Goal: Task Accomplishment & Management: Use online tool/utility

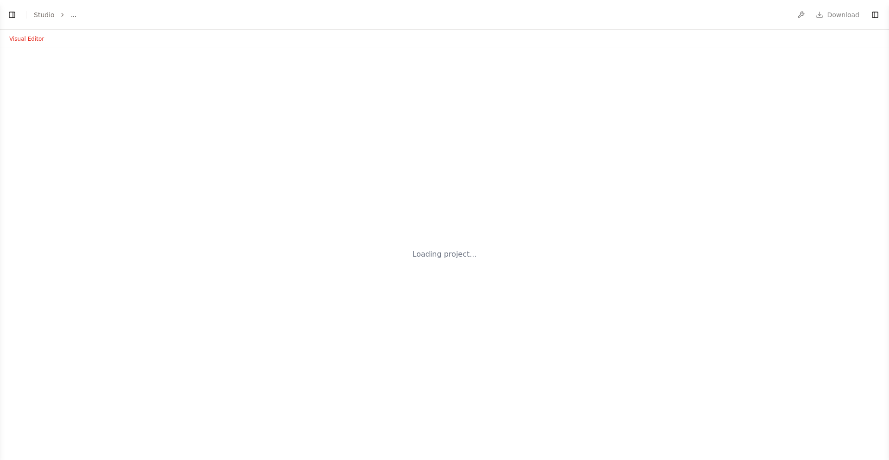
select select "****"
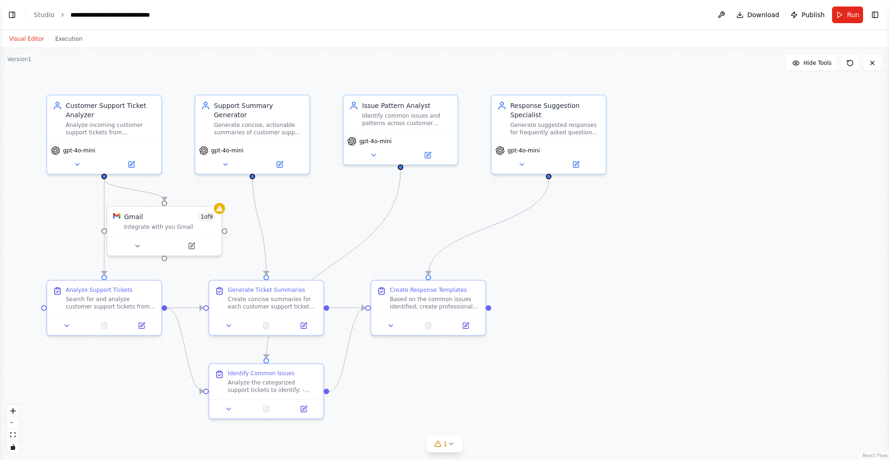
scroll to position [639, 0]
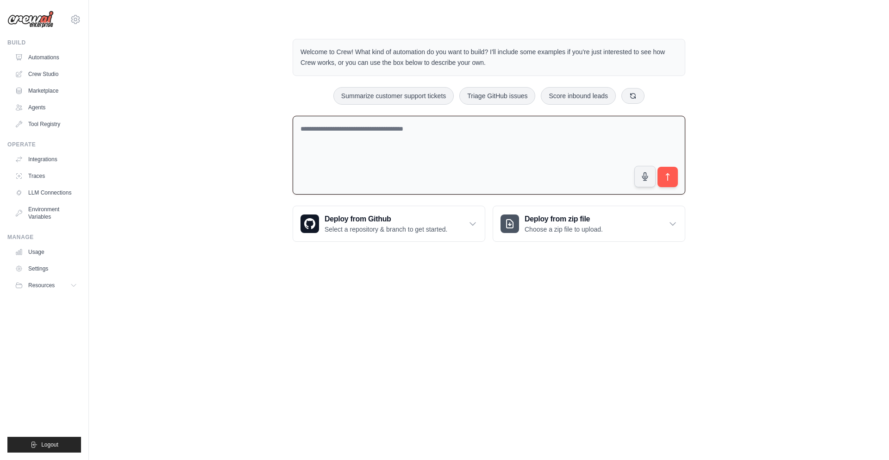
click at [596, 130] on textarea at bounding box center [489, 155] width 393 height 79
click at [557, 166] on textarea at bounding box center [489, 155] width 393 height 79
click at [571, 150] on textarea at bounding box center [489, 155] width 393 height 79
click at [37, 81] on link "Crew Studio" at bounding box center [47, 74] width 70 height 15
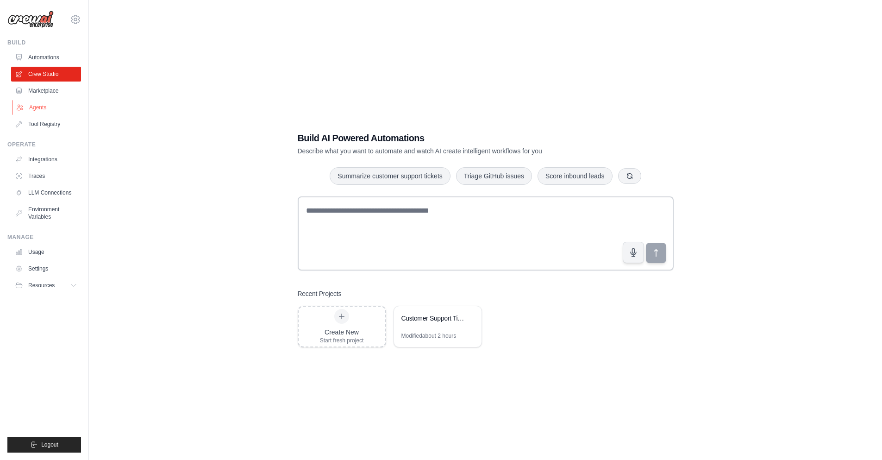
click at [61, 106] on link "Agents" at bounding box center [47, 107] width 70 height 15
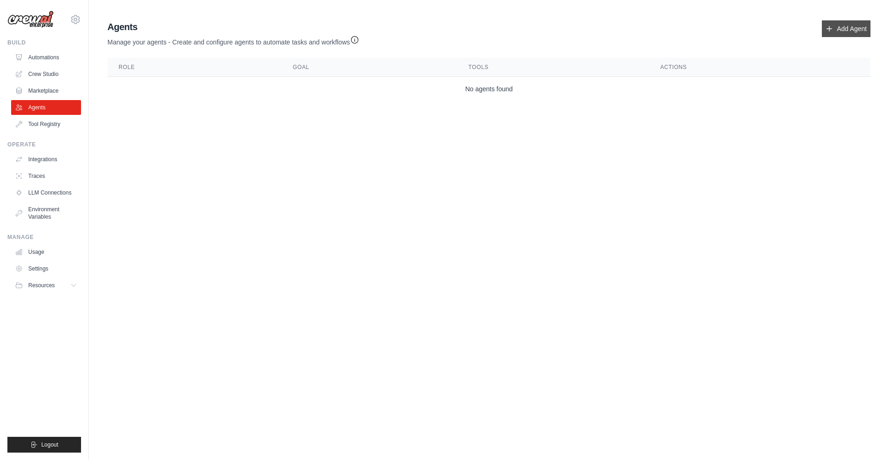
click at [842, 23] on link "Add Agent" at bounding box center [846, 28] width 49 height 17
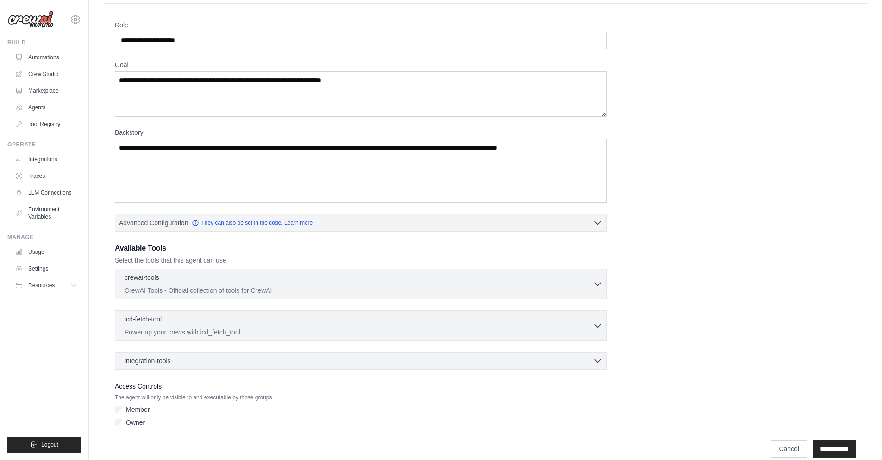
scroll to position [37, 0]
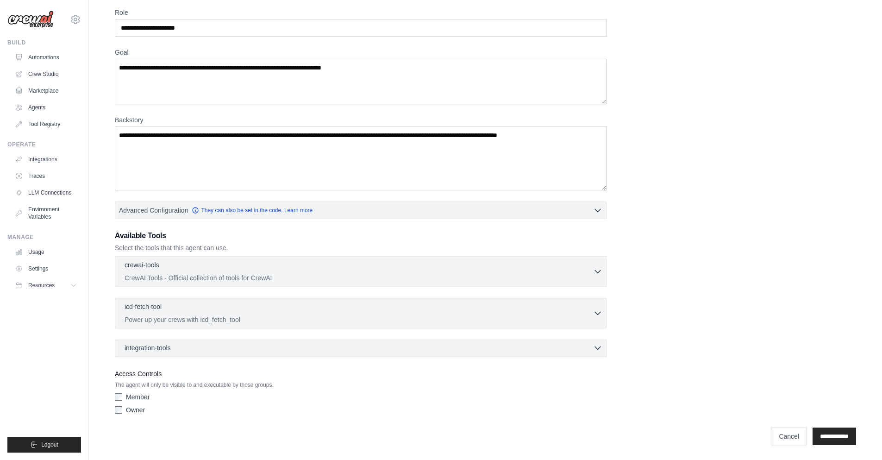
click at [272, 346] on div "integration-tools 0 selected" at bounding box center [364, 347] width 478 height 9
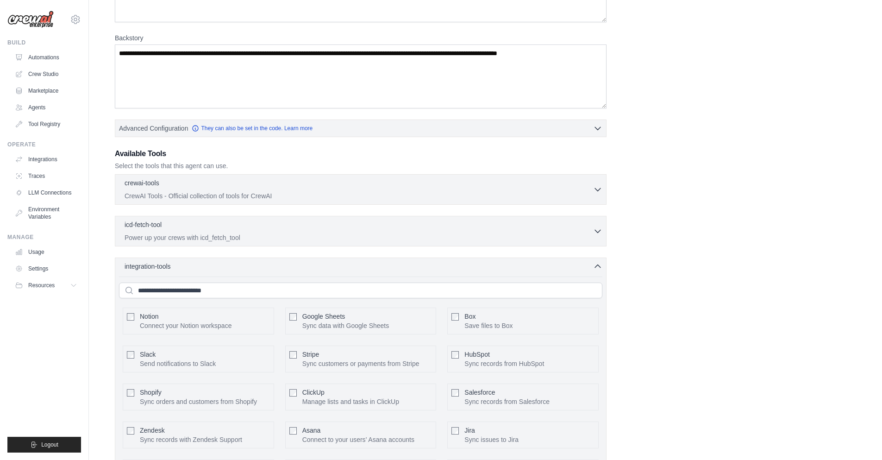
scroll to position [0, 0]
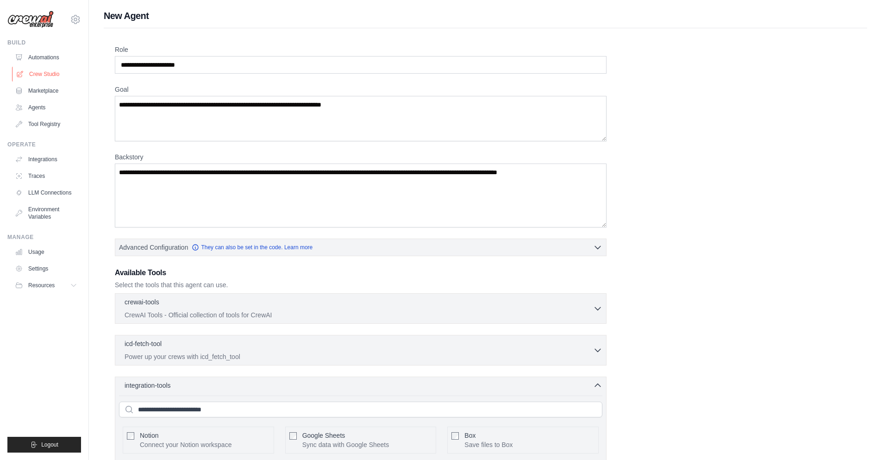
click at [55, 75] on link "Crew Studio" at bounding box center [47, 74] width 70 height 15
drag, startPoint x: 221, startPoint y: 107, endPoint x: 212, endPoint y: 128, distance: 22.8
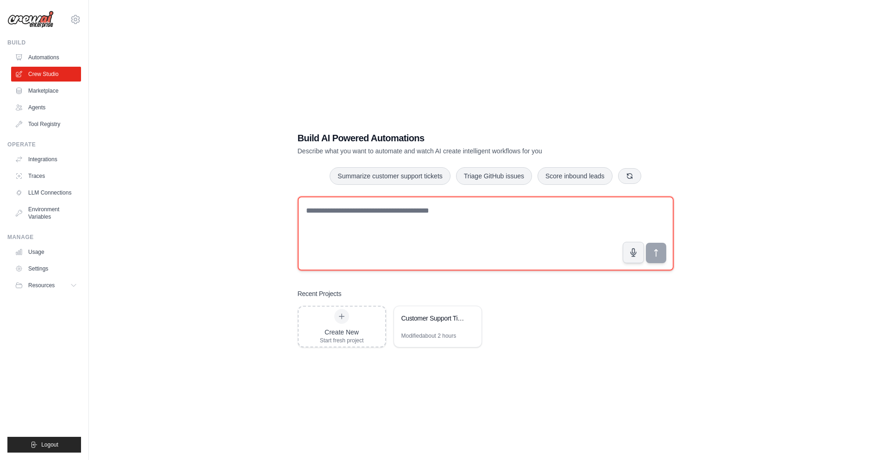
click at [438, 224] on textarea at bounding box center [486, 233] width 376 height 74
paste textarea "**********"
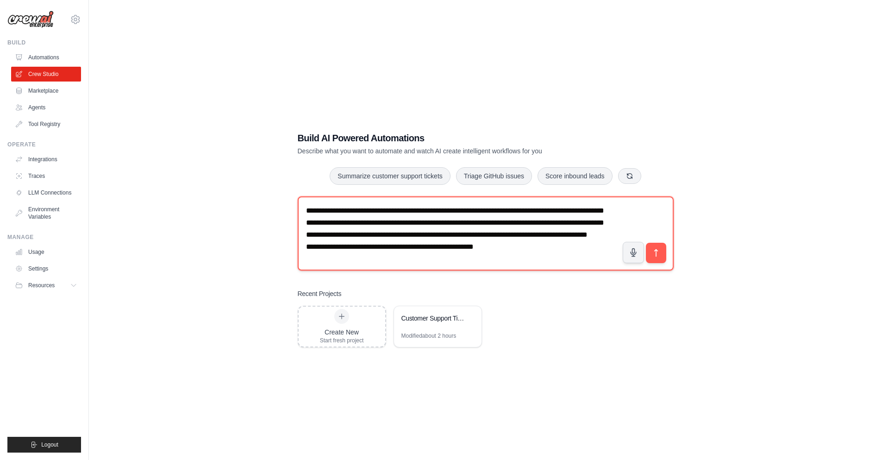
scroll to position [18, 0]
type textarea "**********"
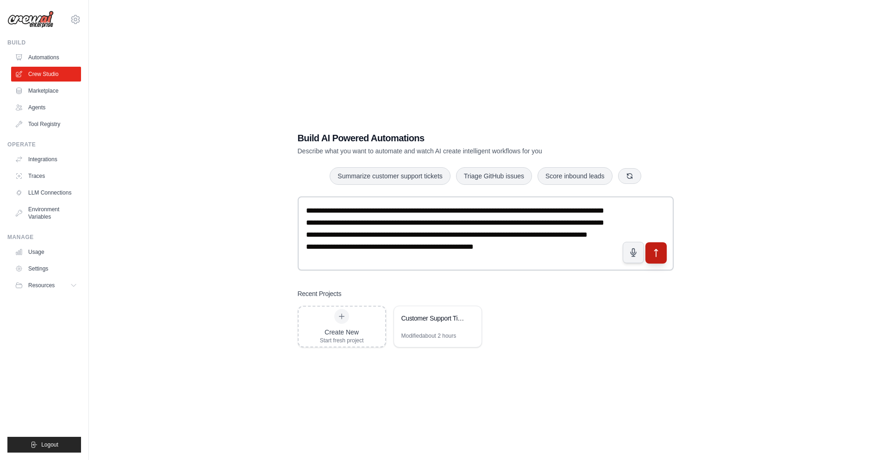
click at [654, 252] on icon "submit" at bounding box center [656, 253] width 10 height 10
drag, startPoint x: 475, startPoint y: 222, endPoint x: 393, endPoint y: 224, distance: 82.0
click at [449, 321] on div "Customer Support Ticket Automation" at bounding box center [432, 317] width 63 height 9
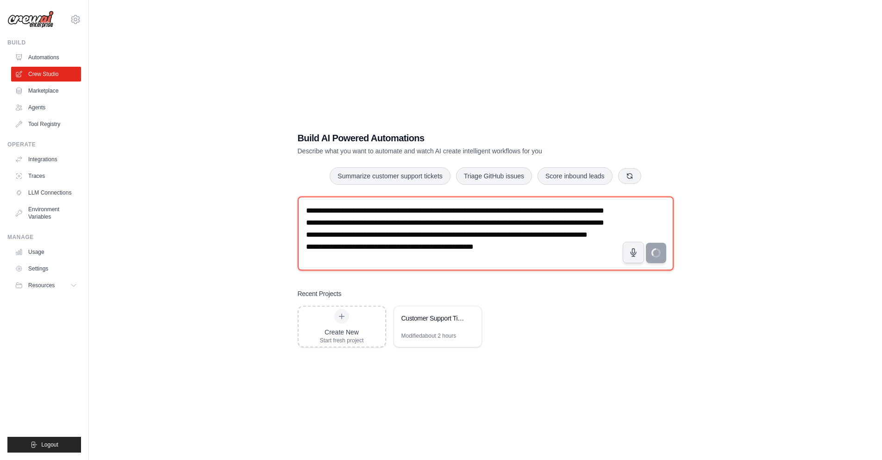
click at [596, 256] on textarea "**********" at bounding box center [486, 233] width 376 height 74
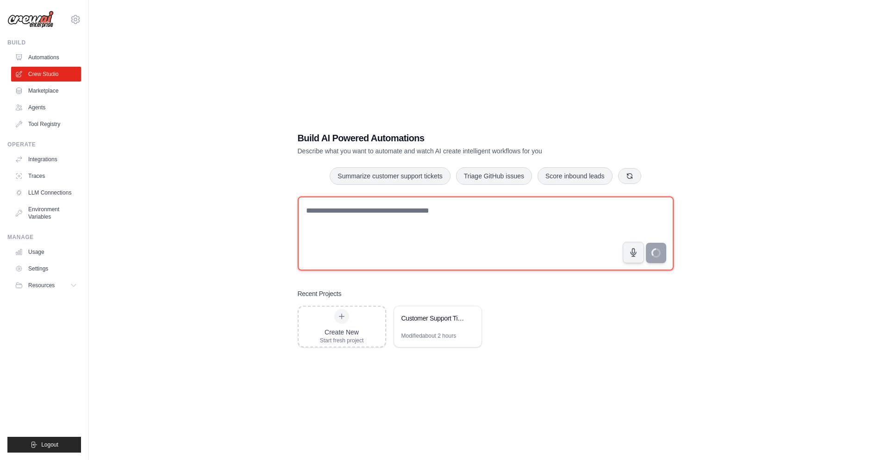
scroll to position [0, 0]
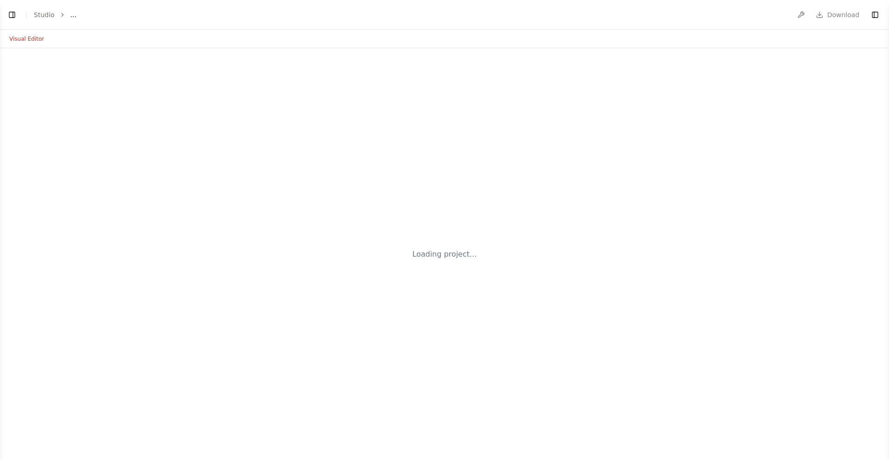
select select "****"
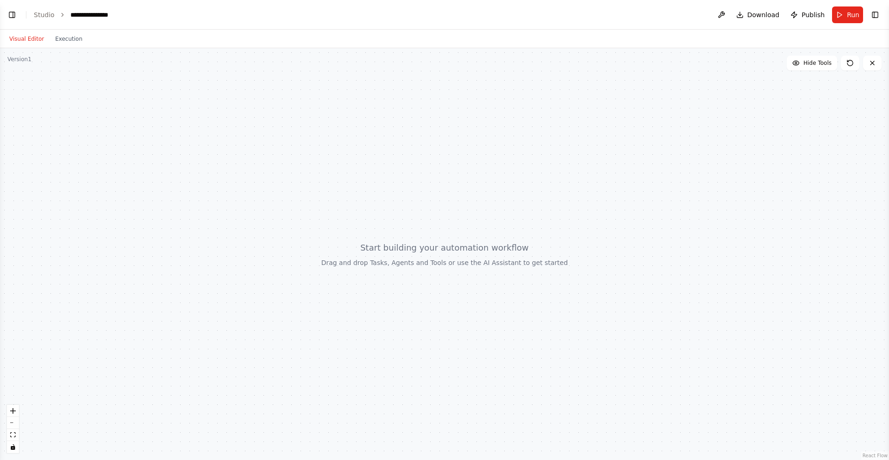
click at [10, 58] on div "Version 1" at bounding box center [19, 59] width 24 height 7
click at [12, 15] on button "Toggle Left Sidebar" at bounding box center [12, 14] width 13 height 13
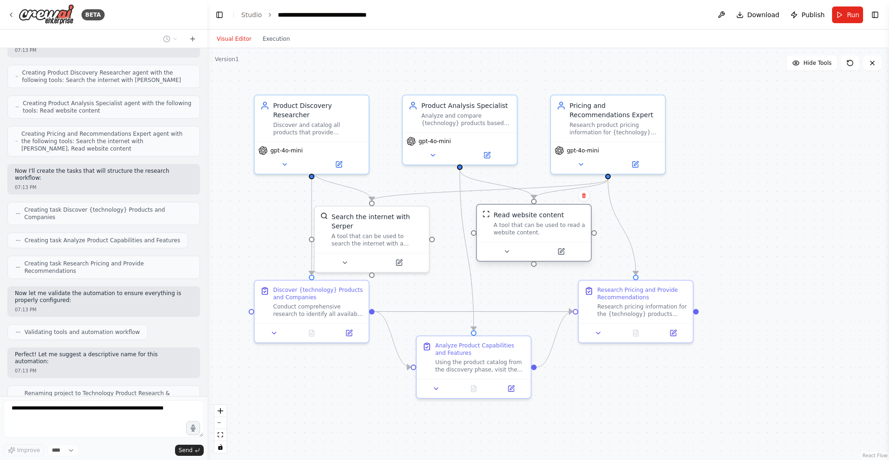
scroll to position [233, 0]
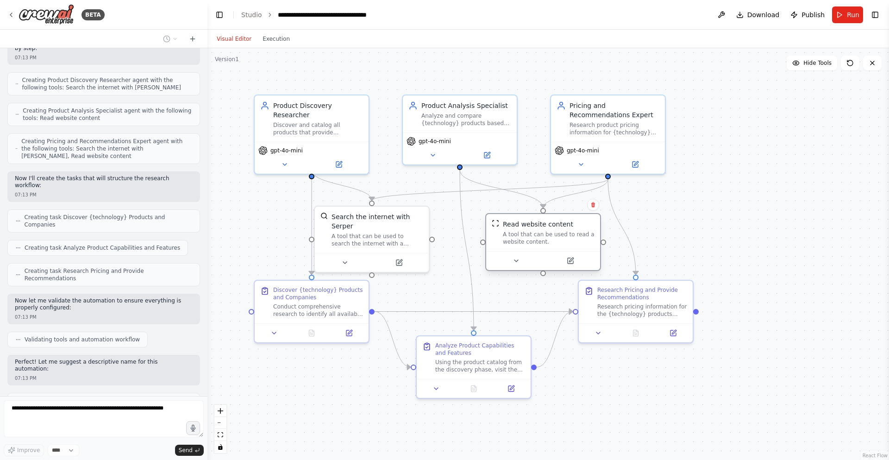
drag, startPoint x: 518, startPoint y: 228, endPoint x: 540, endPoint y: 236, distance: 23.4
click at [540, 236] on div "A tool that can be used to read a website content." at bounding box center [549, 238] width 92 height 15
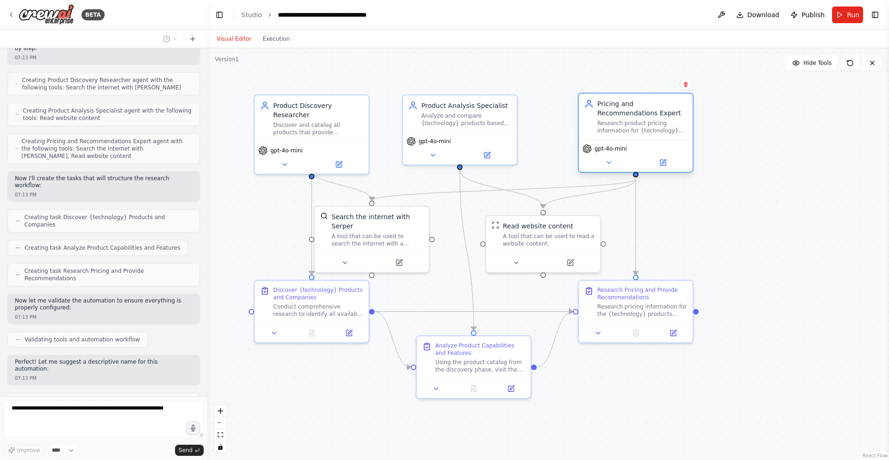
drag, startPoint x: 589, startPoint y: 118, endPoint x: 618, endPoint y: 115, distance: 29.3
click at [618, 115] on div "Pricing and Recommendations Expert Research product pricing information for {te…" at bounding box center [642, 116] width 90 height 35
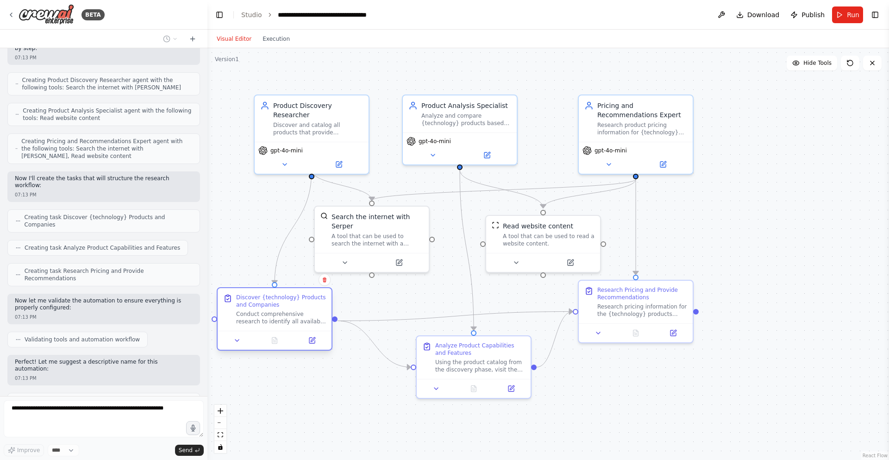
drag, startPoint x: 310, startPoint y: 299, endPoint x: 271, endPoint y: 308, distance: 39.4
click at [271, 308] on div "Discover {technology} Products and Companies Conduct comprehensive research to …" at bounding box center [281, 309] width 90 height 31
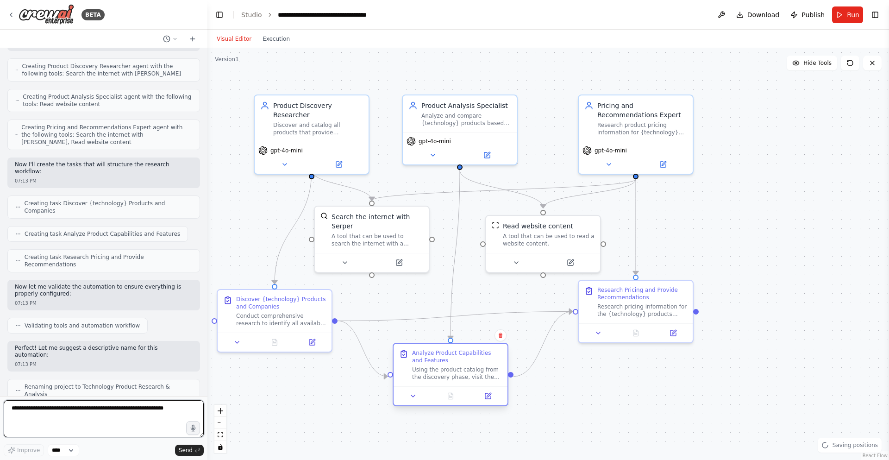
drag, startPoint x: 454, startPoint y: 359, endPoint x: 431, endPoint y: 371, distance: 25.9
click at [431, 371] on div "Using the product catalog from the discovery phase, visit the websites of the m…" at bounding box center [457, 373] width 90 height 15
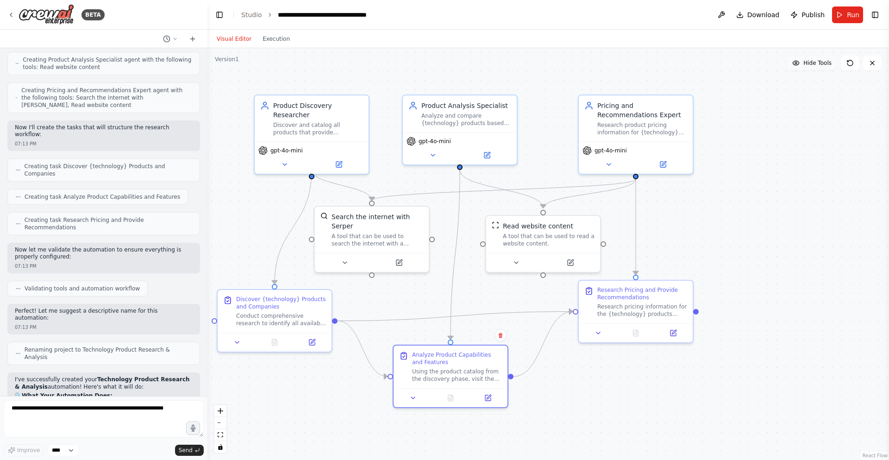
click at [816, 66] on span "Hide Tools" at bounding box center [817, 62] width 28 height 7
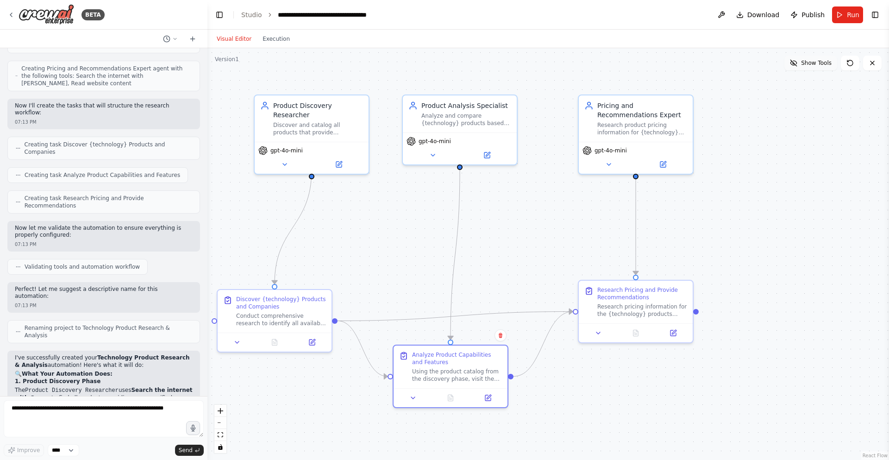
click at [816, 66] on span "Show Tools" at bounding box center [816, 62] width 31 height 7
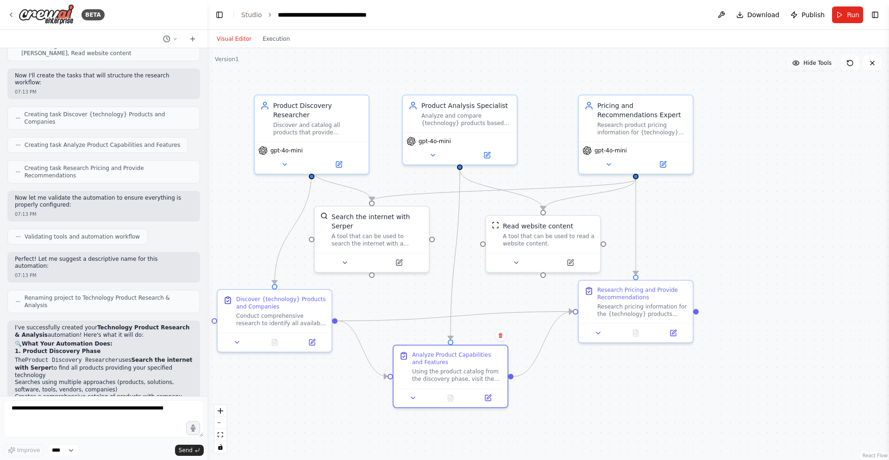
click at [816, 66] on span "Hide Tools" at bounding box center [817, 62] width 28 height 7
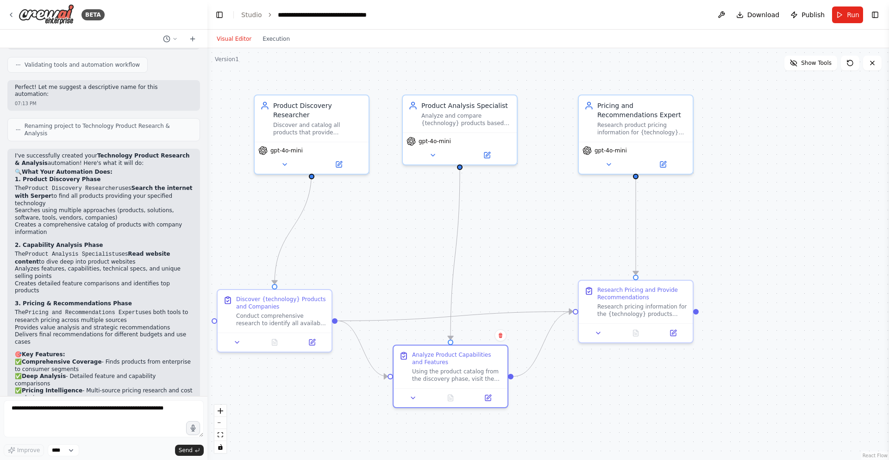
scroll to position [482, 0]
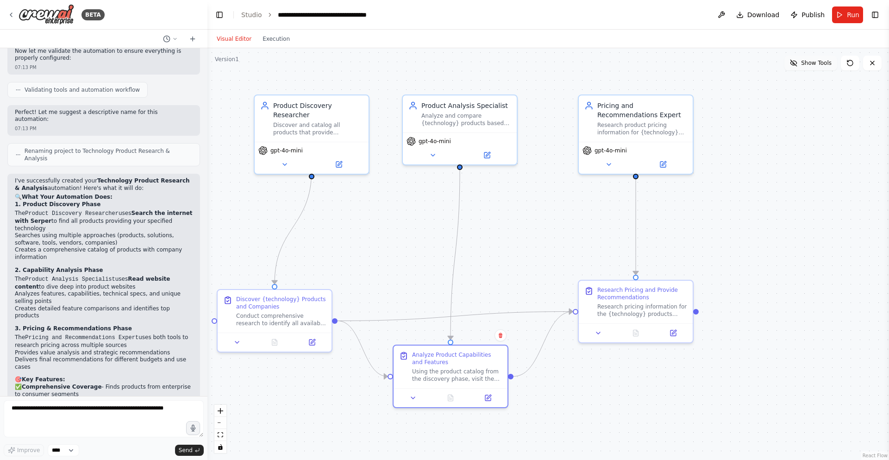
click at [804, 67] on button "Show Tools" at bounding box center [810, 63] width 53 height 15
click at [806, 61] on span "Hide Tools" at bounding box center [817, 62] width 28 height 7
click at [805, 66] on span "Show Tools" at bounding box center [816, 62] width 31 height 7
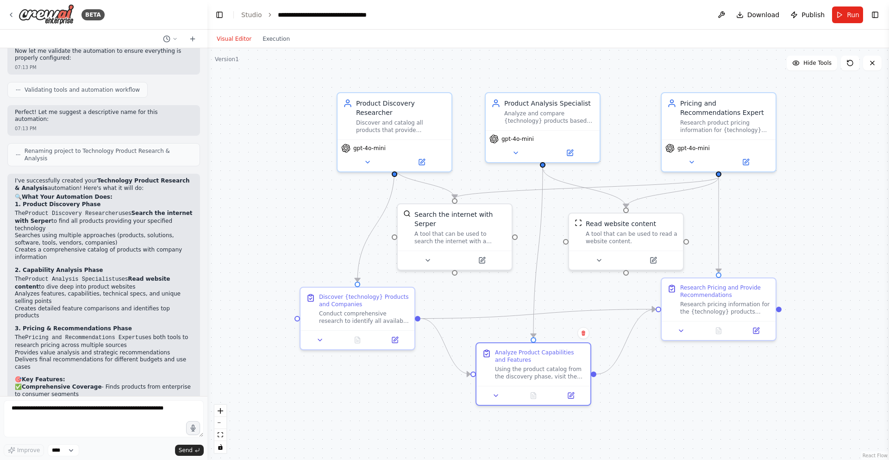
drag, startPoint x: 793, startPoint y: 136, endPoint x: 876, endPoint y: 134, distance: 82.9
click at [876, 134] on div ".deletable-edge-delete-btn { width: 20px; height: 20px; border: 0px solid #ffff…" at bounding box center [547, 254] width 681 height 412
click at [841, 22] on button "Run" at bounding box center [847, 14] width 31 height 17
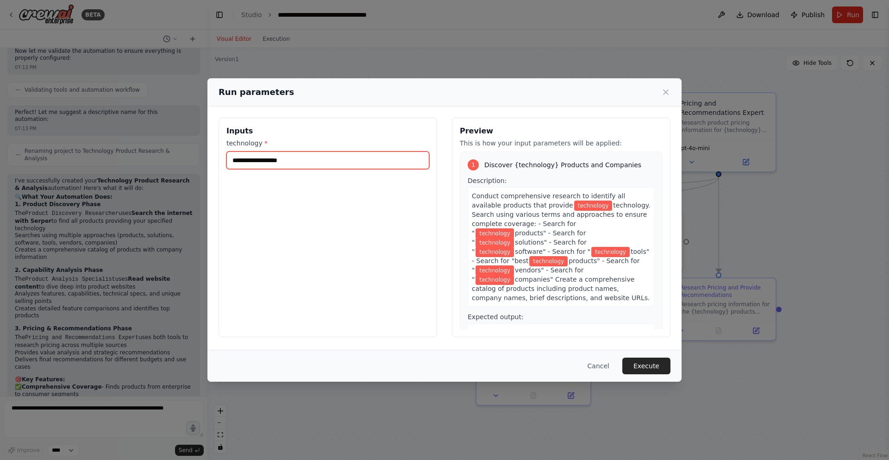
click at [406, 167] on input "technology *" at bounding box center [327, 160] width 203 height 18
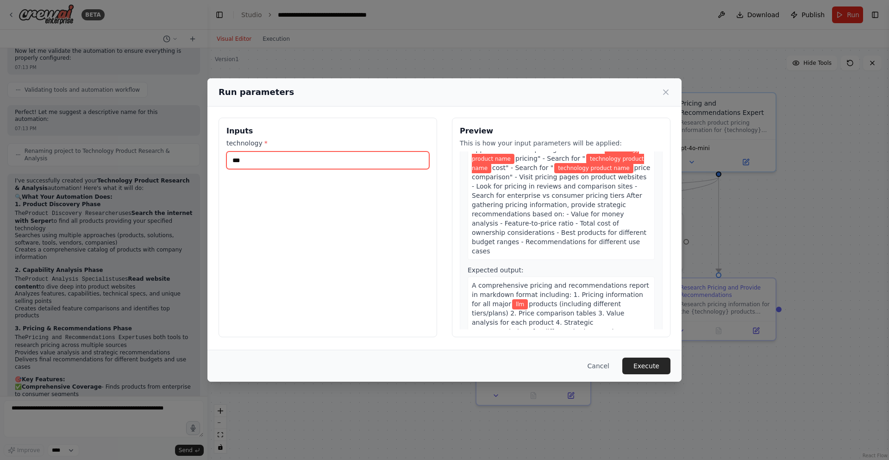
scroll to position [531, 0]
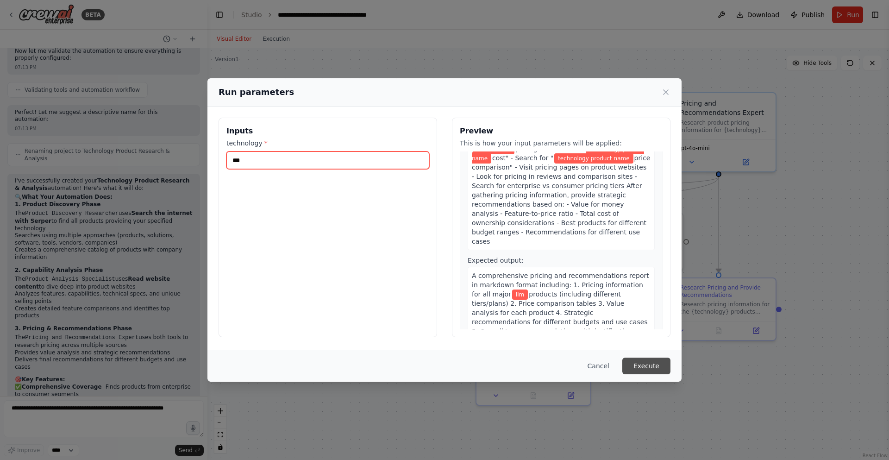
type input "***"
click at [635, 366] on button "Execute" at bounding box center [646, 365] width 48 height 17
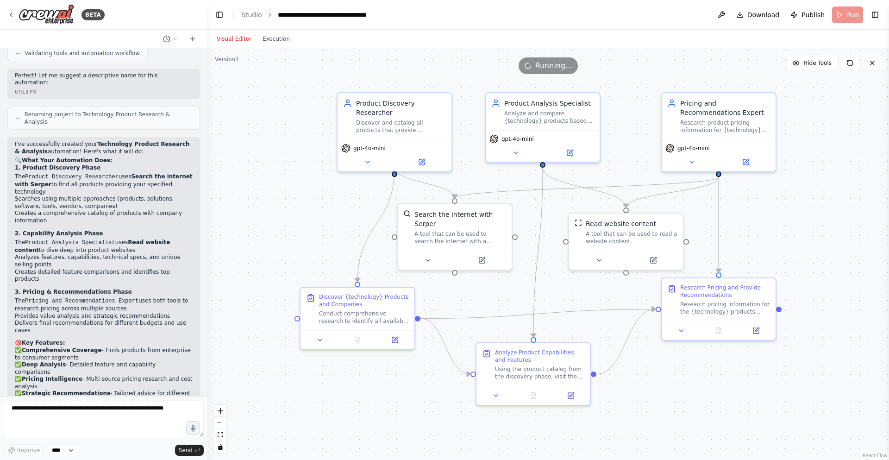
scroll to position [538, 0]
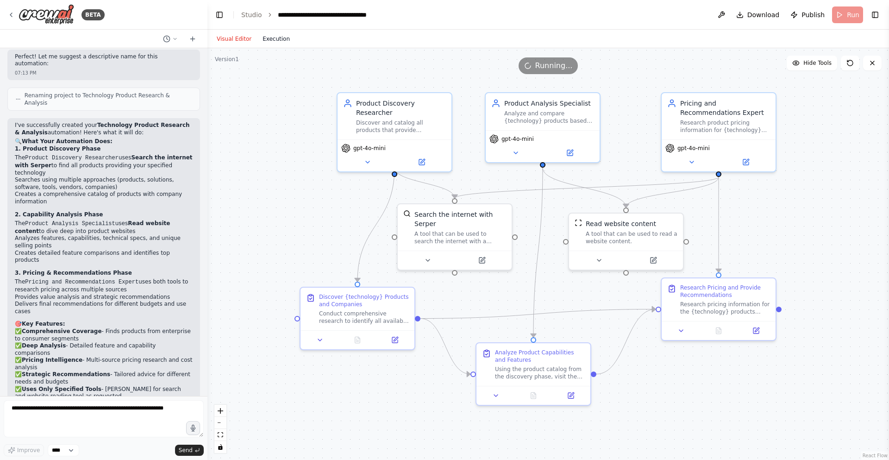
click at [264, 38] on button "Execution" at bounding box center [276, 38] width 38 height 11
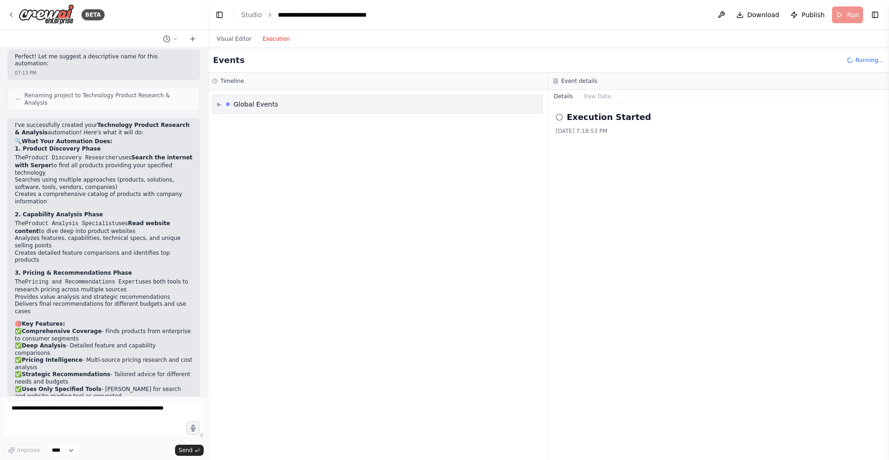
click at [251, 105] on div "Global Events" at bounding box center [255, 104] width 45 height 9
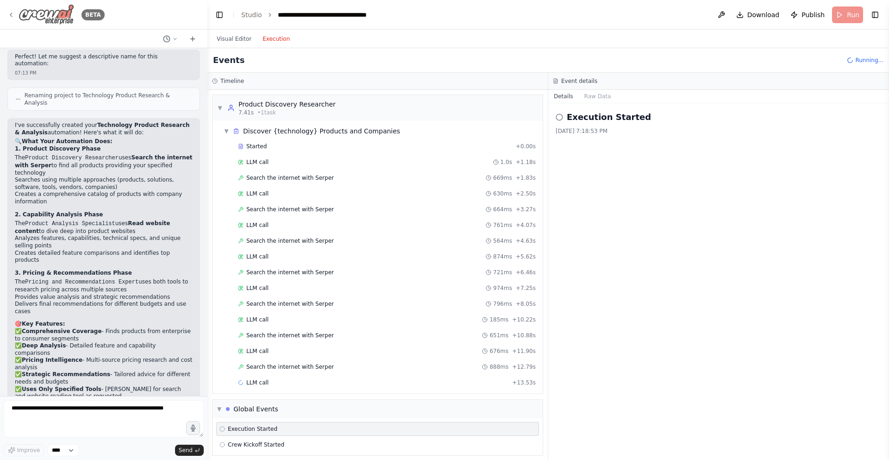
click at [56, 20] on img at bounding box center [47, 14] width 56 height 21
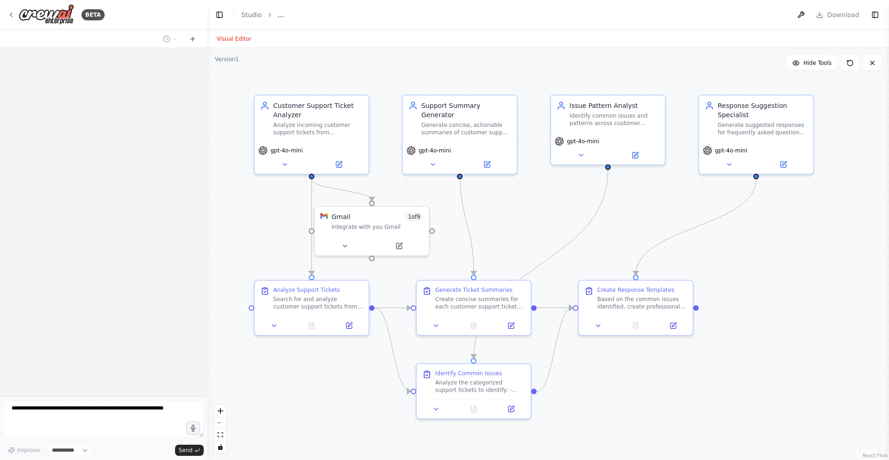
select select "****"
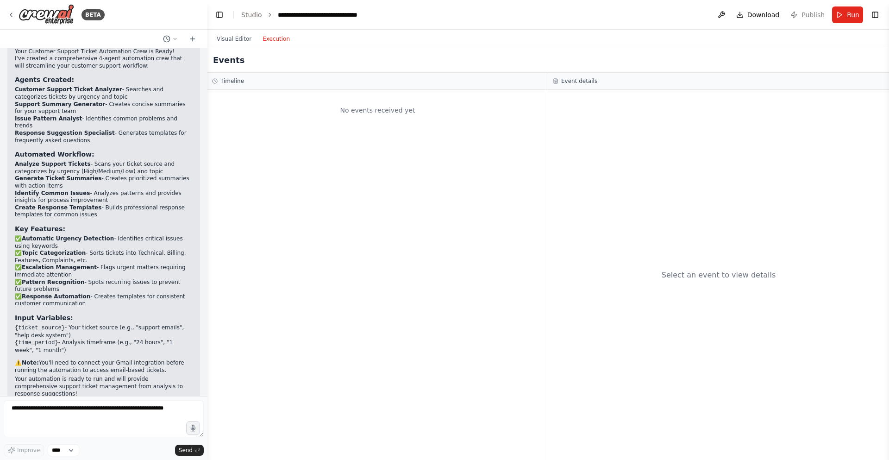
click at [267, 39] on button "Execution" at bounding box center [276, 38] width 38 height 11
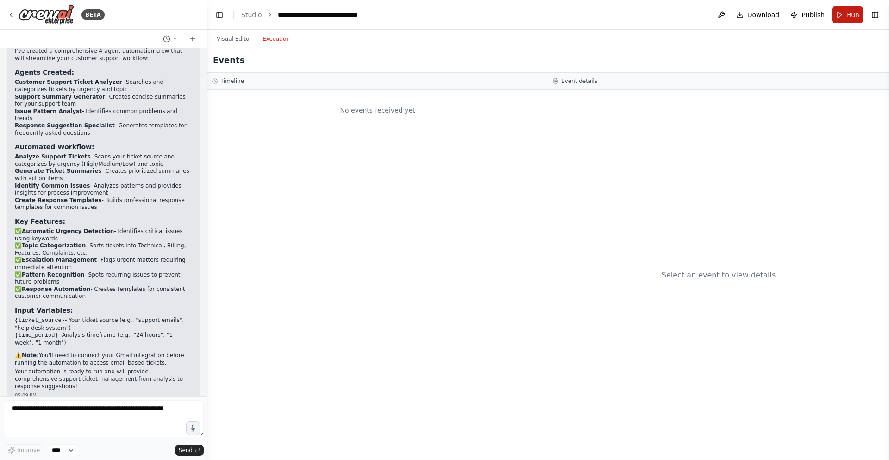
click at [855, 16] on span "Run" at bounding box center [853, 14] width 12 height 9
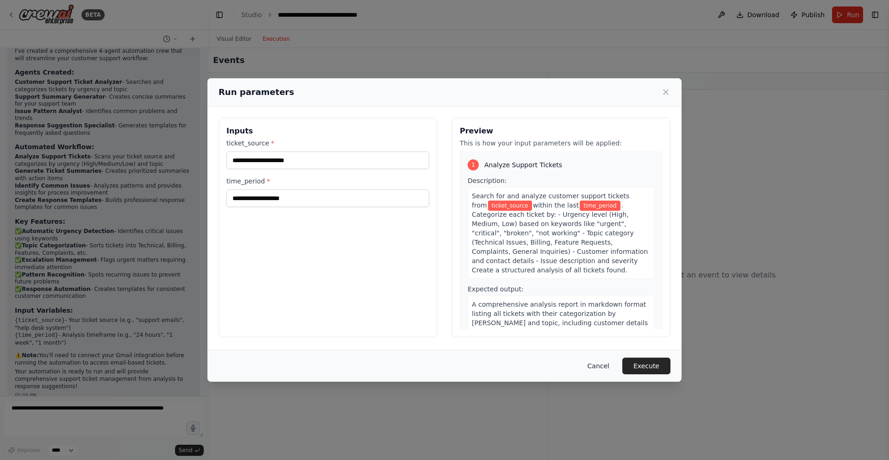
click at [608, 358] on button "Cancel" at bounding box center [598, 365] width 37 height 17
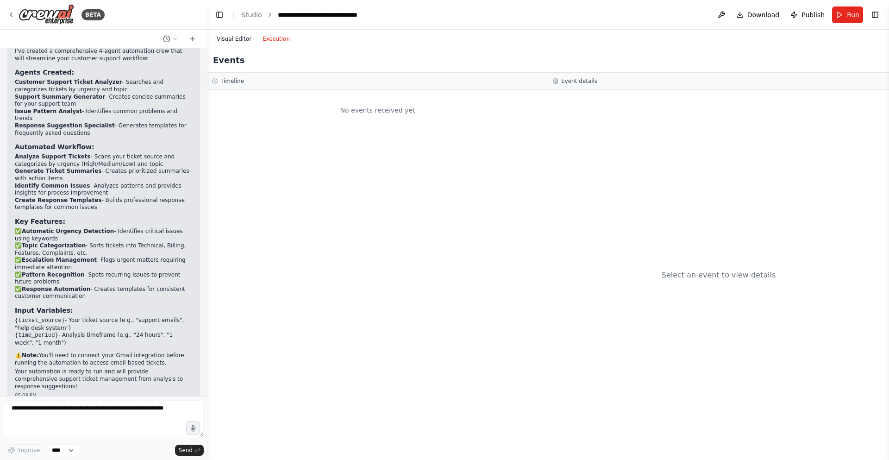
click at [235, 41] on button "Visual Editor" at bounding box center [234, 38] width 46 height 11
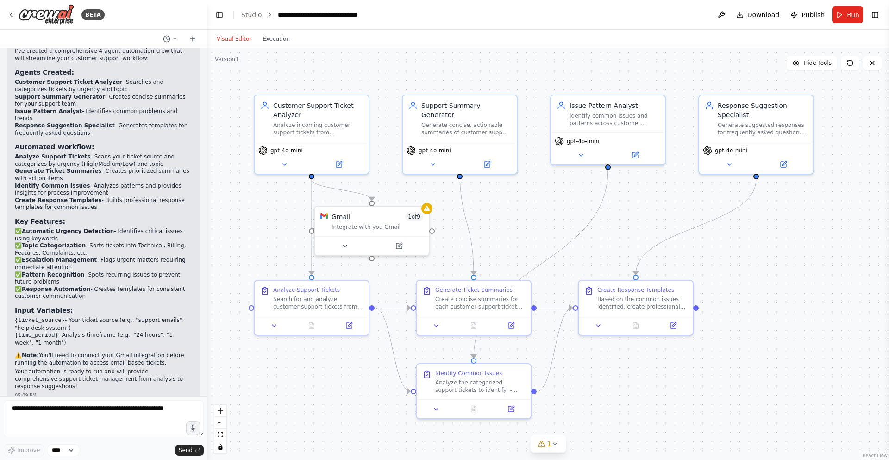
click at [401, 68] on div ".deletable-edge-delete-btn { width: 20px; height: 20px; border: 0px solid #ffff…" at bounding box center [547, 254] width 681 height 412
click at [842, 24] on header "**********" at bounding box center [547, 15] width 681 height 30
click at [844, 21] on button "Run" at bounding box center [847, 14] width 31 height 17
click at [15, 5] on div "BETA" at bounding box center [55, 14] width 97 height 21
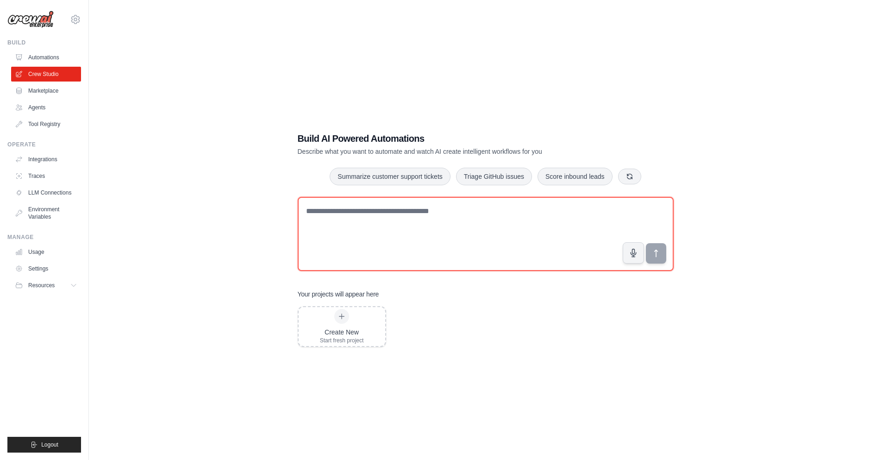
click at [512, 231] on textarea at bounding box center [486, 234] width 376 height 74
paste textarea "**********"
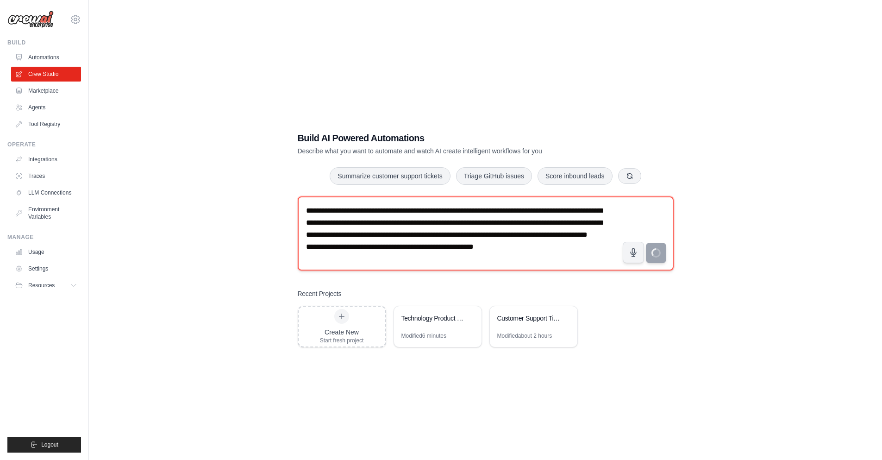
type textarea "**********"
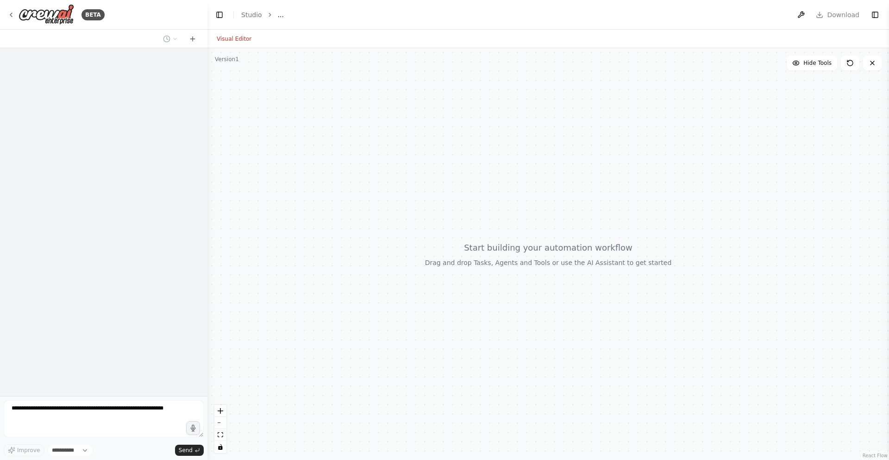
select select "****"
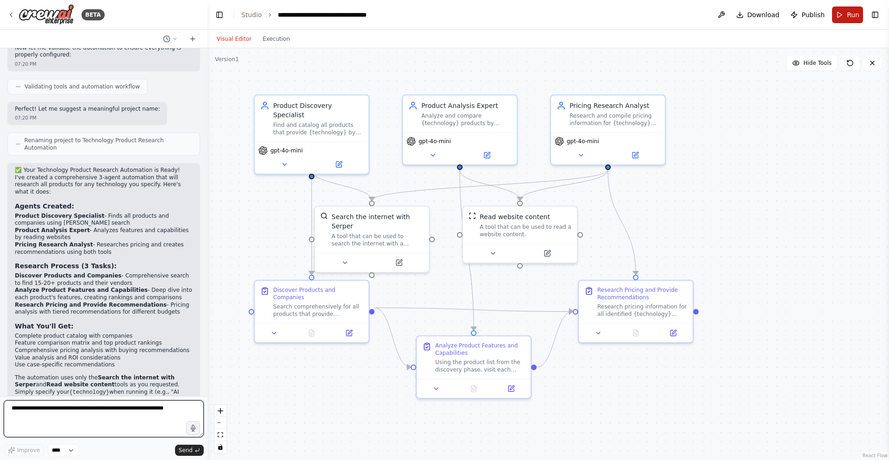
scroll to position [494, 0]
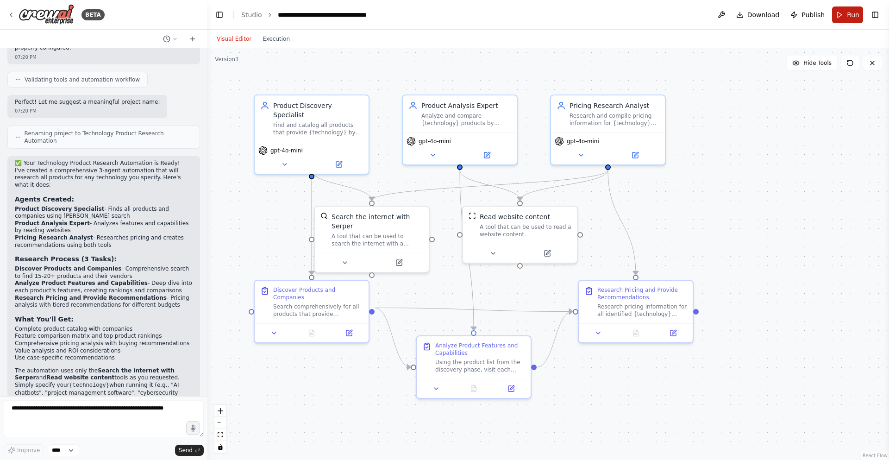
click at [852, 16] on span "Run" at bounding box center [853, 14] width 12 height 9
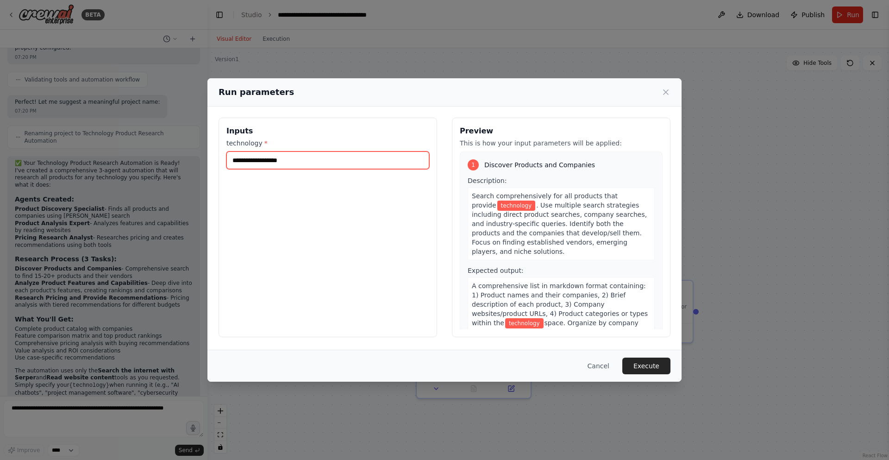
click at [421, 162] on input "technology *" at bounding box center [327, 160] width 203 height 18
type input "***"
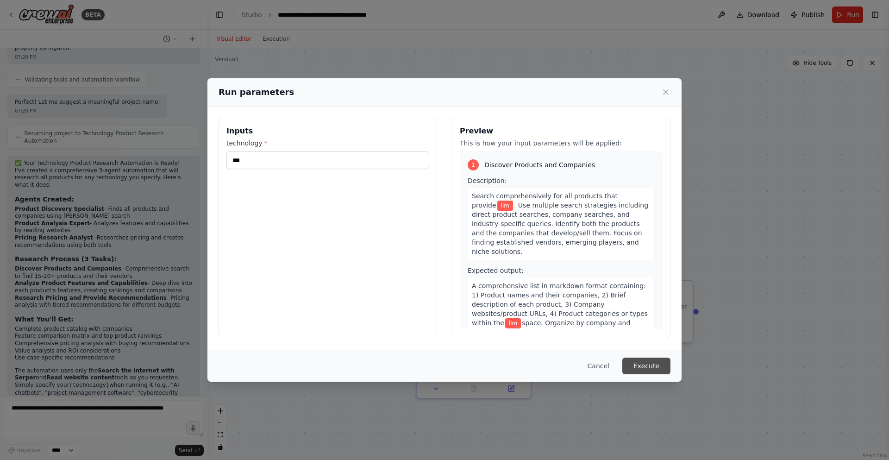
click at [662, 368] on button "Execute" at bounding box center [646, 365] width 48 height 17
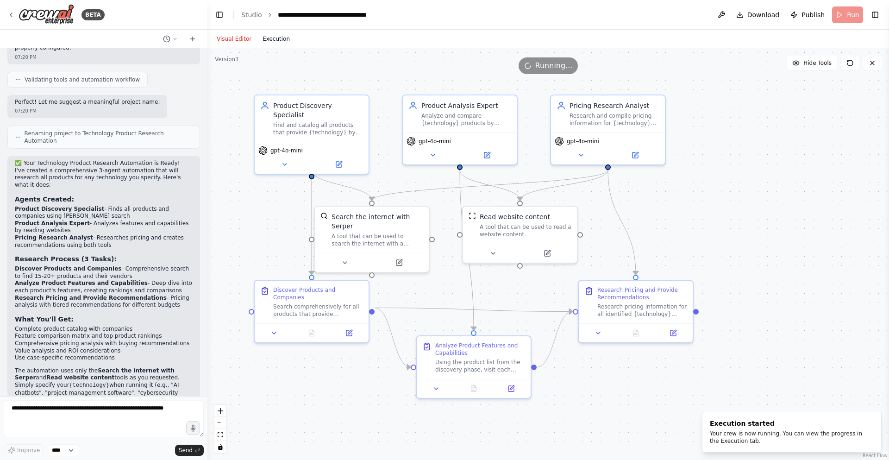
click at [275, 40] on button "Execution" at bounding box center [276, 38] width 38 height 11
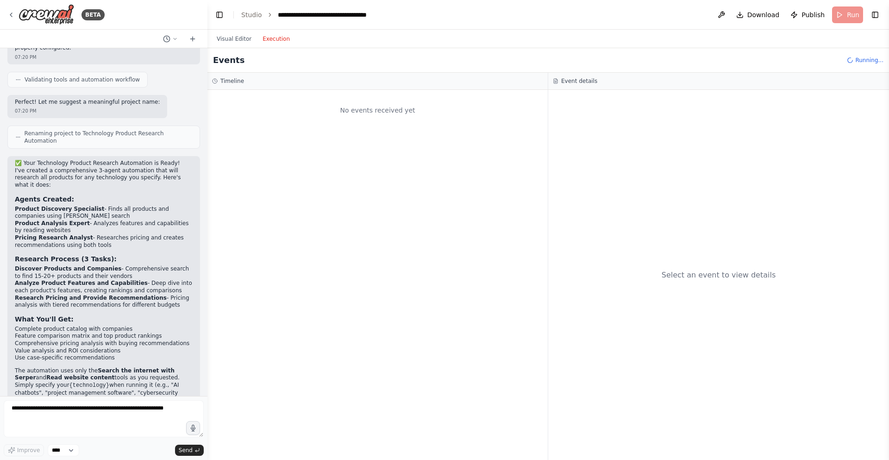
click at [225, 50] on div "Events Running..." at bounding box center [547, 60] width 681 height 25
click at [233, 42] on button "Visual Editor" at bounding box center [234, 38] width 46 height 11
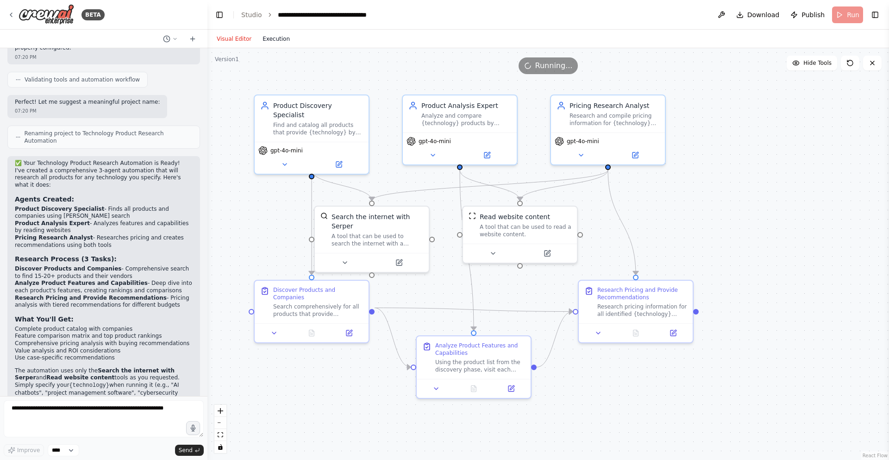
click at [264, 43] on button "Execution" at bounding box center [276, 38] width 38 height 11
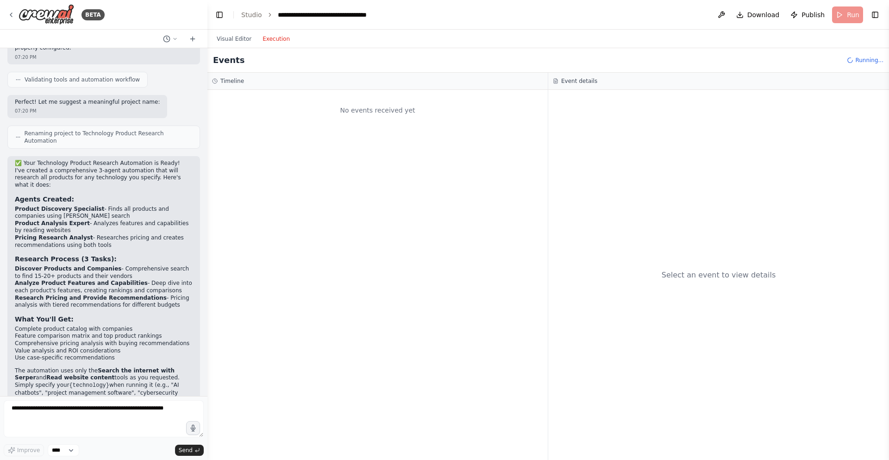
click at [207, 37] on div at bounding box center [206, 230] width 4 height 460
click at [219, 38] on button "Visual Editor" at bounding box center [234, 38] width 46 height 11
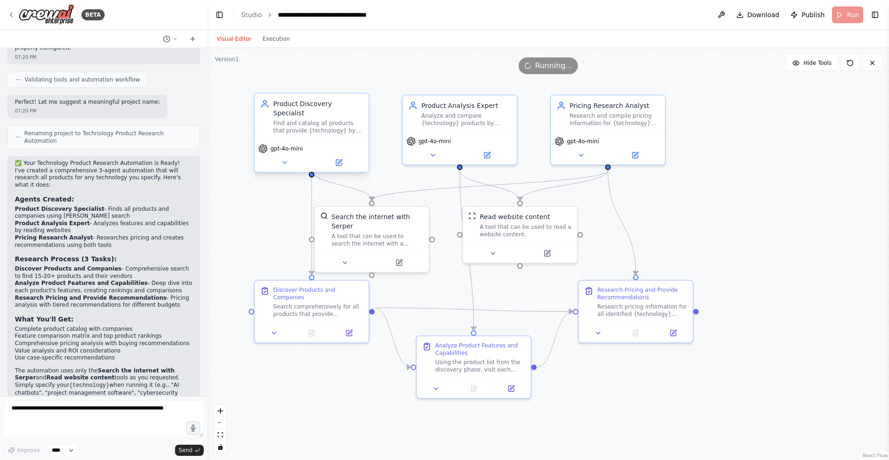
click at [281, 145] on span "gpt-4o-mini" at bounding box center [286, 148] width 32 height 7
click at [285, 145] on span "gpt-4o-mini" at bounding box center [286, 148] width 32 height 7
click at [325, 157] on button at bounding box center [338, 162] width 52 height 11
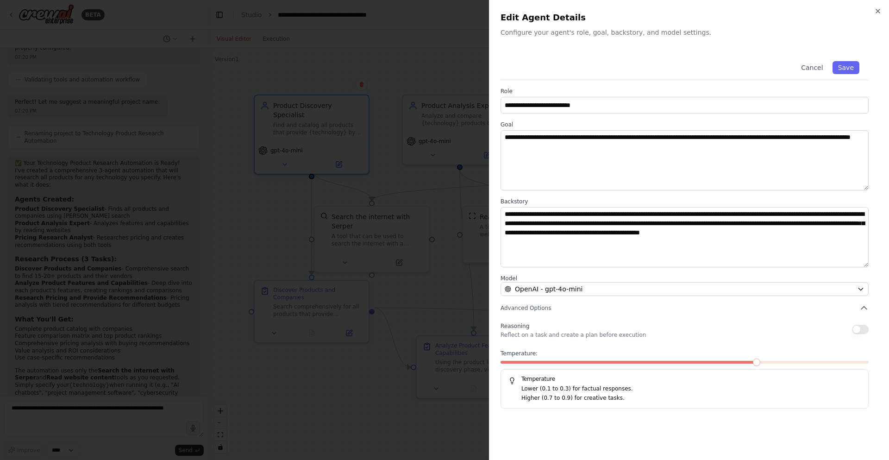
click at [458, 204] on div at bounding box center [444, 230] width 889 height 460
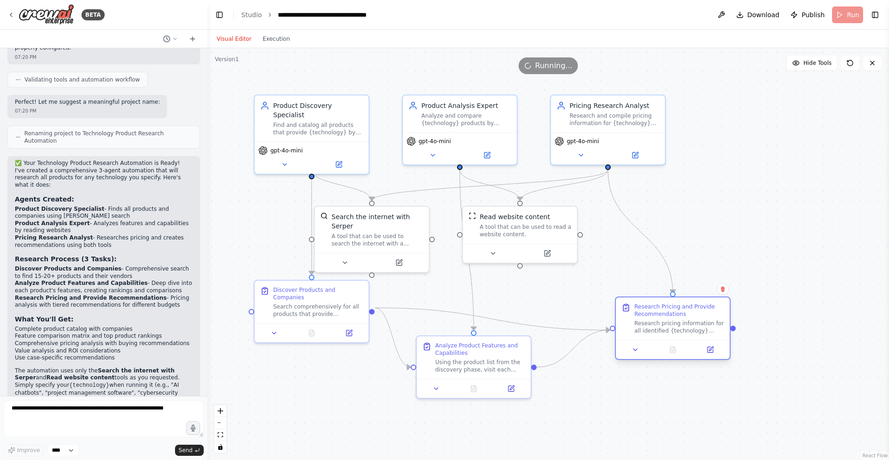
drag, startPoint x: 633, startPoint y: 308, endPoint x: 672, endPoint y: 327, distance: 43.7
click at [672, 327] on div "Research pricing information for all identified {technology} products by search…" at bounding box center [679, 326] width 90 height 15
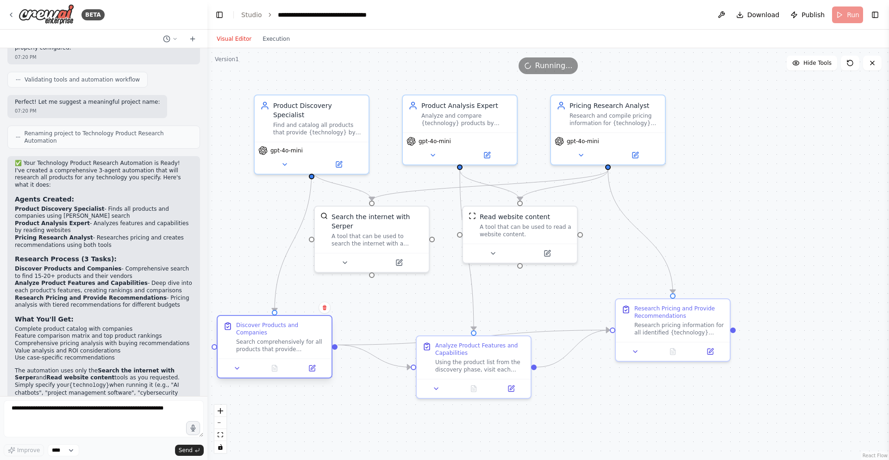
drag, startPoint x: 330, startPoint y: 301, endPoint x: 296, endPoint y: 334, distance: 47.8
click at [296, 338] on div "Search comprehensively for all products that provide {technology}. Use multiple…" at bounding box center [281, 345] width 90 height 15
drag, startPoint x: 377, startPoint y: 242, endPoint x: 388, endPoint y: 276, distance: 36.0
click at [388, 276] on div "Search the internet with Serper A tool that can be used to search the internet …" at bounding box center [386, 255] width 114 height 46
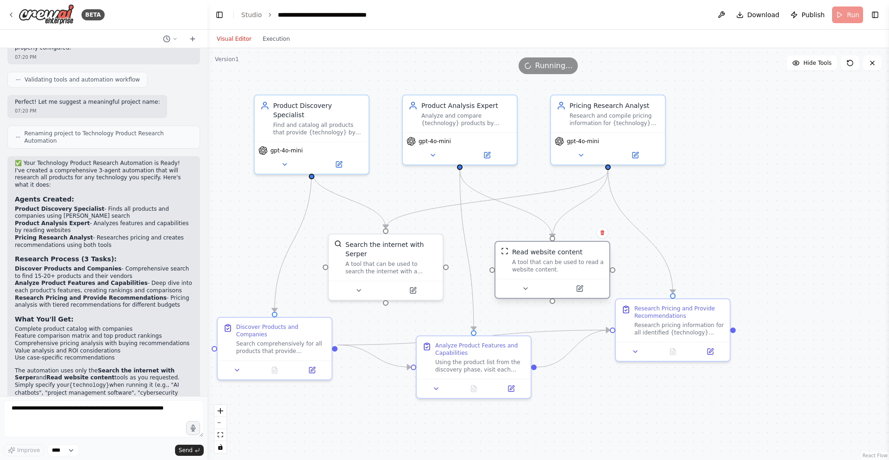
drag, startPoint x: 533, startPoint y: 230, endPoint x: 569, endPoint y: 264, distance: 49.4
click at [569, 264] on div "A tool that can be used to read a website content." at bounding box center [558, 265] width 92 height 15
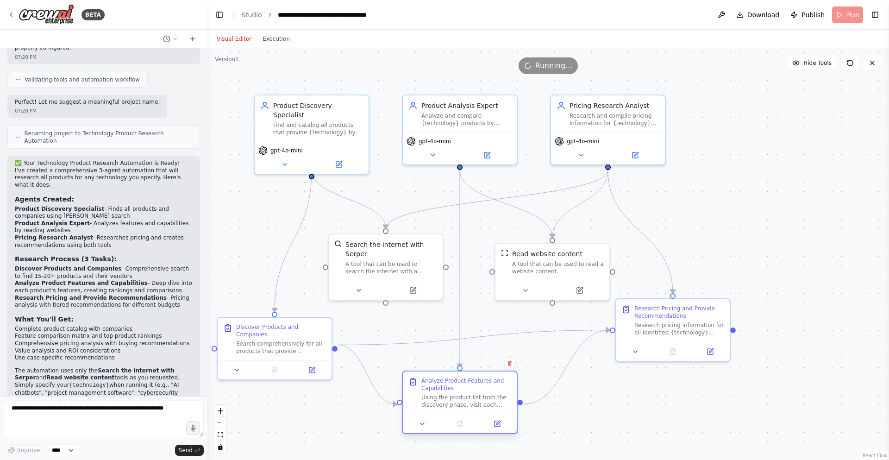
drag, startPoint x: 488, startPoint y: 364, endPoint x: 472, endPoint y: 398, distance: 38.1
click at [472, 398] on div "Using the product list from the discovery phase, visit each product's website t…" at bounding box center [466, 400] width 90 height 15
click at [701, 133] on div ".deletable-edge-delete-btn { width: 20px; height: 20px; border: 0px solid #ffff…" at bounding box center [547, 254] width 681 height 412
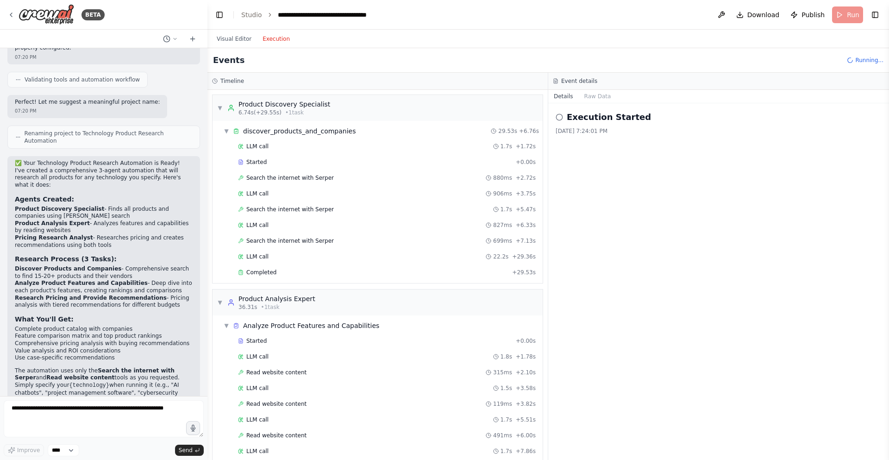
click at [284, 35] on button "Execution" at bounding box center [276, 38] width 38 height 11
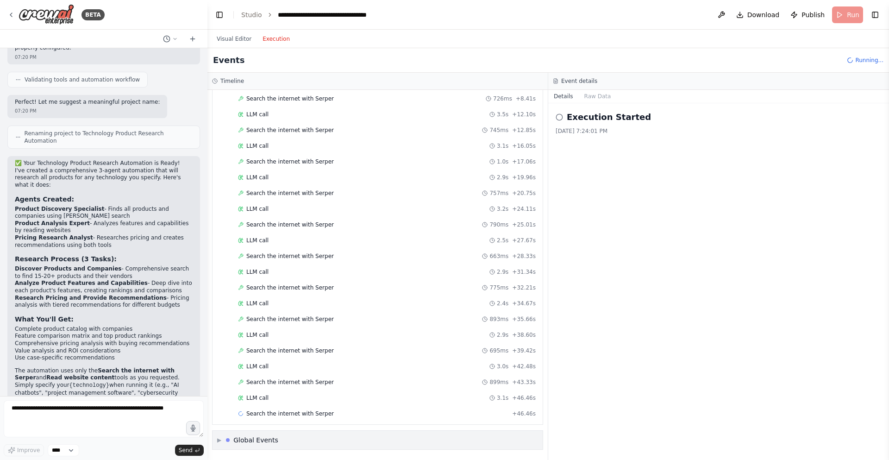
scroll to position [893, 0]
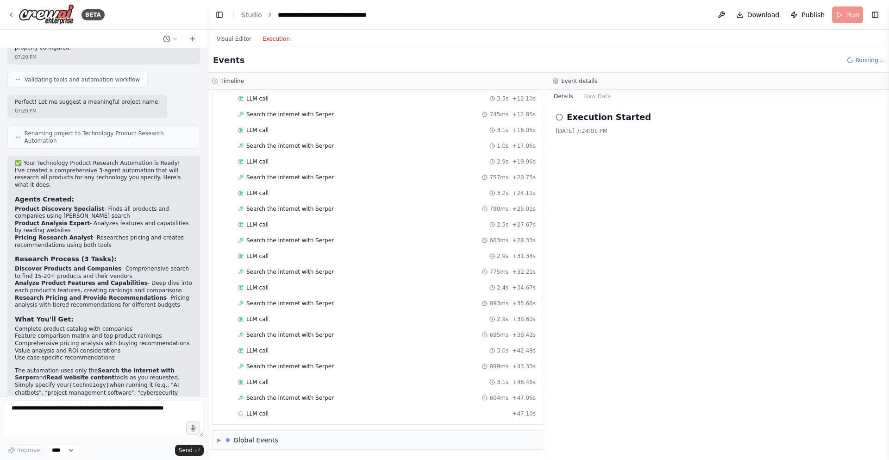
click at [243, 32] on div "Visual Editor Execution" at bounding box center [253, 39] width 84 height 19
click at [231, 41] on button "Visual Editor" at bounding box center [234, 38] width 46 height 11
click at [267, 42] on button "Execution" at bounding box center [276, 38] width 38 height 11
click at [235, 39] on button "Visual Editor" at bounding box center [234, 38] width 46 height 11
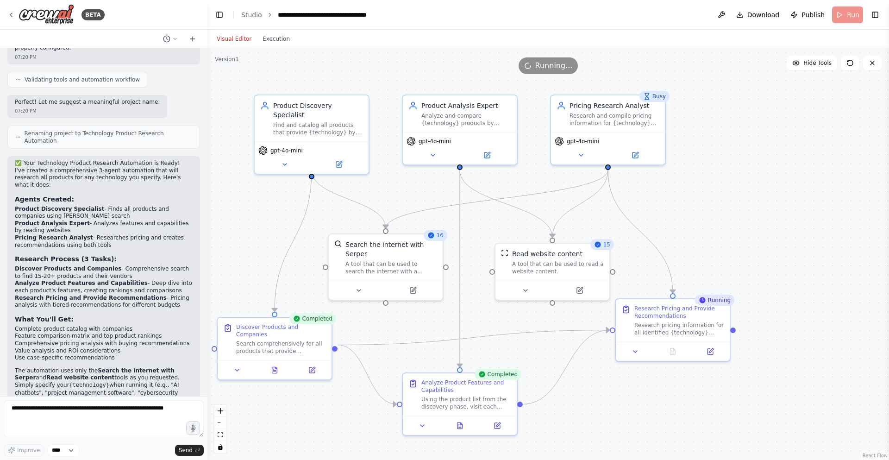
click at [816, 155] on div ".deletable-edge-delete-btn { width: 20px; height: 20px; border: 0px solid #ffff…" at bounding box center [547, 254] width 681 height 412
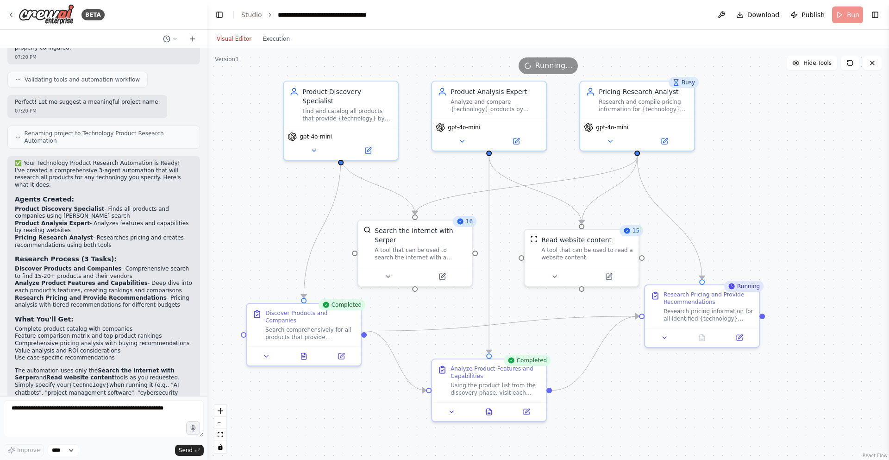
drag, startPoint x: 531, startPoint y: 360, endPoint x: 346, endPoint y: 406, distance: 190.9
click at [812, 7] on button "Publish" at bounding box center [808, 14] width 42 height 17
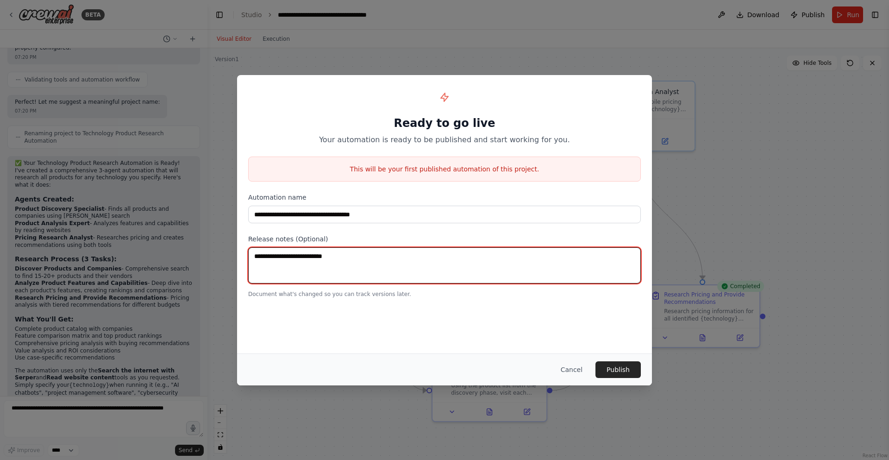
click at [447, 265] on textarea at bounding box center [444, 265] width 393 height 36
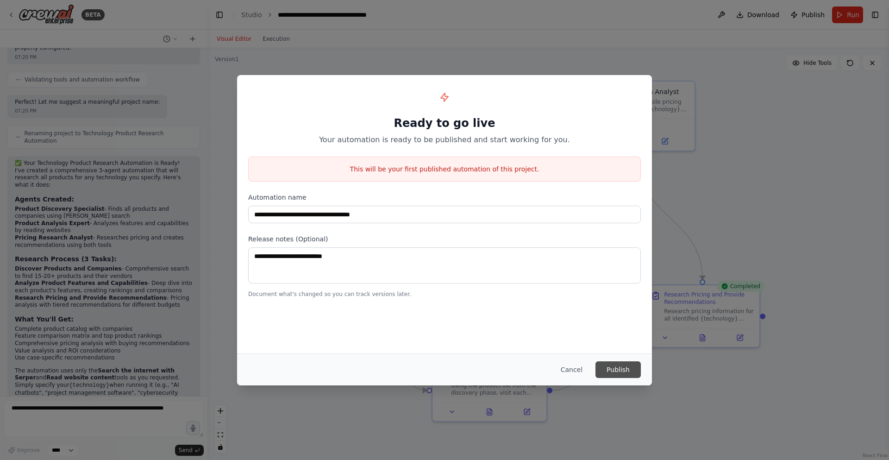
click at [609, 365] on button "Publish" at bounding box center [617, 369] width 45 height 17
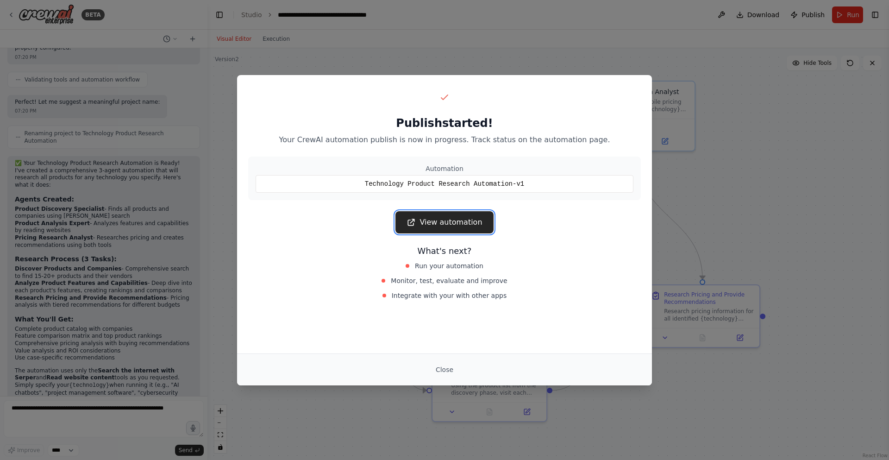
click at [486, 228] on link "View automation" at bounding box center [444, 222] width 98 height 22
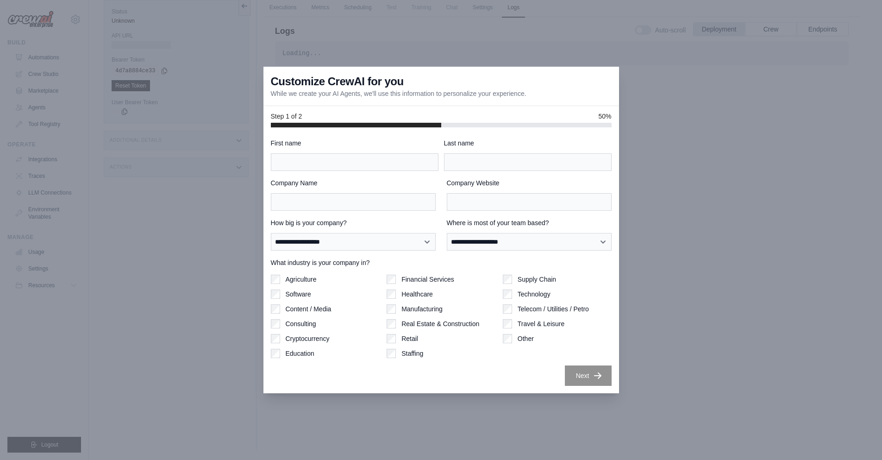
click at [675, 297] on div at bounding box center [441, 230] width 882 height 460
click at [397, 166] on input "First name" at bounding box center [355, 162] width 168 height 18
type input "*"
click at [439, 162] on div "First name * Last name" at bounding box center [441, 154] width 341 height 32
click at [449, 162] on input "Last name" at bounding box center [528, 162] width 168 height 18
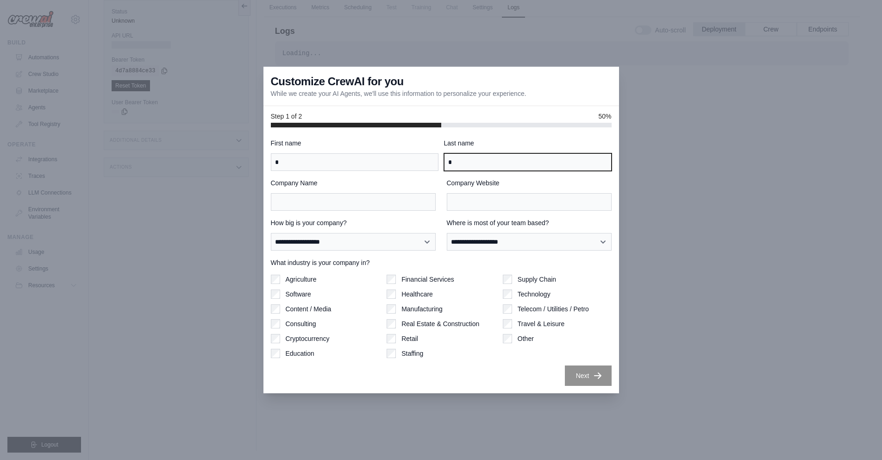
type input "*"
drag, startPoint x: 419, startPoint y: 181, endPoint x: 410, endPoint y: 195, distance: 16.0
click at [413, 189] on div "Company Name" at bounding box center [353, 194] width 165 height 32
click at [410, 195] on input "Company Name" at bounding box center [353, 202] width 165 height 18
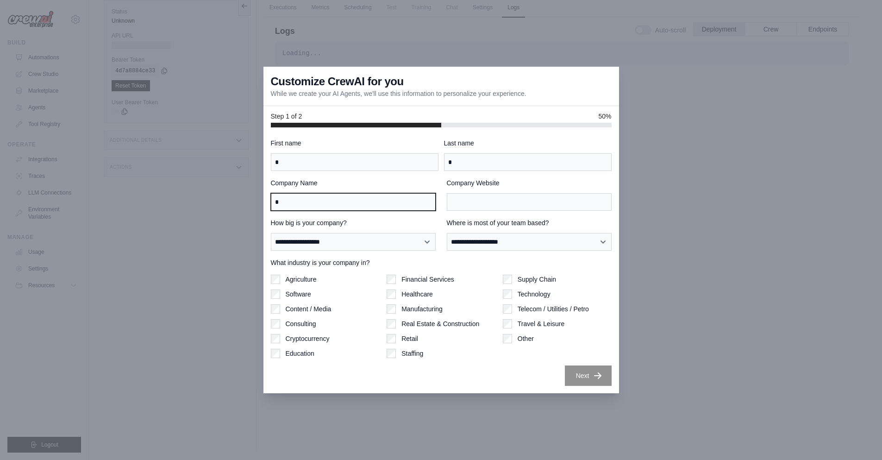
type input "*"
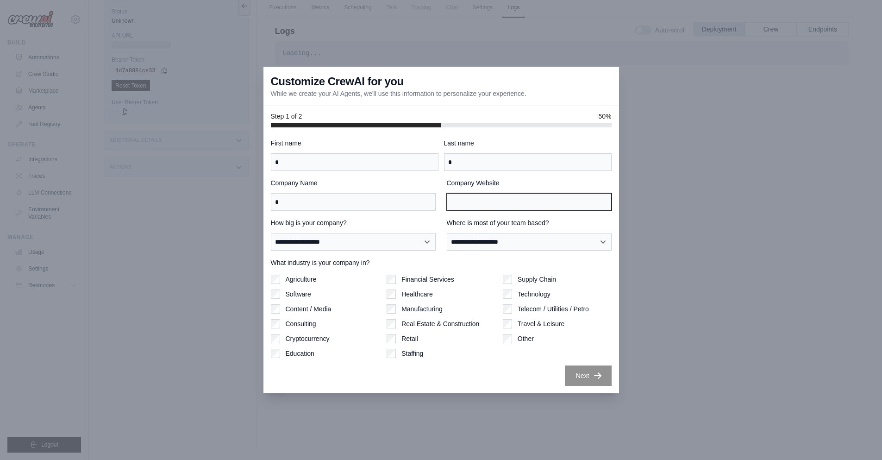
click at [490, 197] on input "Company Website" at bounding box center [529, 202] width 165 height 18
type input "*"
click at [394, 251] on div "**********" at bounding box center [441, 261] width 341 height 247
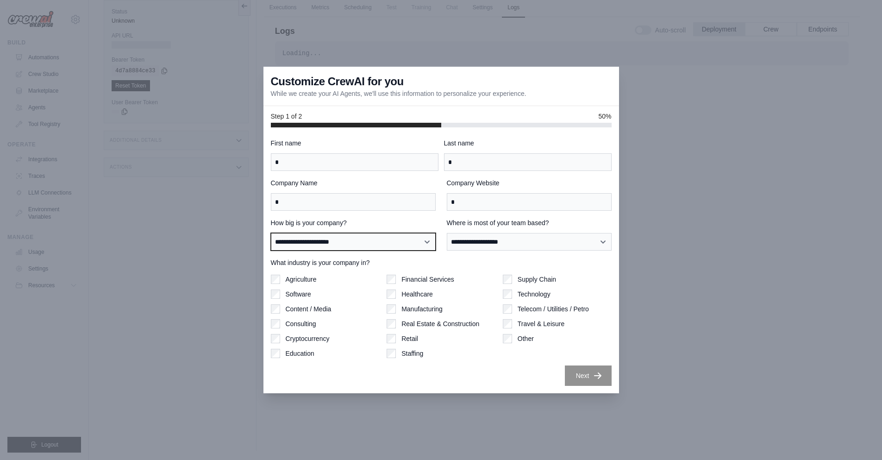
click at [271, 233] on select "**********" at bounding box center [353, 242] width 165 height 18
select select "**********"
click at [271, 233] on select "**********" at bounding box center [353, 242] width 165 height 18
click at [462, 256] on div "**********" at bounding box center [441, 261] width 341 height 247
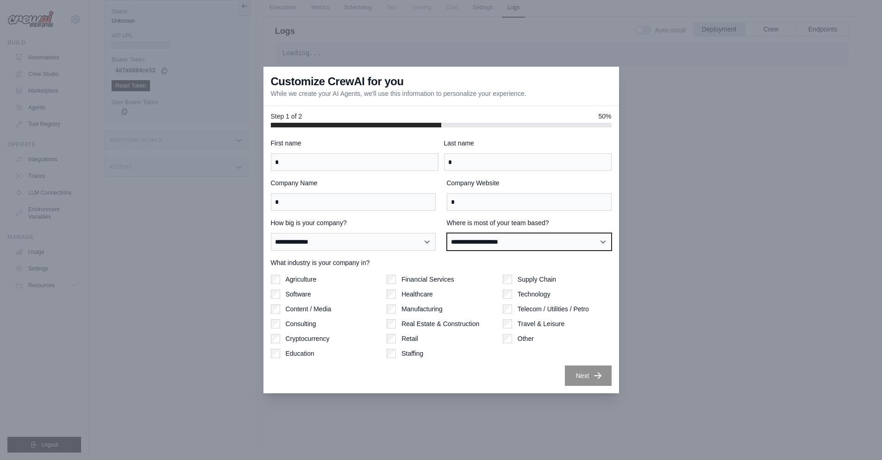
select select "******"
click at [447, 233] on select "**********" at bounding box center [529, 242] width 165 height 18
click at [304, 293] on label "Software" at bounding box center [298, 293] width 25 height 9
click at [599, 362] on div "**********" at bounding box center [441, 261] width 341 height 247
click at [600, 369] on button "Next" at bounding box center [588, 375] width 47 height 20
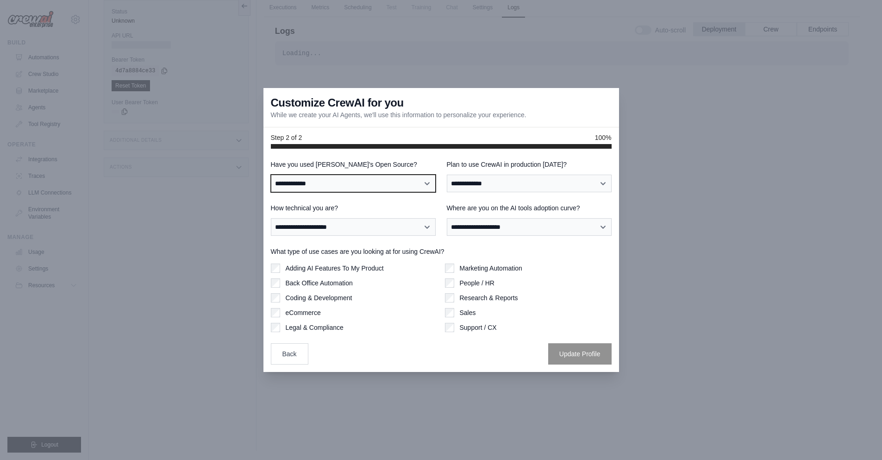
select select "**"
click at [271, 175] on select "**********" at bounding box center [353, 184] width 165 height 18
click at [493, 193] on div "**********" at bounding box center [441, 262] width 341 height 205
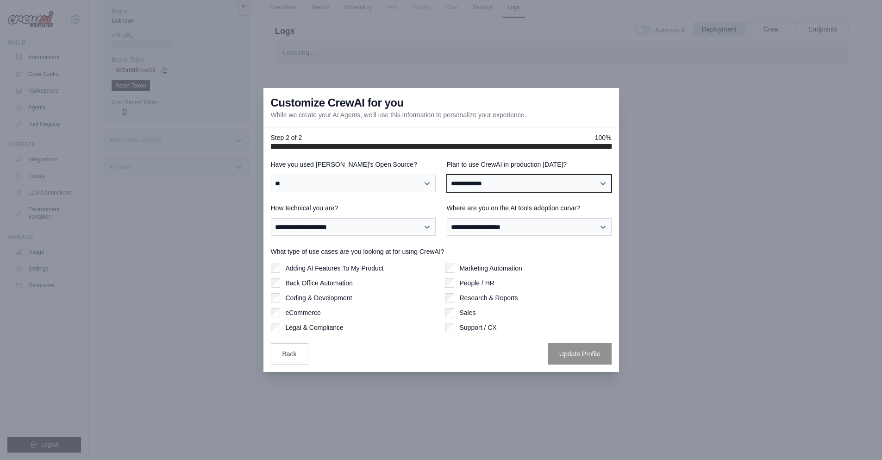
select select "*****"
click at [447, 175] on select "**********" at bounding box center [529, 184] width 165 height 18
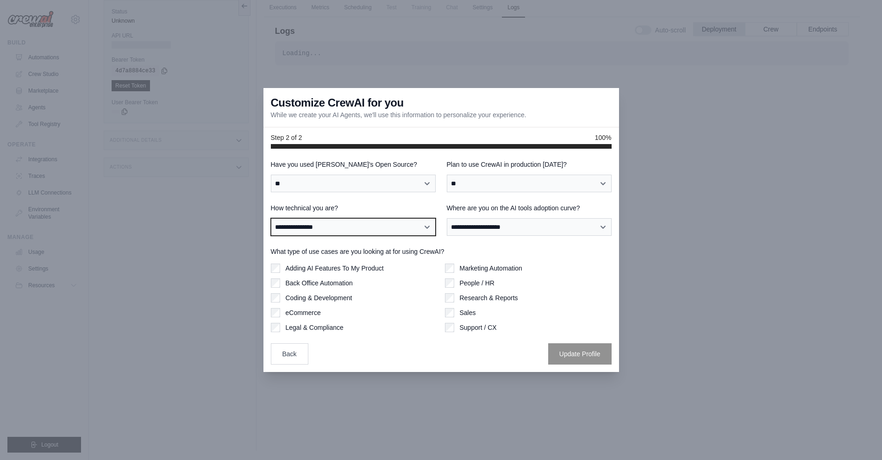
click at [271, 218] on select "**********" at bounding box center [353, 227] width 165 height 18
click at [413, 272] on div "Adding AI Features To My Product" at bounding box center [354, 267] width 167 height 9
select select "**********"
click at [271, 218] on select "**********" at bounding box center [353, 227] width 165 height 18
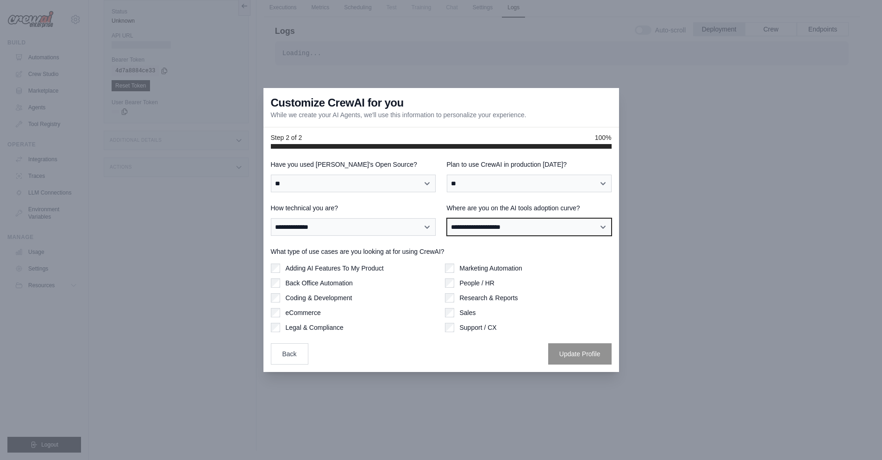
select select "**********"
click at [447, 218] on select "**********" at bounding box center [529, 227] width 165 height 18
click at [312, 268] on label "Adding AI Features To My Product" at bounding box center [335, 267] width 98 height 9
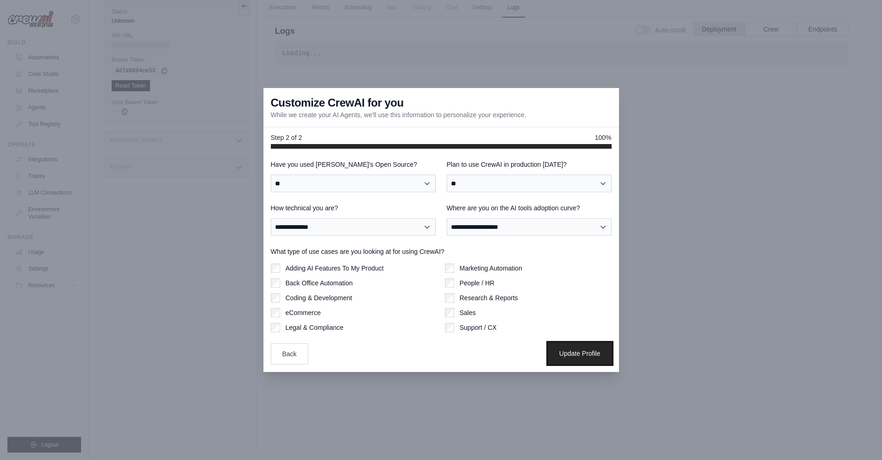
click at [576, 347] on button "Update Profile" at bounding box center [579, 353] width 63 height 21
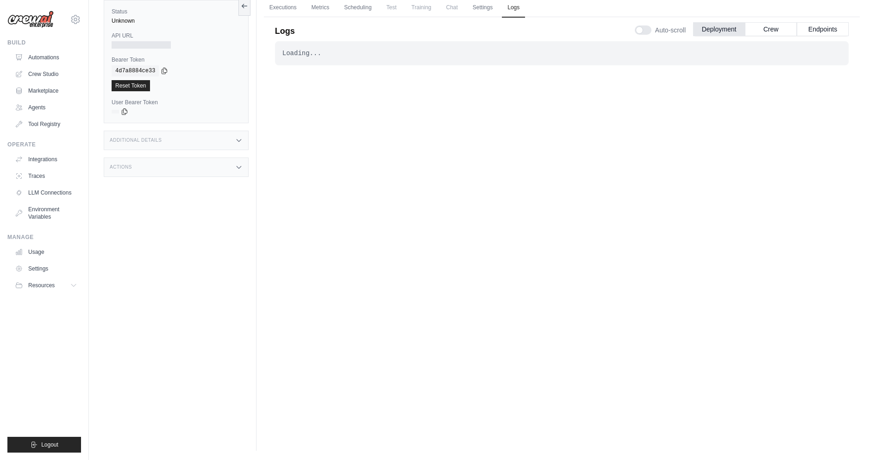
click at [506, 181] on div "Loading... . . ." at bounding box center [562, 219] width 574 height 357
click at [620, 119] on div "Loading... . . ." at bounding box center [562, 219] width 574 height 357
click at [481, 7] on link "Settings" at bounding box center [482, 7] width 31 height 19
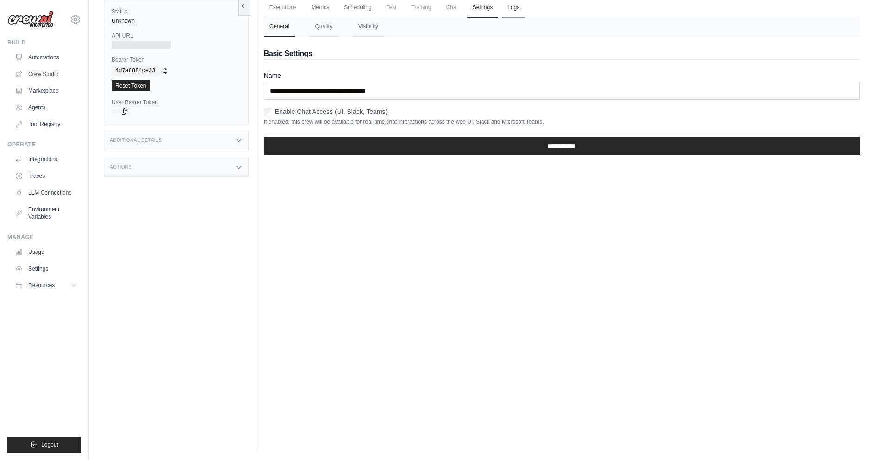
click at [510, 8] on link "Logs" at bounding box center [513, 7] width 23 height 19
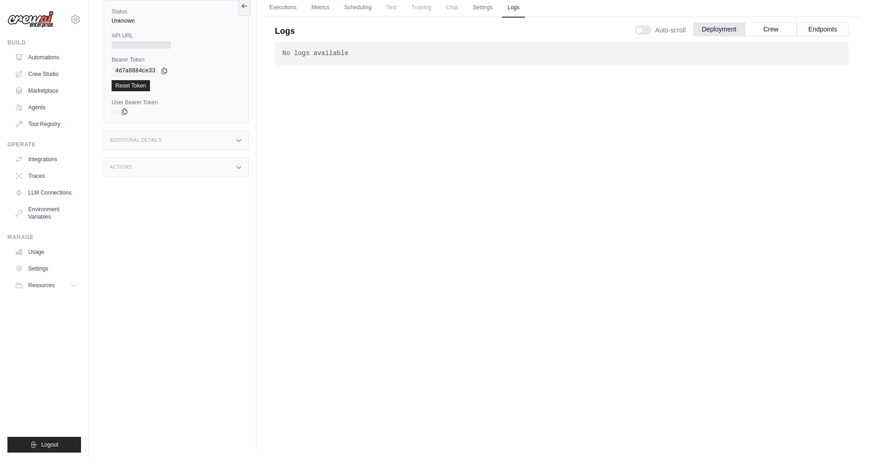
click at [449, 8] on span "Chat" at bounding box center [452, 7] width 23 height 19
click at [276, 9] on link "Executions" at bounding box center [283, 7] width 38 height 19
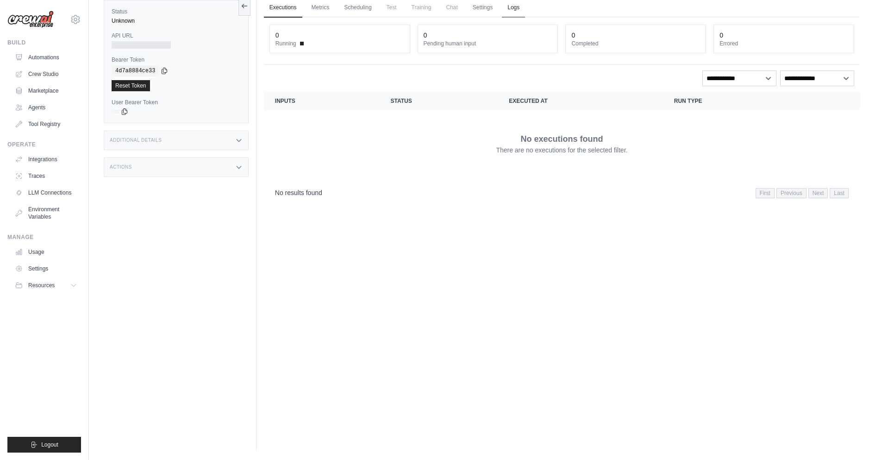
click at [511, 10] on link "Logs" at bounding box center [513, 7] width 23 height 19
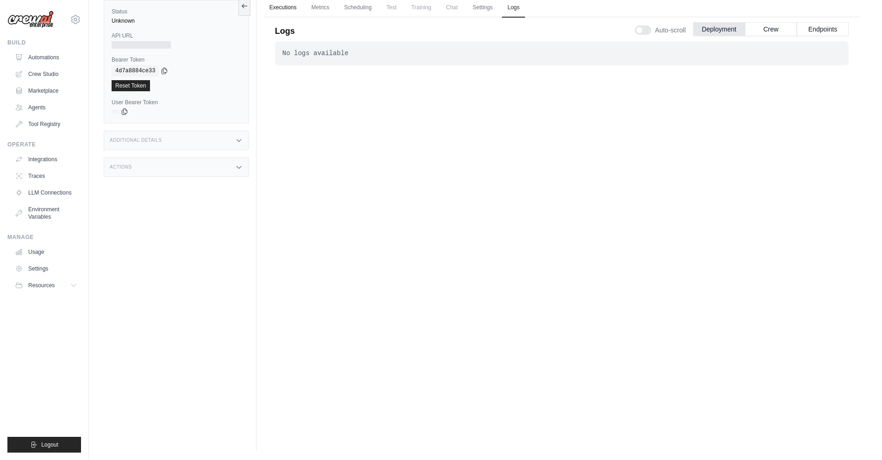
click at [283, 3] on link "Executions" at bounding box center [283, 7] width 38 height 19
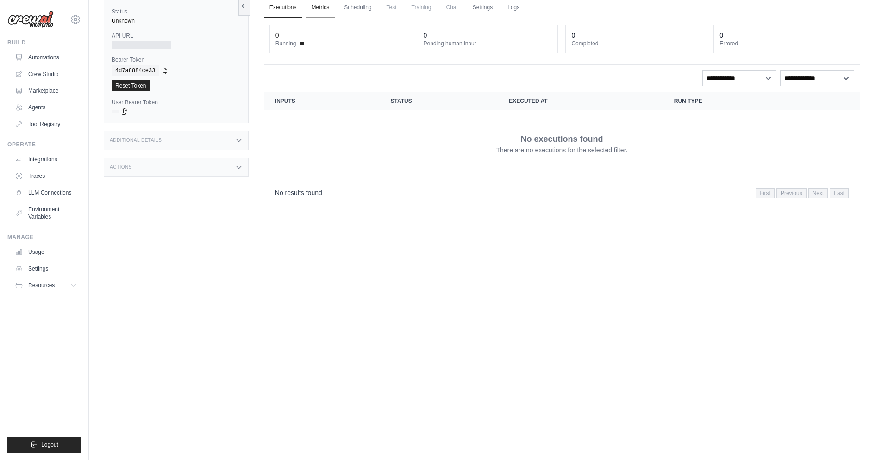
click at [326, 12] on link "Metrics" at bounding box center [320, 7] width 29 height 19
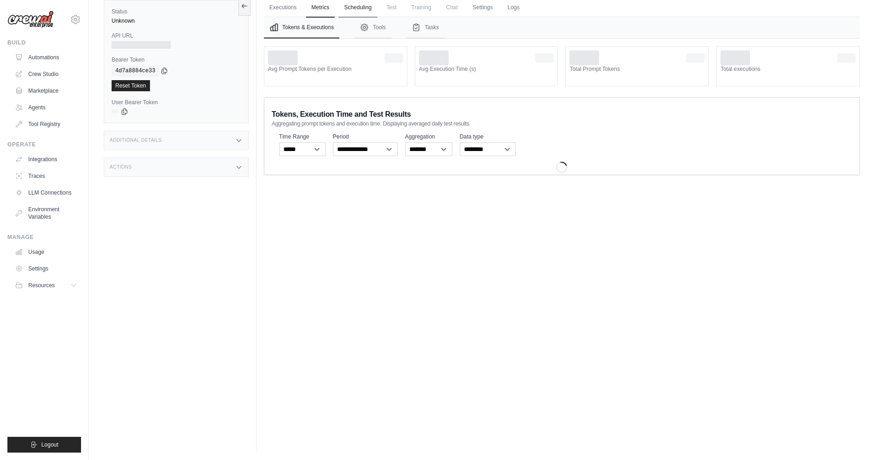
click at [343, 7] on link "Scheduling" at bounding box center [357, 7] width 38 height 19
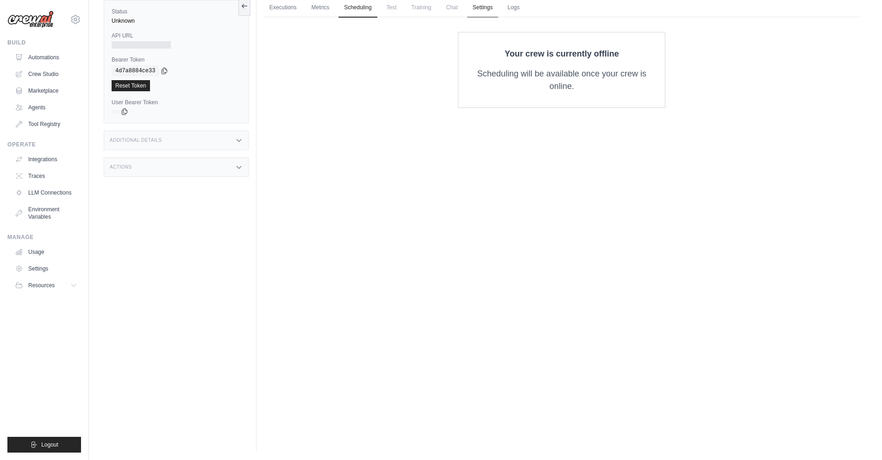
click at [481, 11] on link "Settings" at bounding box center [482, 7] width 31 height 19
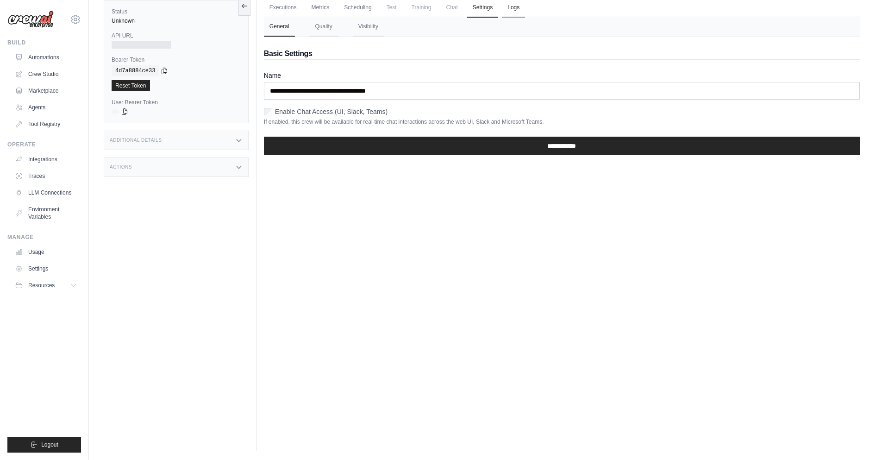
click at [508, 17] on link "Logs" at bounding box center [513, 7] width 23 height 19
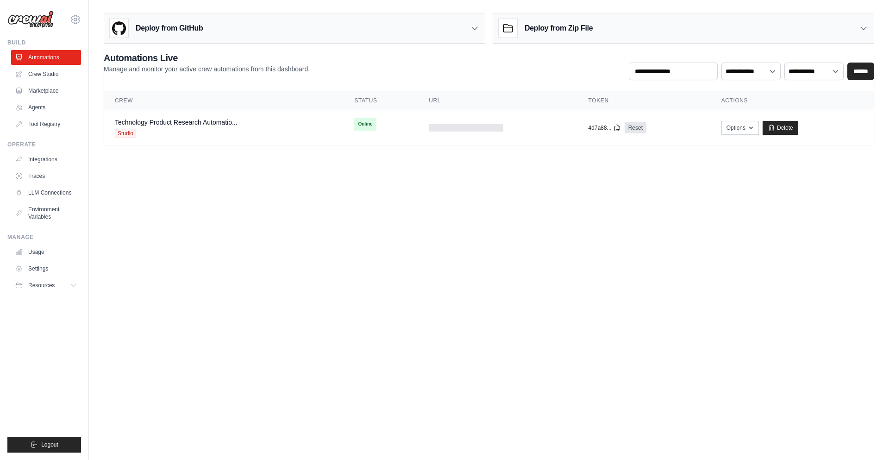
click at [603, 32] on div "Deploy from Zip File" at bounding box center [683, 28] width 381 height 30
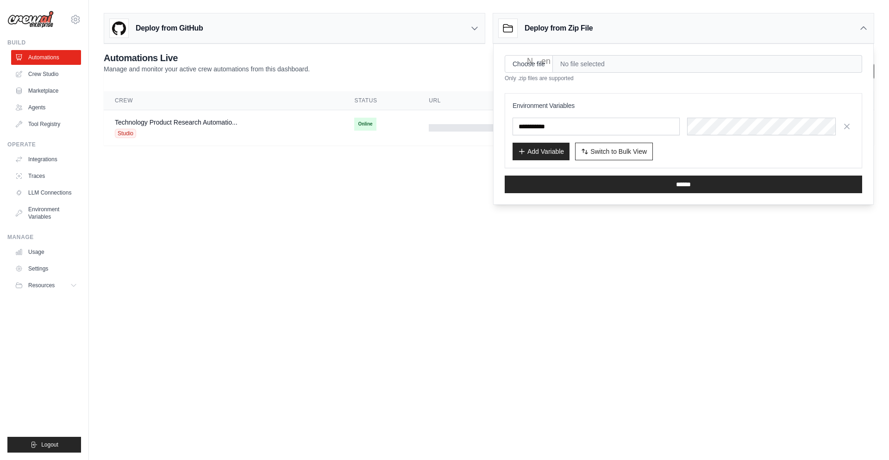
click at [262, 165] on main "Deploy from GitHub Deploy your project directly from GitHub. Select a repositor…" at bounding box center [489, 83] width 800 height 166
click at [301, 109] on th "Crew" at bounding box center [223, 100] width 239 height 19
click at [319, 127] on div "Technology Product Research Automatio... Studio" at bounding box center [223, 128] width 217 height 20
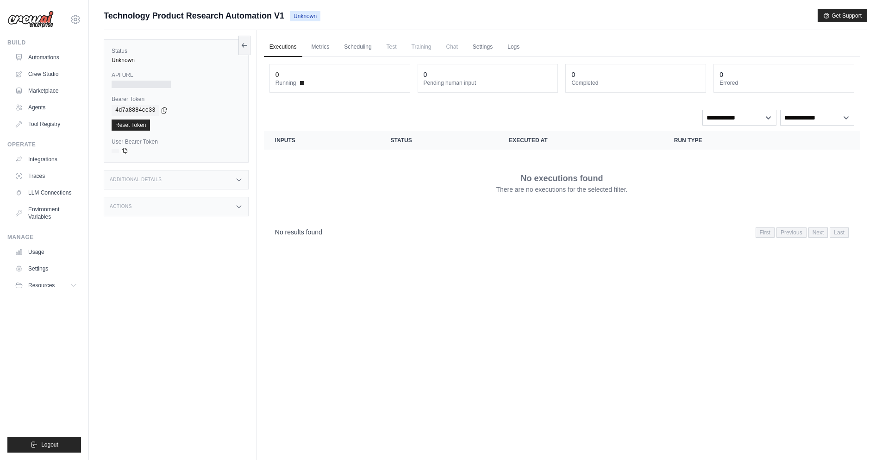
click at [530, 50] on ul "Executions Metrics Scheduling Test Training Chat Settings Logs" at bounding box center [562, 46] width 596 height 19
click at [517, 46] on link "Logs" at bounding box center [513, 46] width 23 height 19
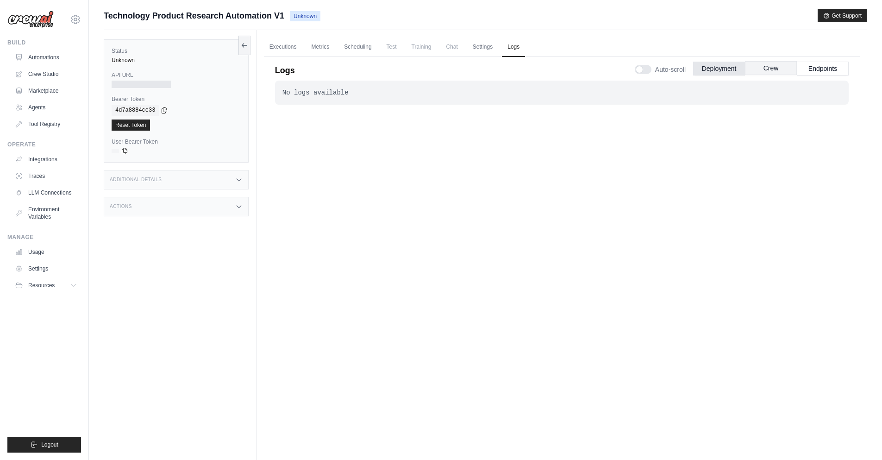
click at [768, 71] on button "Crew" at bounding box center [771, 68] width 52 height 14
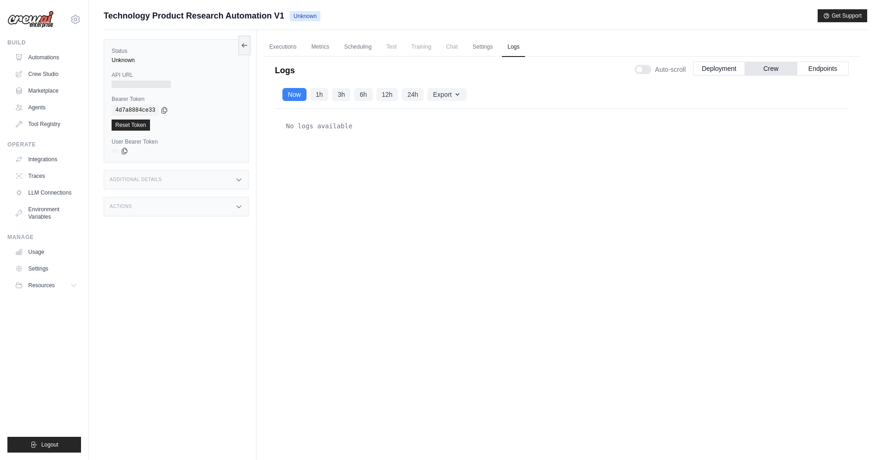
click at [410, 51] on span "Training" at bounding box center [421, 46] width 31 height 19
click at [288, 46] on link "Executions" at bounding box center [283, 46] width 38 height 19
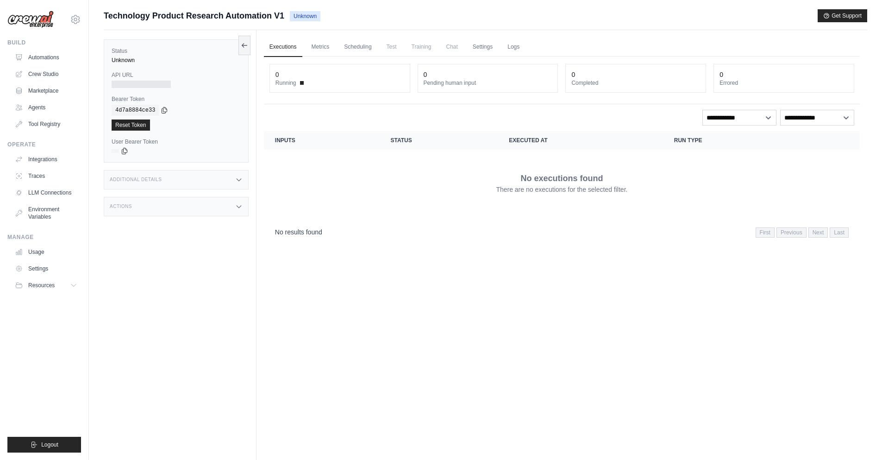
click at [149, 82] on div at bounding box center [141, 84] width 59 height 7
click at [159, 199] on div "Actions" at bounding box center [176, 206] width 145 height 19
click at [170, 181] on div "Additional Details" at bounding box center [176, 179] width 145 height 19
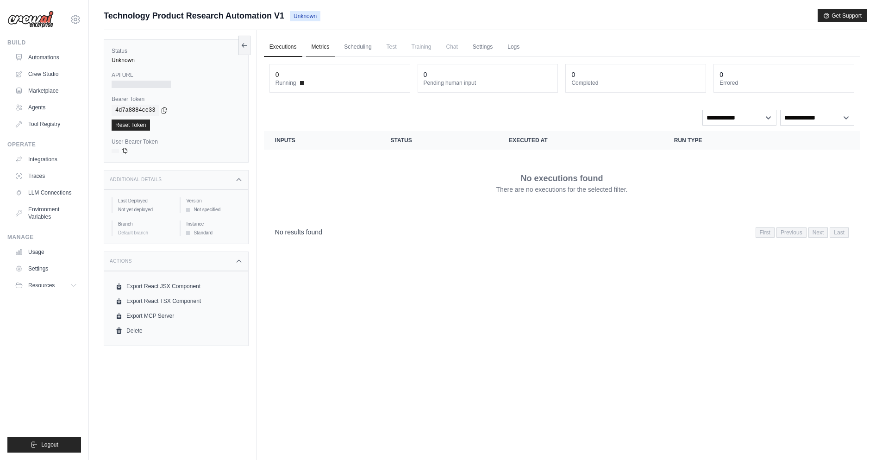
click at [312, 52] on link "Metrics" at bounding box center [320, 46] width 29 height 19
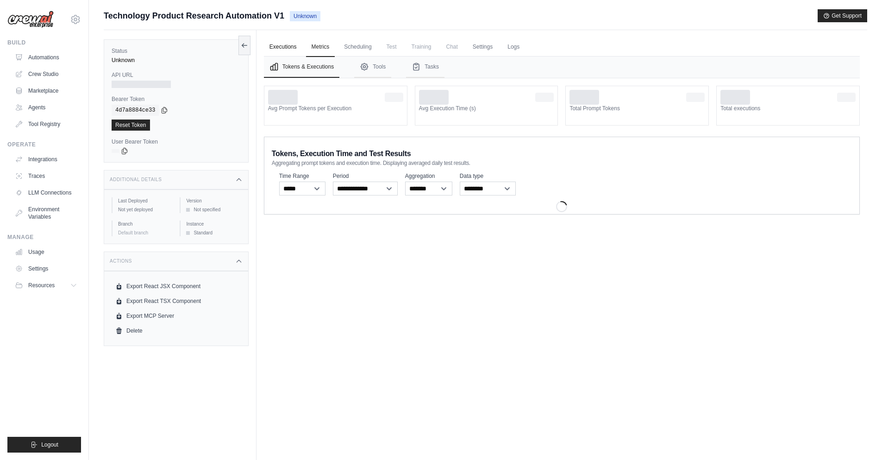
click at [275, 54] on link "Executions" at bounding box center [283, 46] width 38 height 19
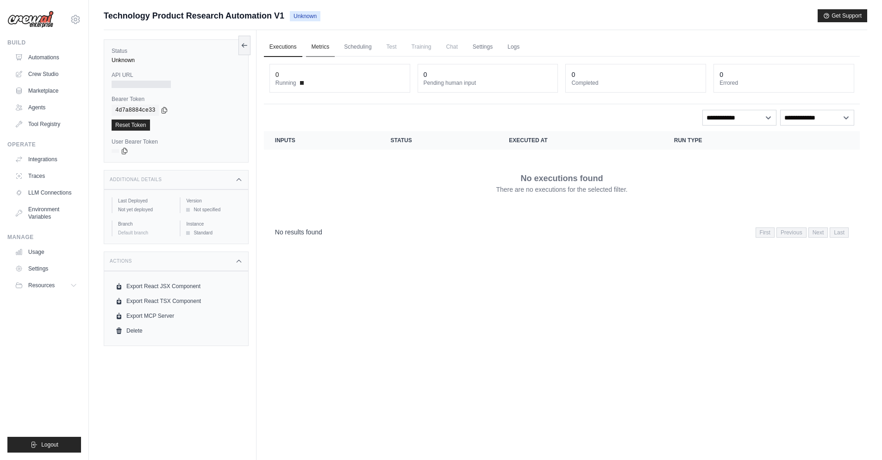
click at [311, 54] on link "Metrics" at bounding box center [320, 46] width 29 height 19
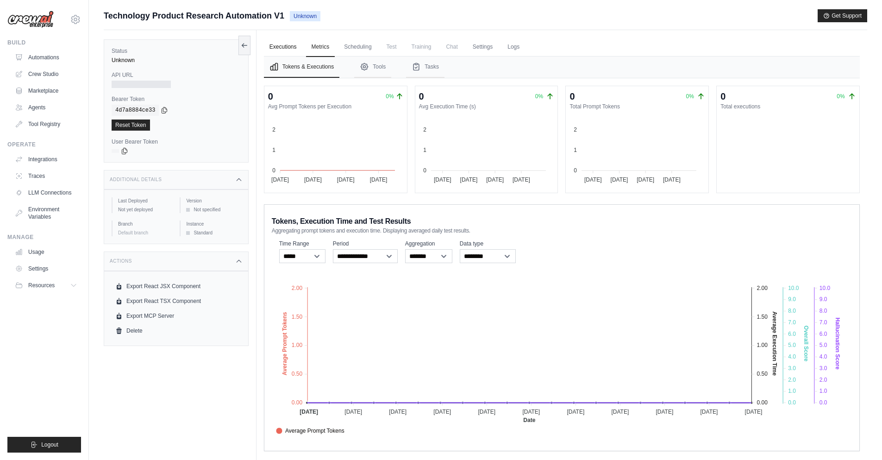
click at [277, 52] on link "Executions" at bounding box center [283, 46] width 38 height 19
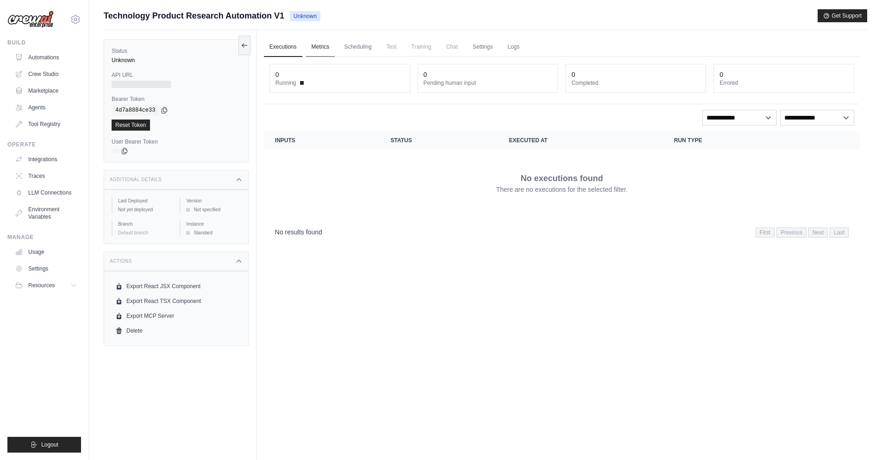
click at [325, 49] on link "Metrics" at bounding box center [320, 46] width 29 height 19
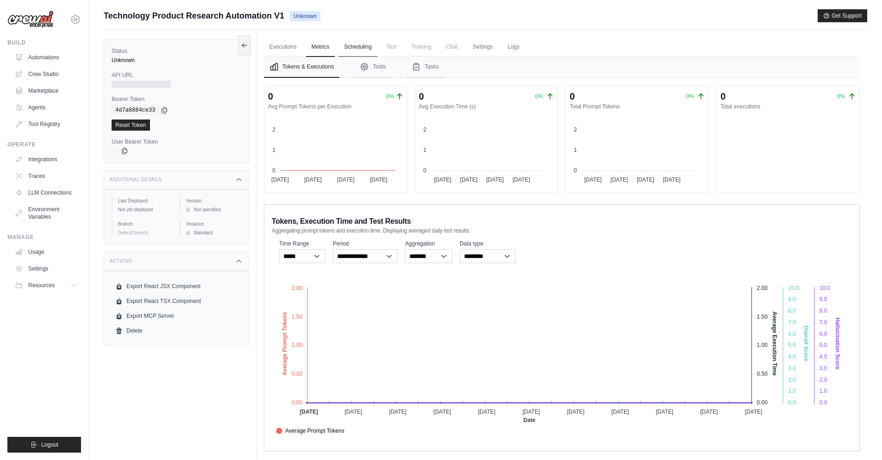
click at [372, 48] on link "Scheduling" at bounding box center [357, 46] width 38 height 19
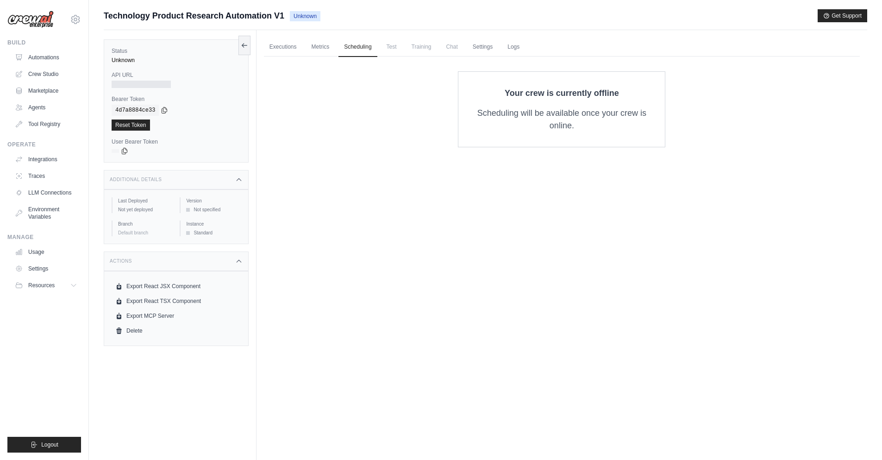
click at [404, 49] on ul "Executions Metrics Scheduling Test Training Chat Settings Logs" at bounding box center [562, 46] width 596 height 19
click at [445, 49] on span "Chat" at bounding box center [452, 46] width 23 height 19
click at [504, 49] on link "Logs" at bounding box center [513, 46] width 23 height 19
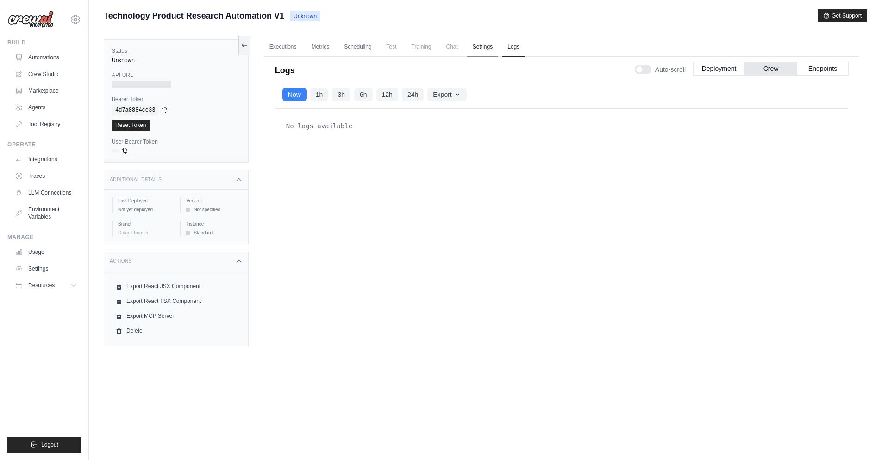
click at [478, 49] on link "Settings" at bounding box center [482, 46] width 31 height 19
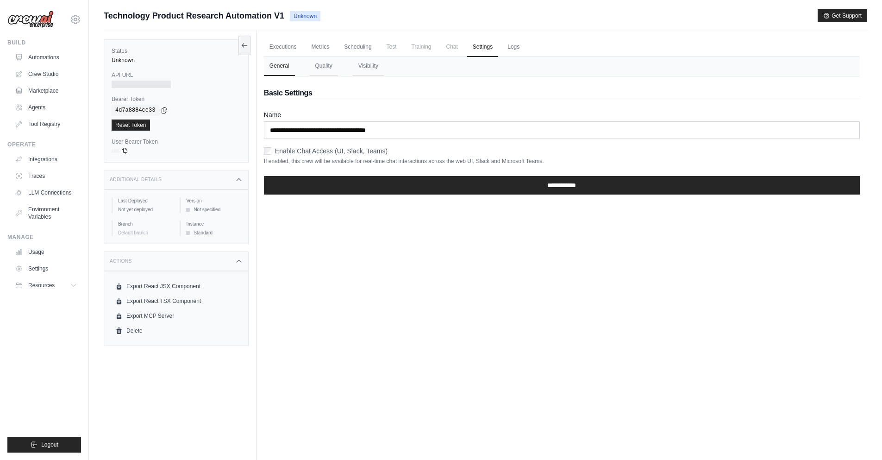
click at [499, 51] on ul "Executions Metrics Scheduling Test Training Chat Settings Logs" at bounding box center [562, 46] width 596 height 19
click at [512, 51] on link "Logs" at bounding box center [513, 46] width 23 height 19
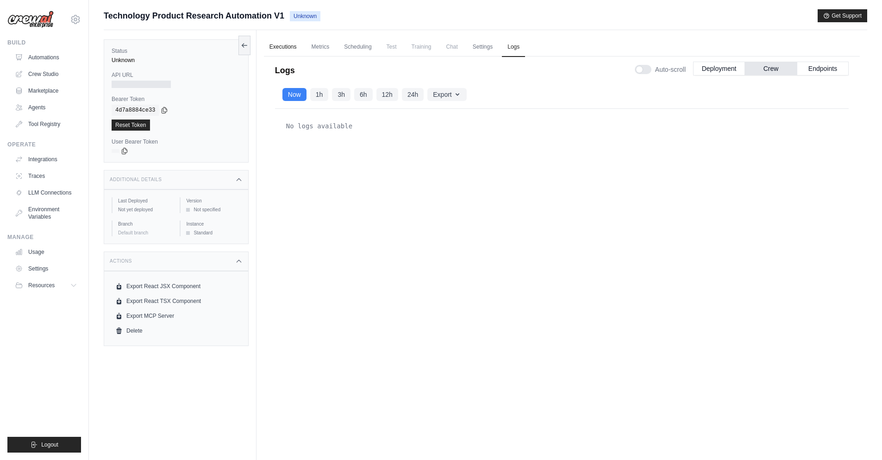
click at [288, 49] on link "Executions" at bounding box center [283, 46] width 38 height 19
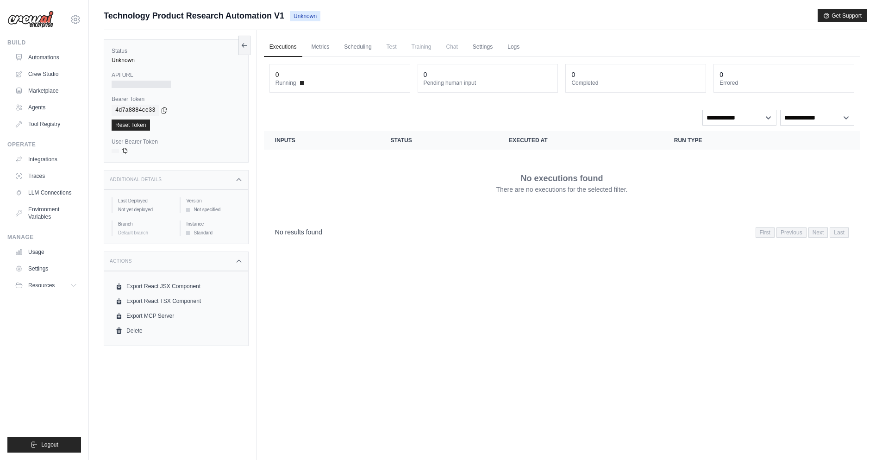
click at [254, 45] on div "Status Unknown API URL Bearer Token copied 4d7a8884ce33 Reset Token User Bearer…" at bounding box center [180, 260] width 153 height 460
click at [237, 40] on div "Status Unknown API URL Bearer Token copied 4d7a8884ce33 Reset Token User Bearer…" at bounding box center [176, 100] width 145 height 123
click at [52, 58] on link "Automations" at bounding box center [47, 57] width 70 height 15
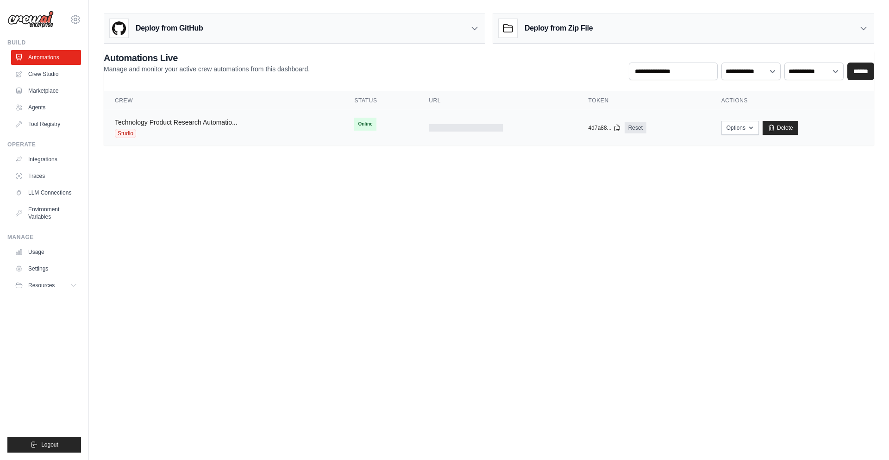
click at [161, 122] on link "Technology Product Research Automatio..." at bounding box center [176, 122] width 123 height 7
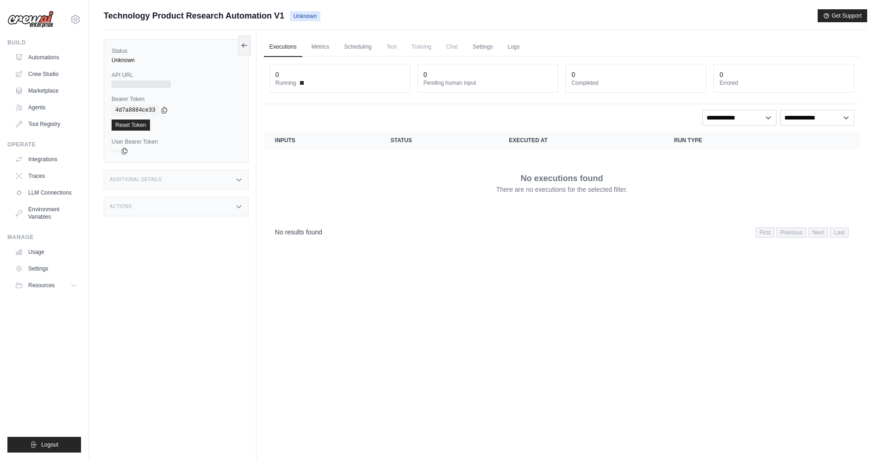
drag, startPoint x: 239, startPoint y: 119, endPoint x: 263, endPoint y: 108, distance: 26.1
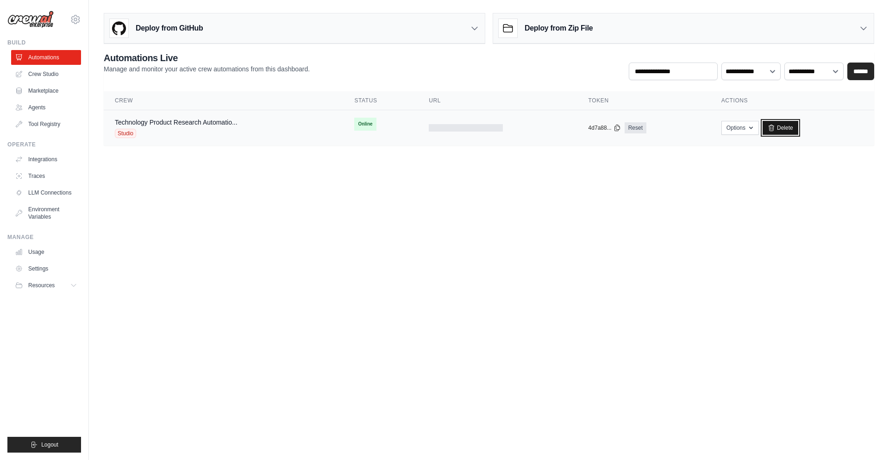
click at [790, 126] on link "Delete" at bounding box center [780, 128] width 36 height 14
click at [411, 139] on tr "Technology Product Research Automatio... Studio Online copied 4d7a88... Reset" at bounding box center [489, 128] width 770 height 36
click at [624, 127] on link "Reset" at bounding box center [635, 127] width 22 height 11
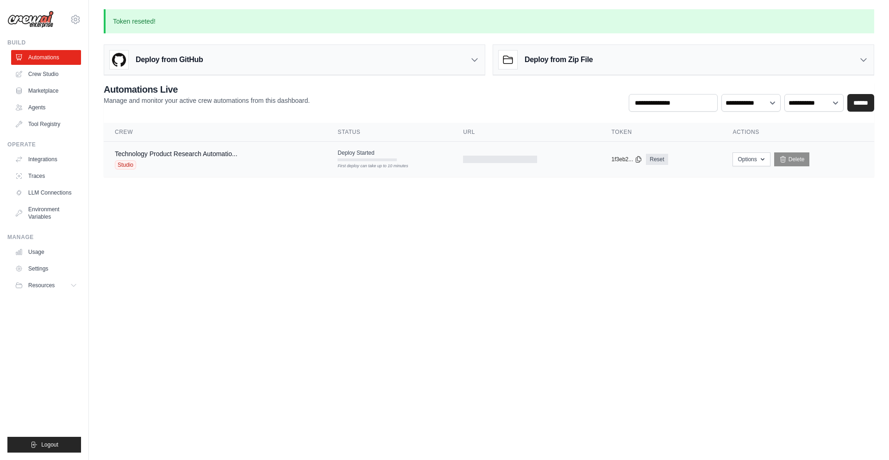
click at [591, 157] on td at bounding box center [526, 160] width 148 height 36
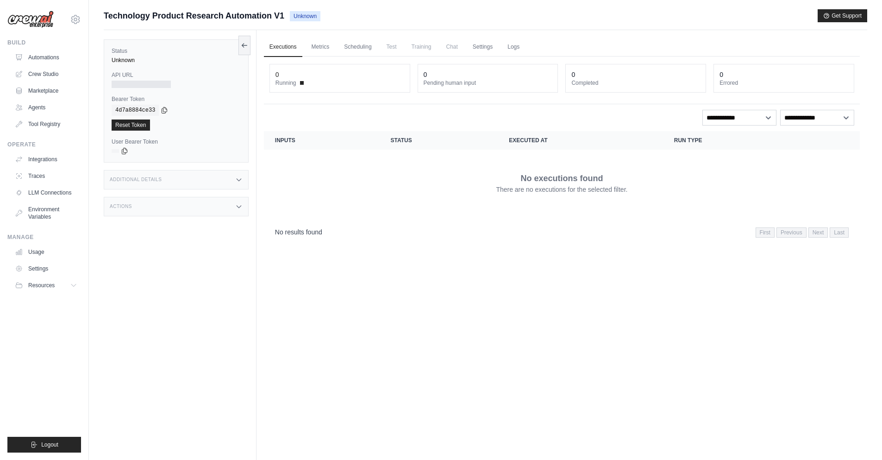
drag, startPoint x: 658, startPoint y: 170, endPoint x: 618, endPoint y: 153, distance: 43.3
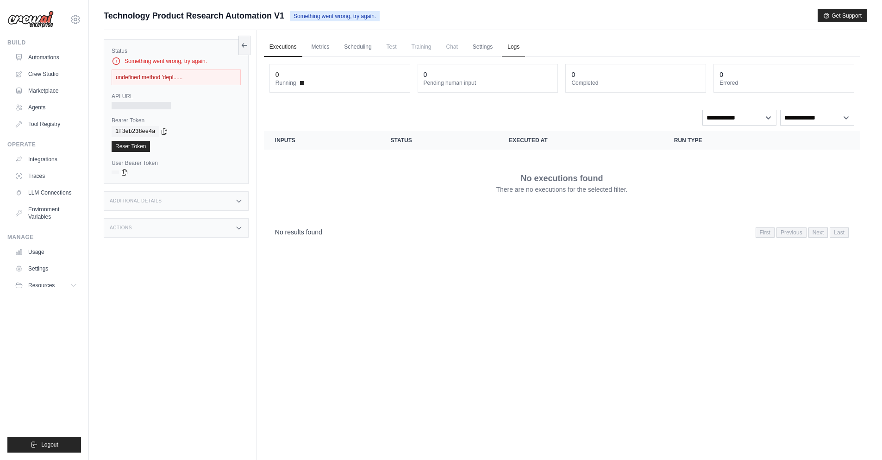
click at [510, 39] on link "Logs" at bounding box center [513, 46] width 23 height 19
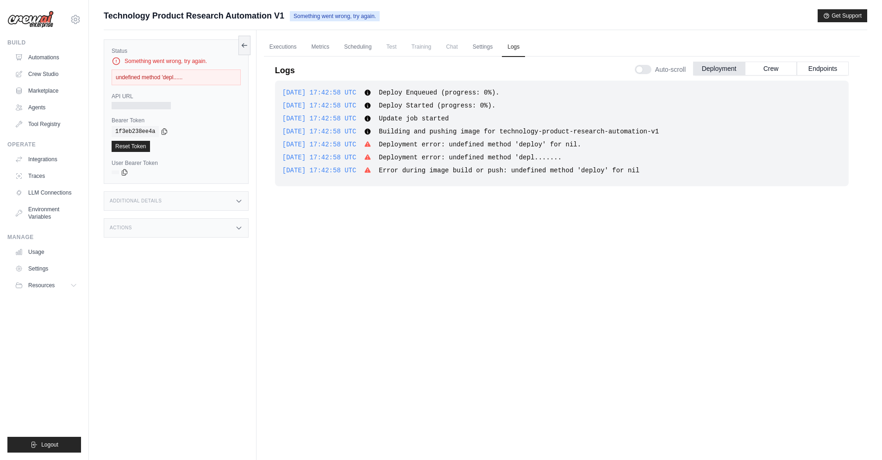
click at [162, 72] on div "undefined method 'depl......" at bounding box center [176, 77] width 129 height 16
click at [175, 79] on div "undefined method 'depl......" at bounding box center [176, 77] width 129 height 16
click at [132, 141] on div "copied" at bounding box center [125, 140] width 20 height 11
click at [132, 144] on div "copied" at bounding box center [125, 140] width 20 height 11
click at [139, 146] on link "Reset Token" at bounding box center [131, 146] width 38 height 11
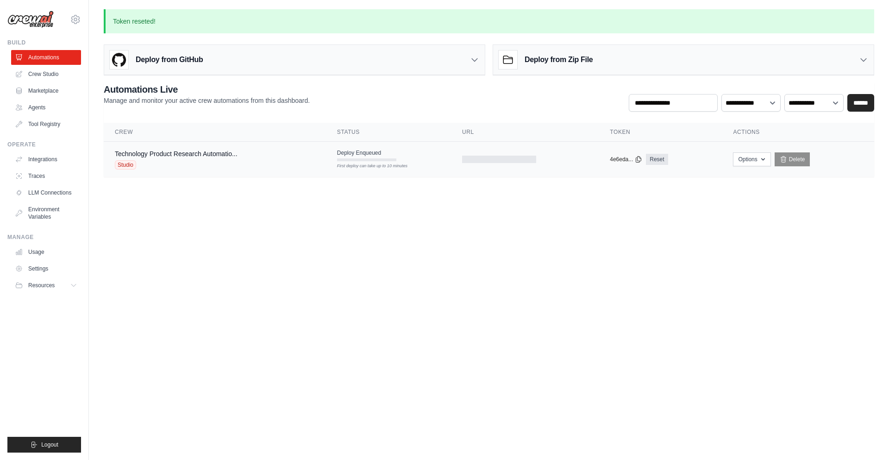
click at [460, 156] on td at bounding box center [525, 160] width 148 height 36
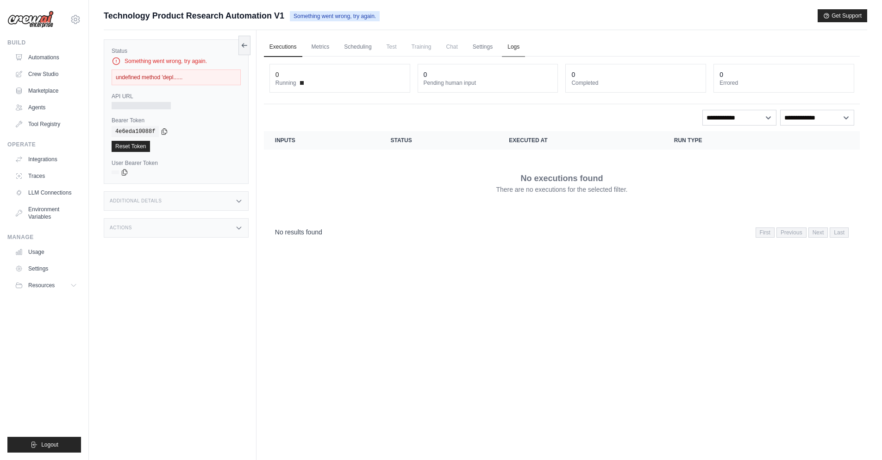
click at [511, 49] on link "Logs" at bounding box center [513, 46] width 23 height 19
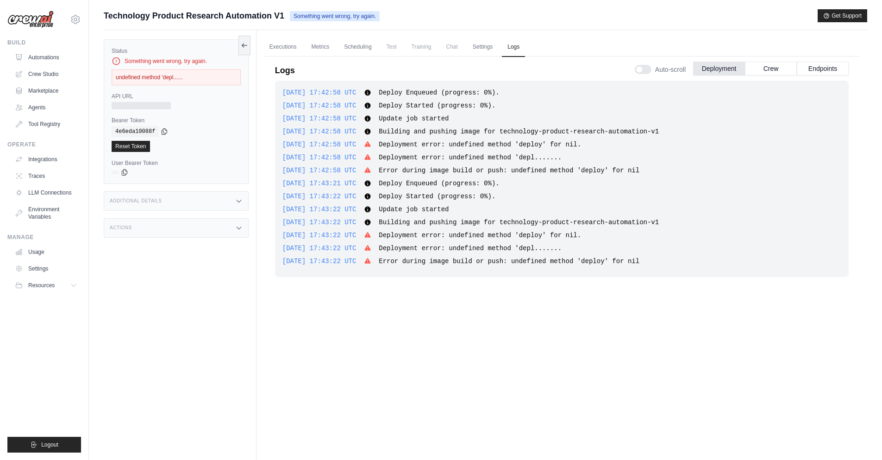
click at [463, 130] on span "Building and pushing image for technology-product-research-automation-v1" at bounding box center [519, 131] width 280 height 7
click at [246, 44] on icon at bounding box center [244, 44] width 7 height 7
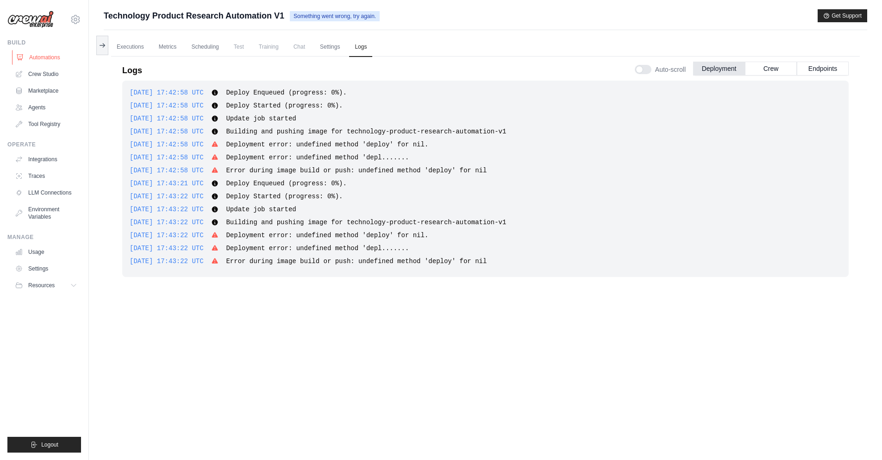
click at [67, 56] on link "Automations" at bounding box center [47, 57] width 70 height 15
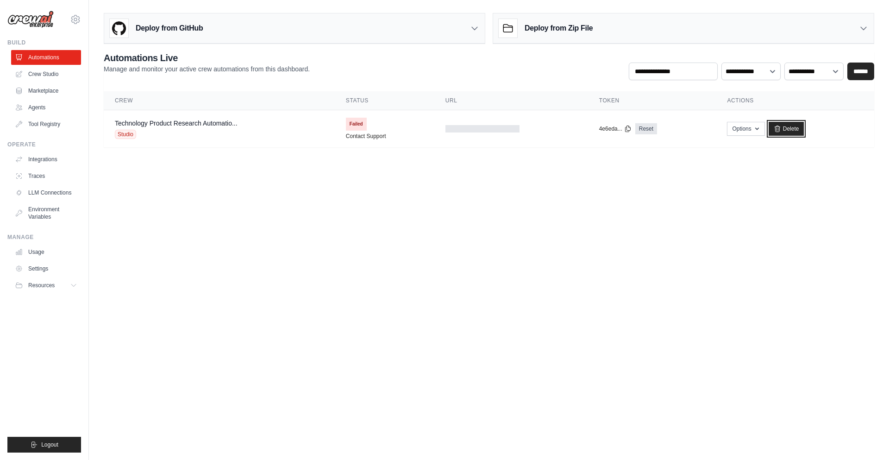
click at [783, 131] on link "Delete" at bounding box center [786, 129] width 36 height 14
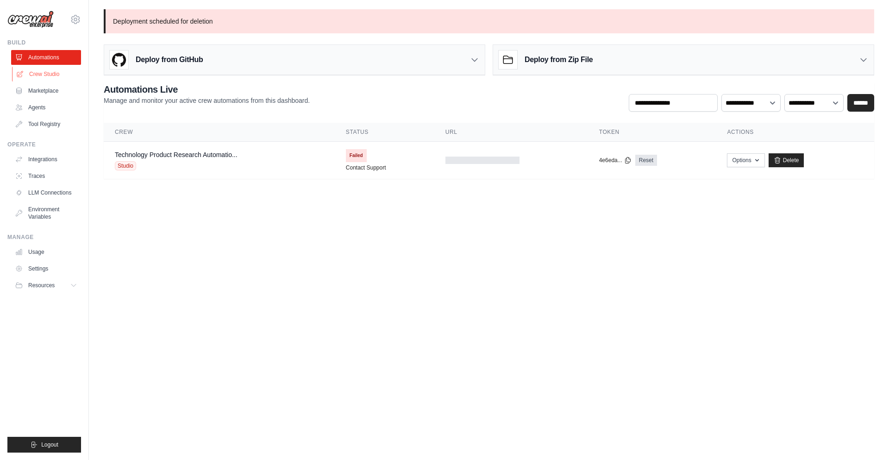
click at [62, 67] on link "Crew Studio" at bounding box center [47, 74] width 70 height 15
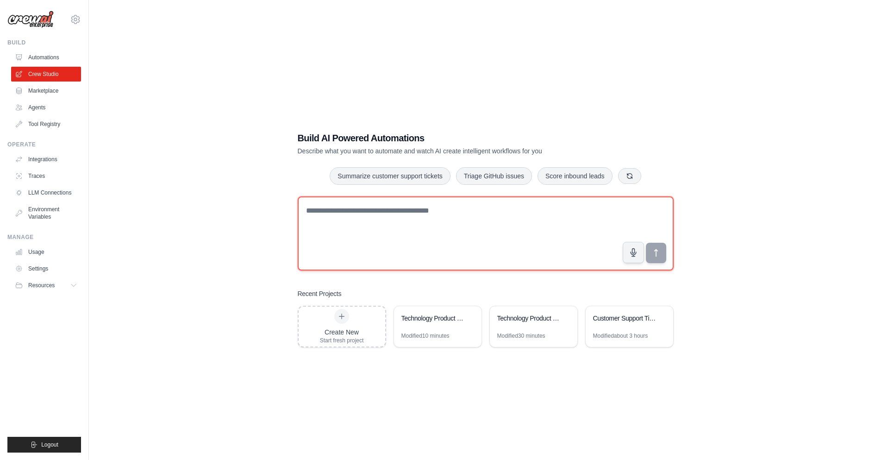
click at [395, 244] on textarea at bounding box center [486, 233] width 376 height 74
click at [517, 197] on textarea at bounding box center [486, 233] width 376 height 74
paste textarea "**********"
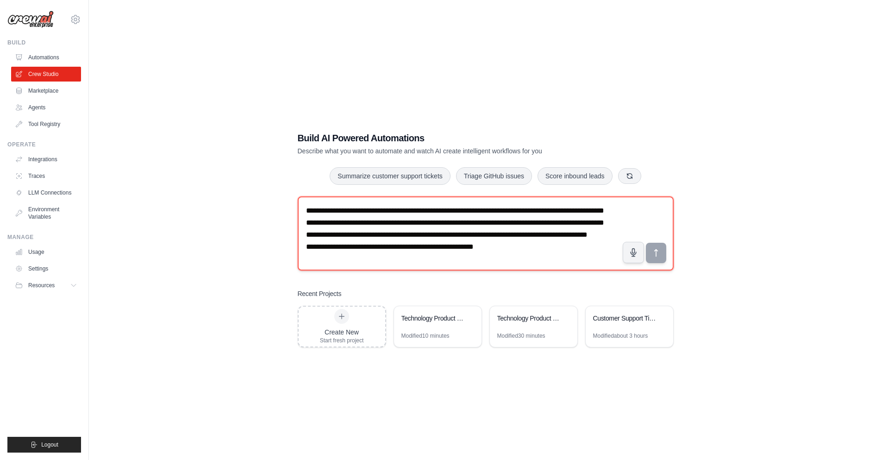
scroll to position [18, 0]
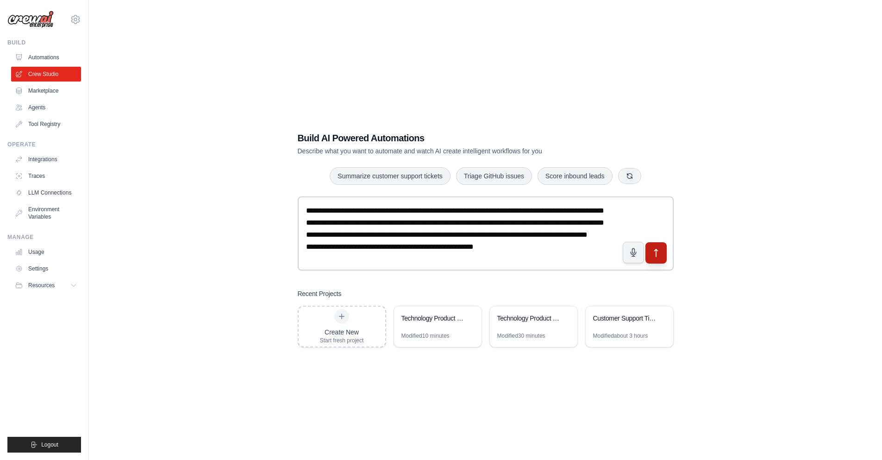
click at [660, 255] on icon "submit" at bounding box center [656, 253] width 10 height 10
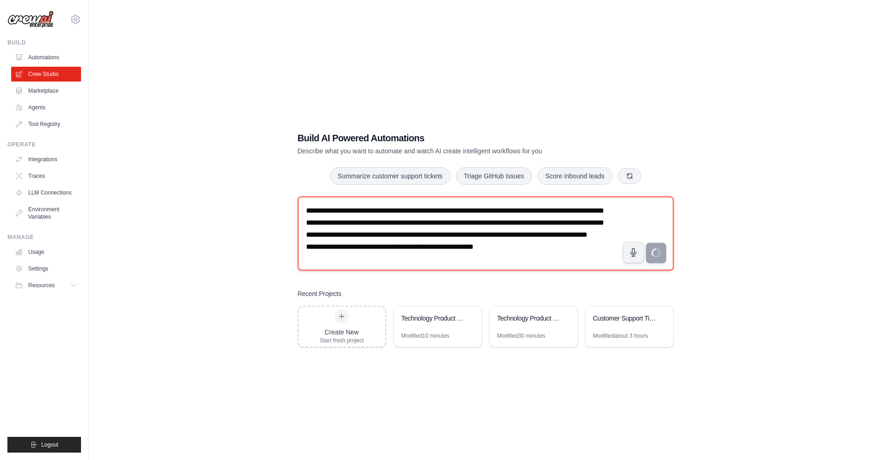
click at [359, 233] on textarea "**********" at bounding box center [486, 233] width 376 height 74
click at [418, 236] on textarea "**********" at bounding box center [486, 233] width 376 height 74
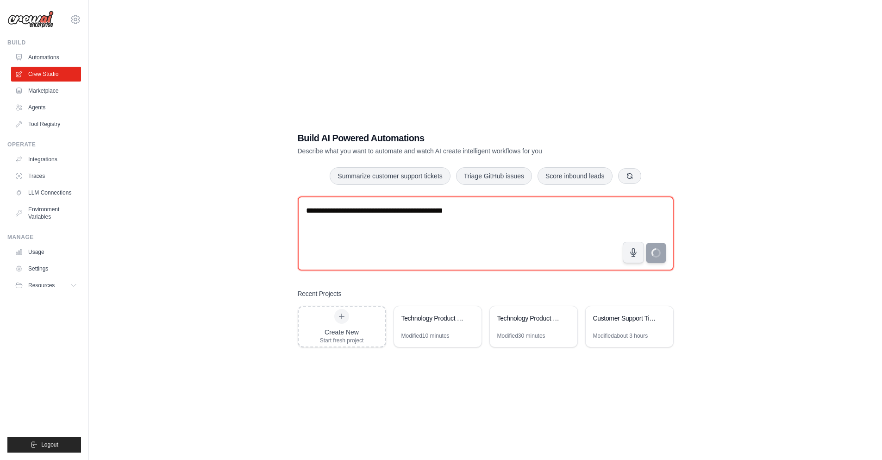
type textarea "**********"
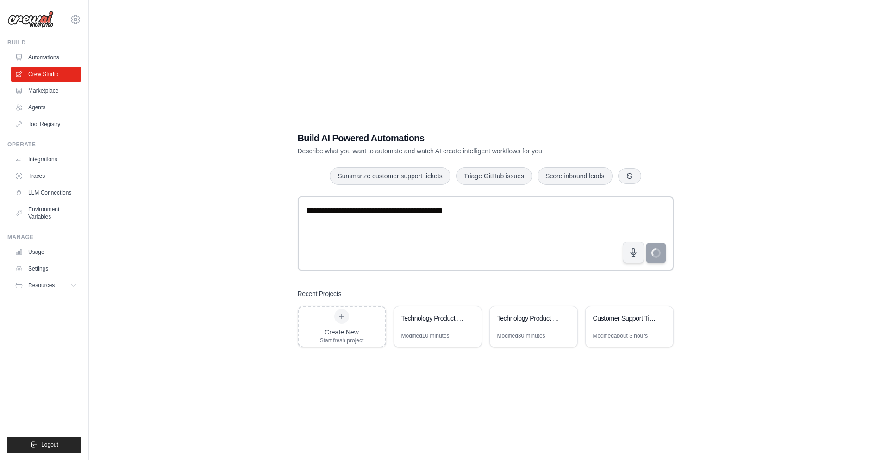
click at [568, 47] on div "**********" at bounding box center [485, 239] width 763 height 460
click at [646, 66] on div "**********" at bounding box center [485, 239] width 763 height 460
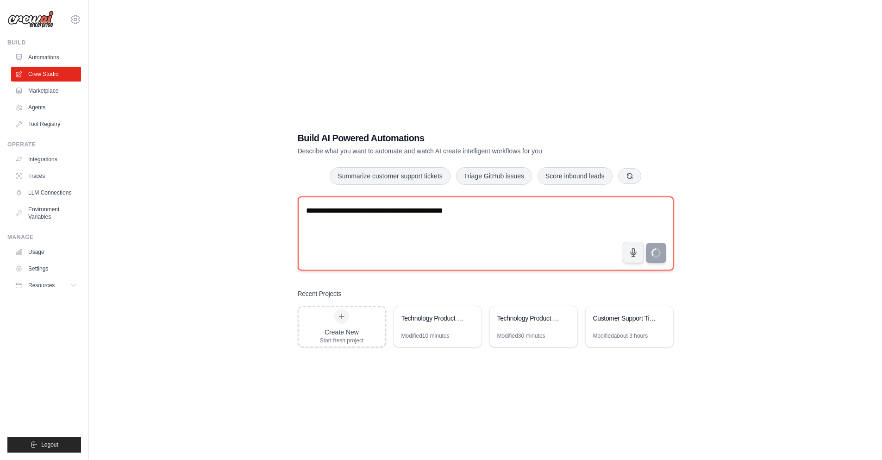
click at [568, 243] on textarea "**********" at bounding box center [486, 233] width 376 height 74
click at [571, 232] on textarea "**********" at bounding box center [486, 233] width 376 height 74
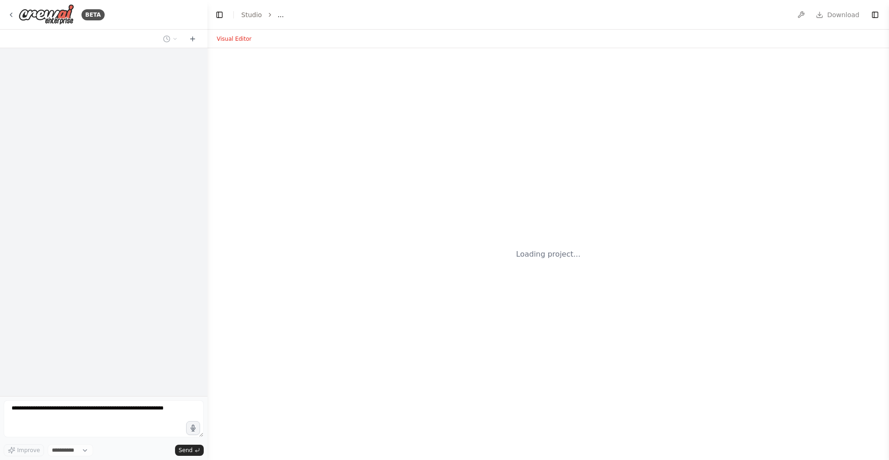
select select "****"
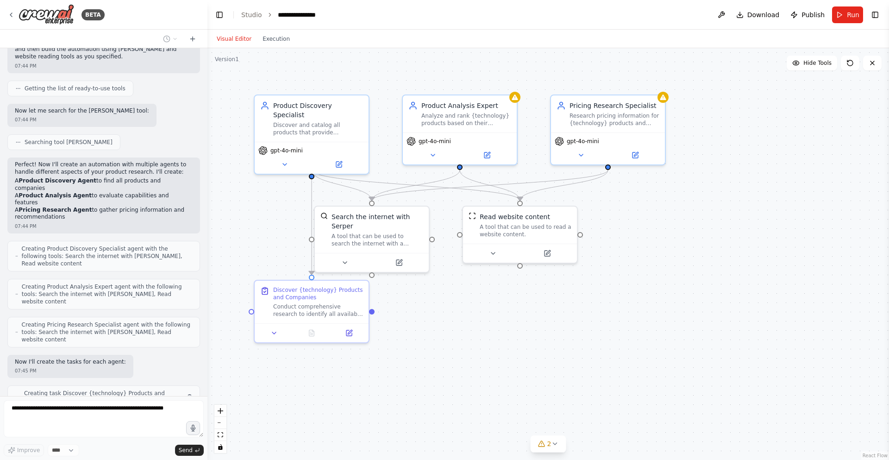
scroll to position [111, 0]
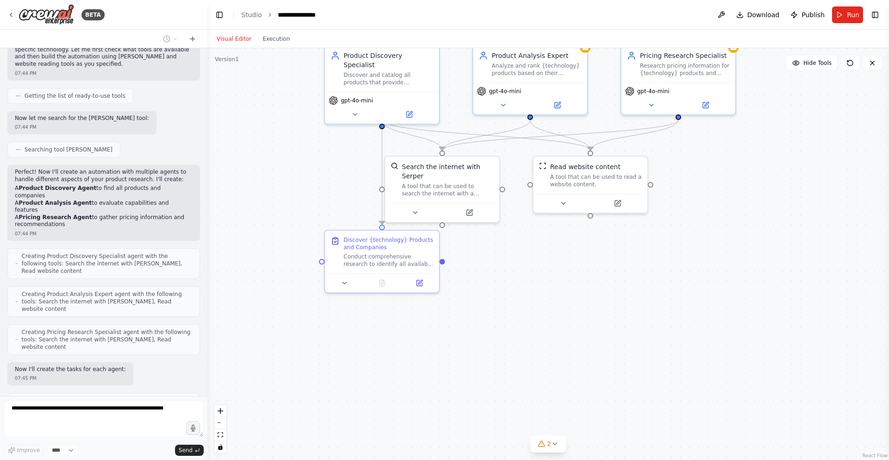
drag, startPoint x: 706, startPoint y: 217, endPoint x: 776, endPoint y: 167, distance: 86.3
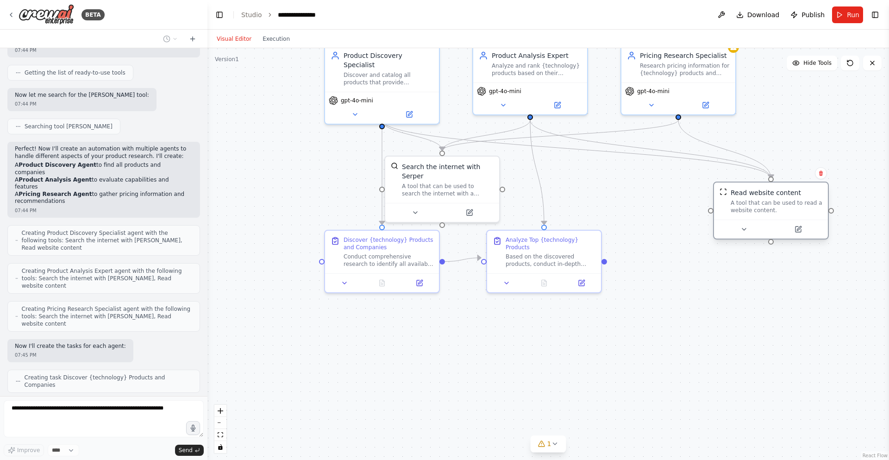
drag, startPoint x: 585, startPoint y: 182, endPoint x: 768, endPoint y: 211, distance: 185.9
click at [768, 211] on div "A tool that can be used to read a website content." at bounding box center [777, 206] width 92 height 15
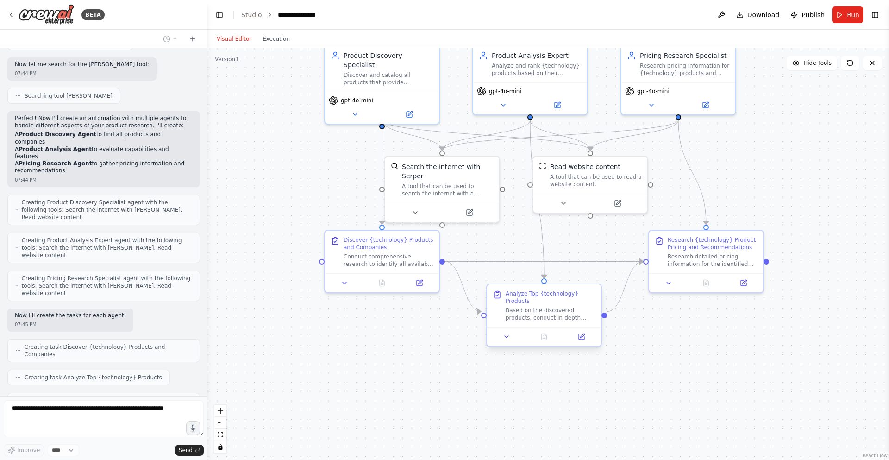
drag, startPoint x: 564, startPoint y: 247, endPoint x: 593, endPoint y: 343, distance: 99.6
click at [593, 343] on div ".deletable-edge-delete-btn { width: 20px; height: 20px; border: 0px solid #ffff…" at bounding box center [547, 254] width 681 height 412
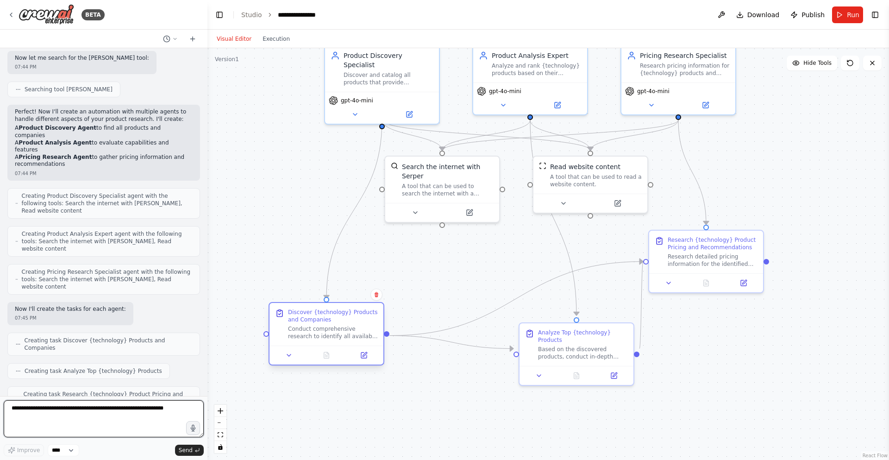
drag, startPoint x: 375, startPoint y: 261, endPoint x: 317, endPoint y: 340, distance: 98.2
click at [317, 340] on div "Discover {technology} Products and Companies Conduct comprehensive research to …" at bounding box center [326, 324] width 114 height 43
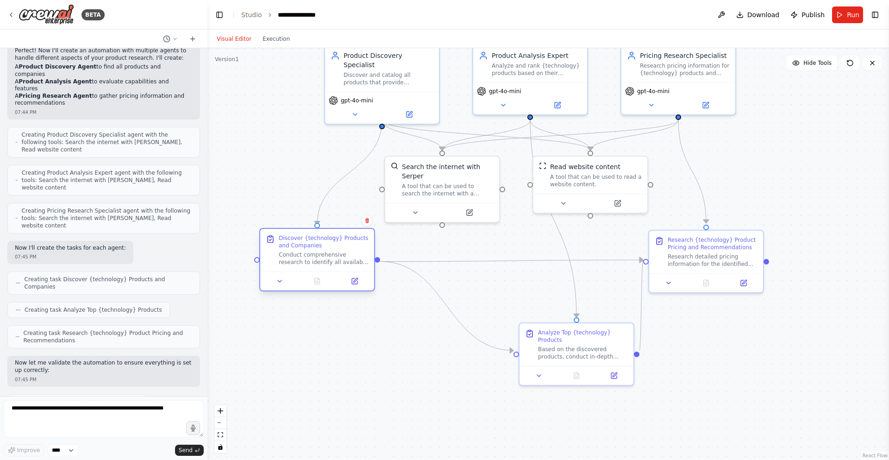
scroll to position [287, 0]
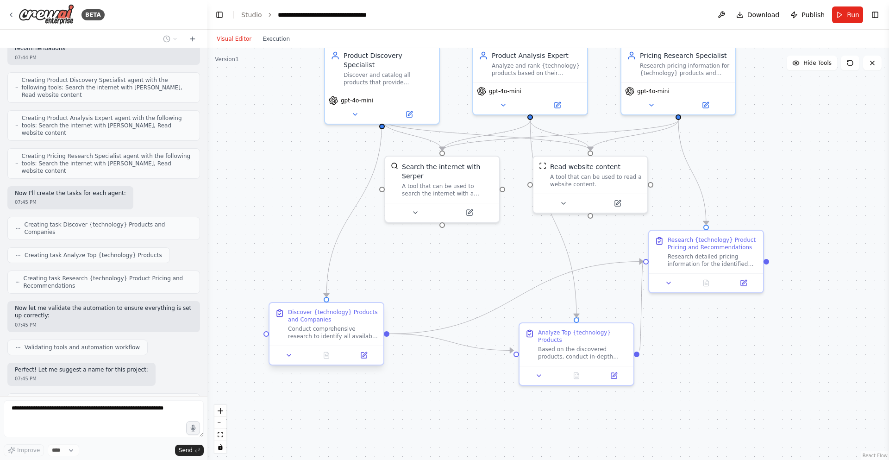
drag, startPoint x: 371, startPoint y: 264, endPoint x: 287, endPoint y: 267, distance: 83.8
click at [287, 267] on div ".deletable-edge-delete-btn { width: 20px; height: 20px; border: 0px solid #ffff…" at bounding box center [547, 254] width 681 height 412
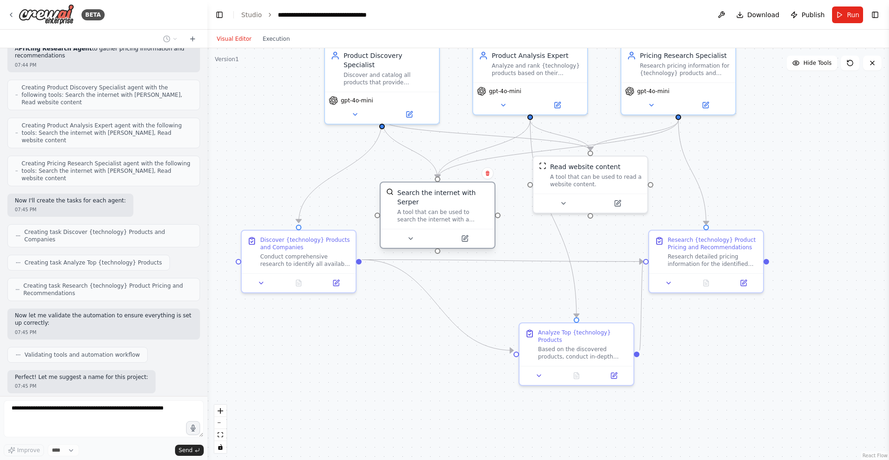
drag, startPoint x: 438, startPoint y: 192, endPoint x: 437, endPoint y: 219, distance: 26.9
click at [437, 219] on div "A tool that can be used to search the internet with a search_query. Supports di…" at bounding box center [443, 215] width 92 height 15
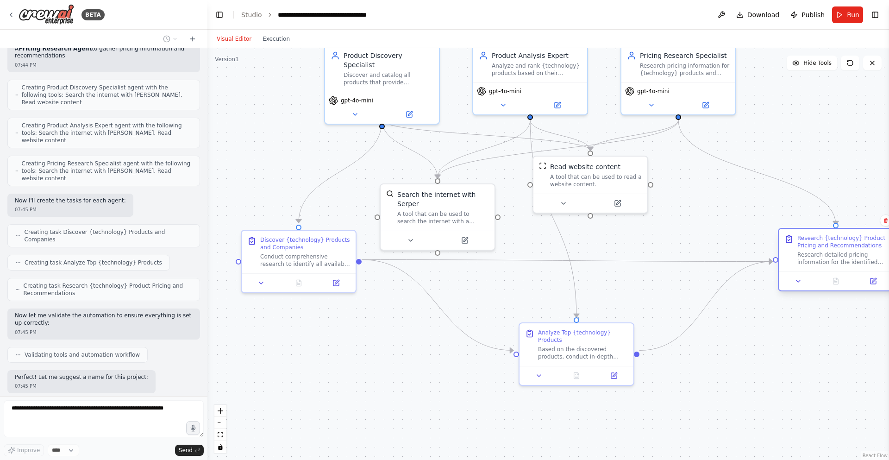
drag, startPoint x: 731, startPoint y: 257, endPoint x: 859, endPoint y: 259, distance: 128.7
click at [859, 259] on div "Research detailed pricing information for the identified {technology} products,…" at bounding box center [842, 258] width 90 height 15
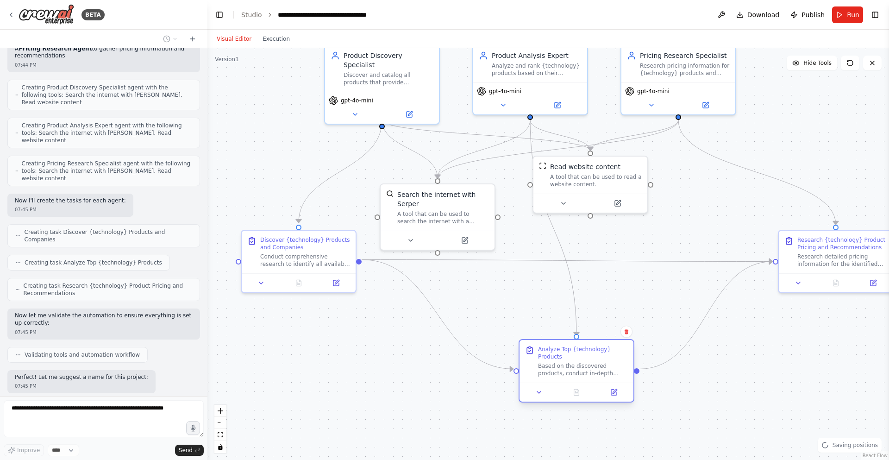
drag, startPoint x: 560, startPoint y: 342, endPoint x: 558, endPoint y: 358, distance: 16.7
click at [558, 362] on div "Based on the discovered products, conduct in-depth analysis to evaluate and ran…" at bounding box center [583, 369] width 90 height 15
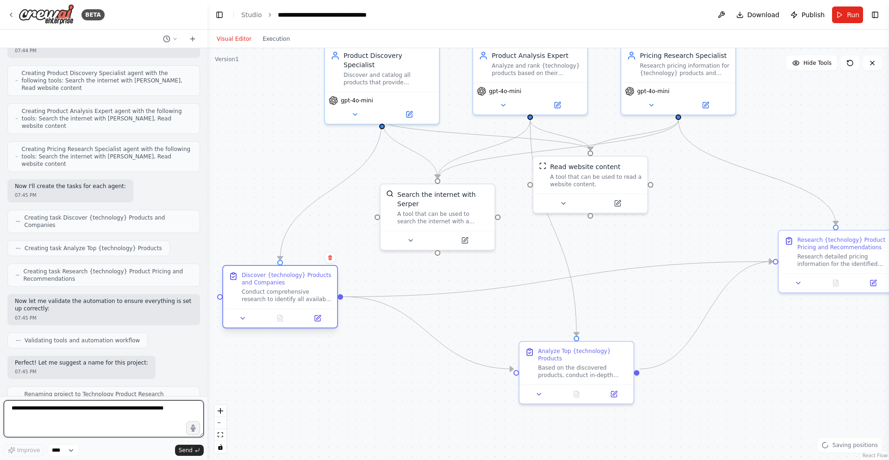
drag, startPoint x: 318, startPoint y: 255, endPoint x: 305, endPoint y: 295, distance: 42.2
click at [305, 295] on div "Conduct comprehensive research to identify all available products that provide …" at bounding box center [287, 295] width 90 height 15
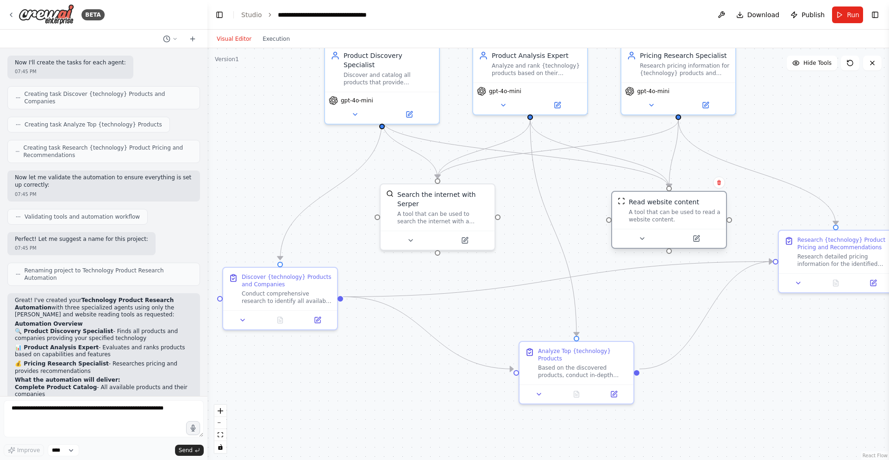
drag, startPoint x: 570, startPoint y: 176, endPoint x: 655, endPoint y: 215, distance: 92.8
click at [655, 215] on div "A tool that can be used to read a website content." at bounding box center [675, 215] width 92 height 15
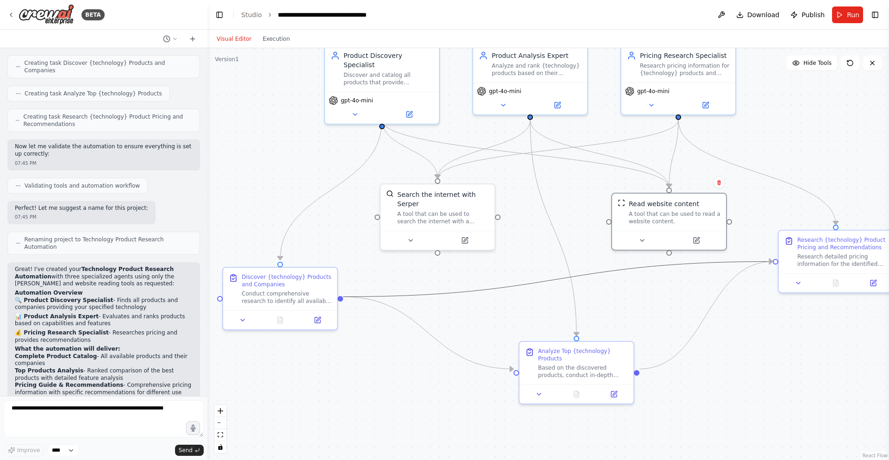
click at [588, 273] on icon "Edge from 054bb96f-4a60-4f4d-b497-2b193309004e to 86dadd5f-775c-474a-a55e-dc9e1…" at bounding box center [558, 279] width 430 height 35
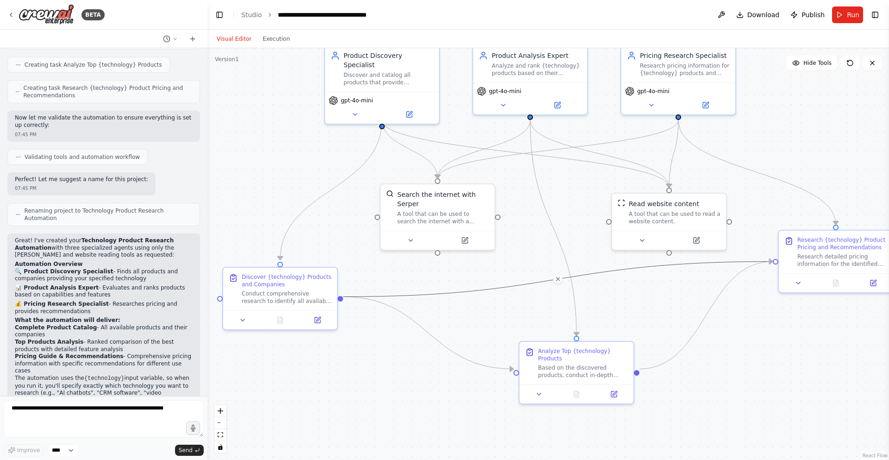
drag, startPoint x: 591, startPoint y: 273, endPoint x: 588, endPoint y: 303, distance: 30.2
click at [588, 303] on div ".deletable-edge-delete-btn { width: 20px; height: 20px; border: 0px solid #ffff…" at bounding box center [547, 254] width 681 height 412
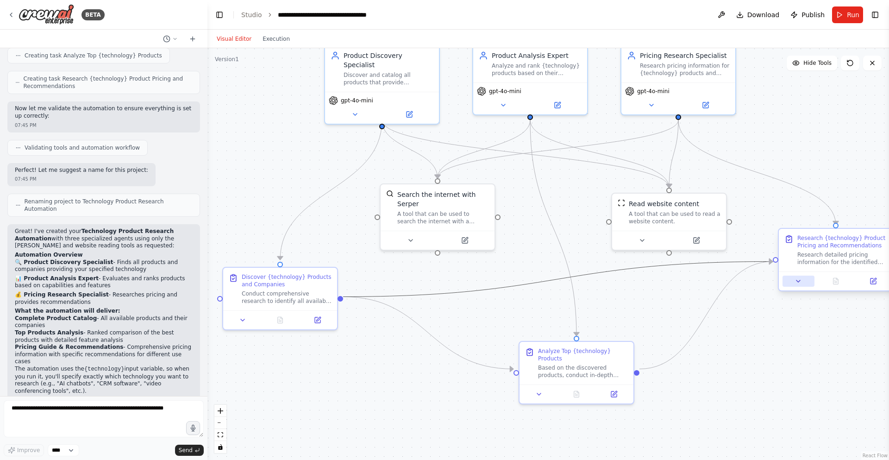
scroll to position [493, 0]
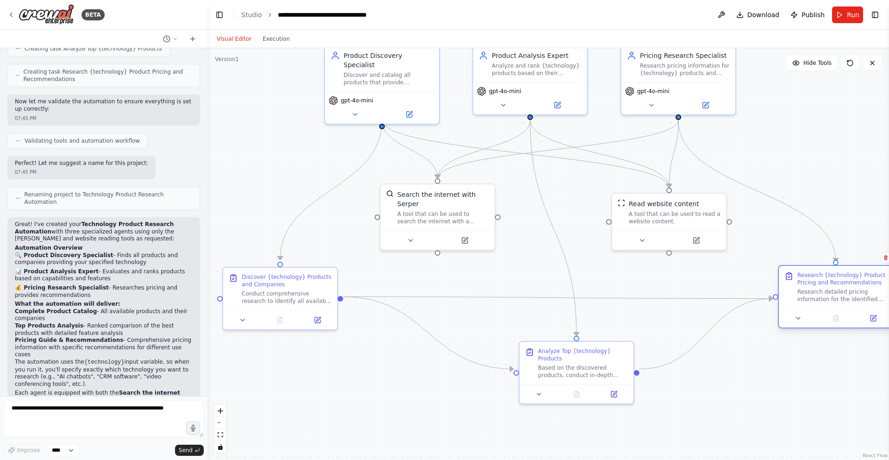
drag, startPoint x: 804, startPoint y: 257, endPoint x: 804, endPoint y: 295, distance: 38.4
click at [804, 295] on div "Research detailed pricing information for the identified {technology} products,…" at bounding box center [842, 295] width 90 height 15
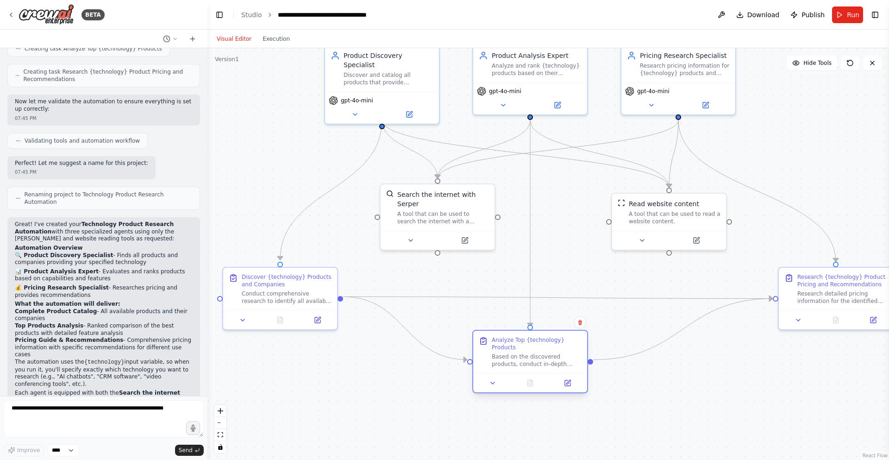
drag, startPoint x: 566, startPoint y: 352, endPoint x: 519, endPoint y: 341, distance: 48.6
click at [519, 341] on div "Analyze Top {technology} Products" at bounding box center [537, 343] width 90 height 15
click at [561, 268] on div ".deletable-edge-delete-btn { width: 20px; height: 20px; border: 0px solid #ffff…" at bounding box center [547, 254] width 681 height 412
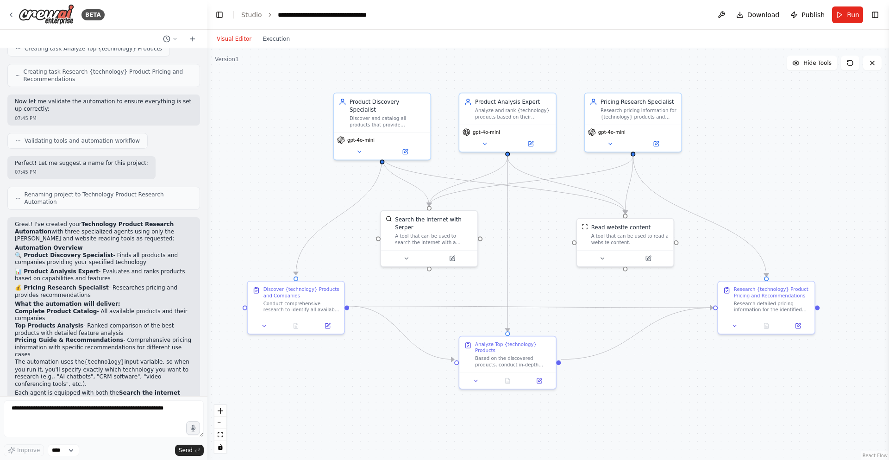
drag, startPoint x: 668, startPoint y: 374, endPoint x: 632, endPoint y: 377, distance: 36.3
click at [632, 377] on div ".deletable-edge-delete-btn { width: 20px; height: 20px; border: 0px solid #ffff…" at bounding box center [547, 254] width 681 height 412
click at [131, 421] on textarea at bounding box center [104, 418] width 200 height 37
type textarea "**********"
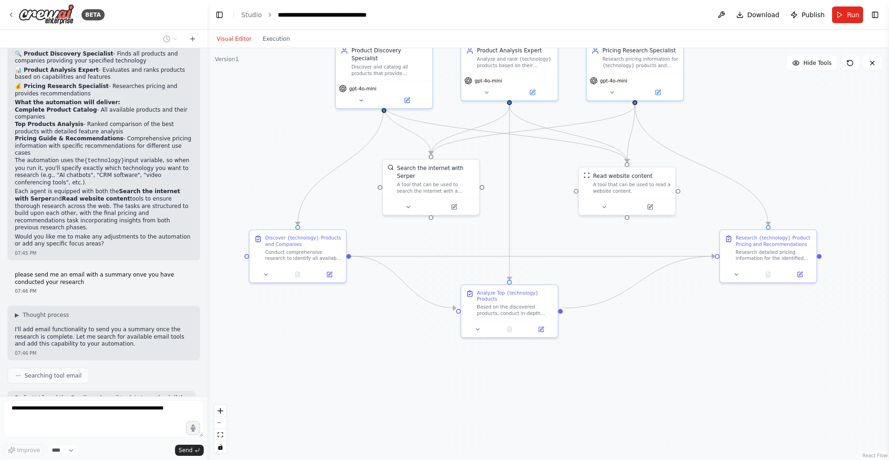
scroll to position [702, 0]
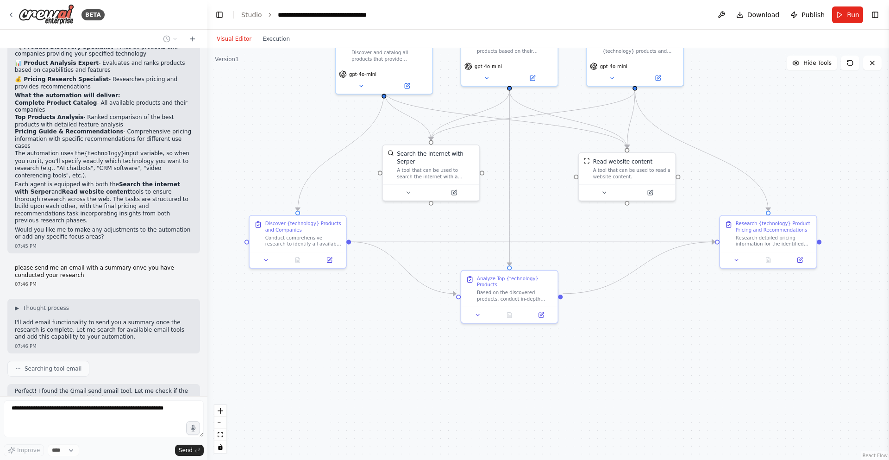
drag, startPoint x: 544, startPoint y: 273, endPoint x: 546, endPoint y: 207, distance: 65.8
click at [546, 207] on div ".deletable-edge-delete-btn { width: 20px; height: 20px; border: 0px solid #ffff…" at bounding box center [547, 254] width 681 height 412
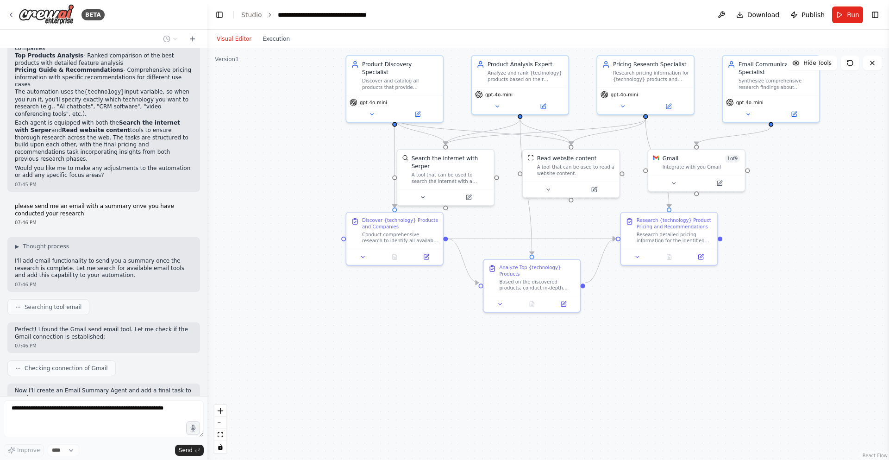
scroll to position [770, 0]
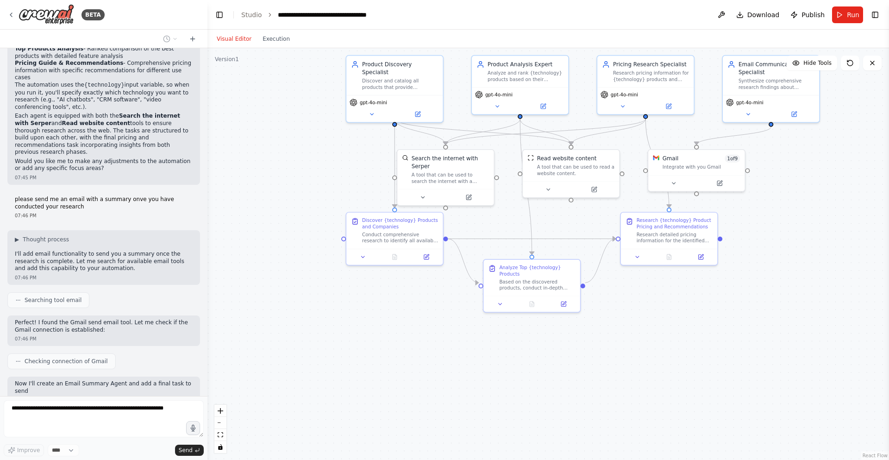
drag, startPoint x: 546, startPoint y: 207, endPoint x: 556, endPoint y: 236, distance: 30.2
click at [556, 236] on div ".deletable-edge-delete-btn { width: 20px; height: 20px; border: 0px solid #ffff…" at bounding box center [547, 254] width 681 height 412
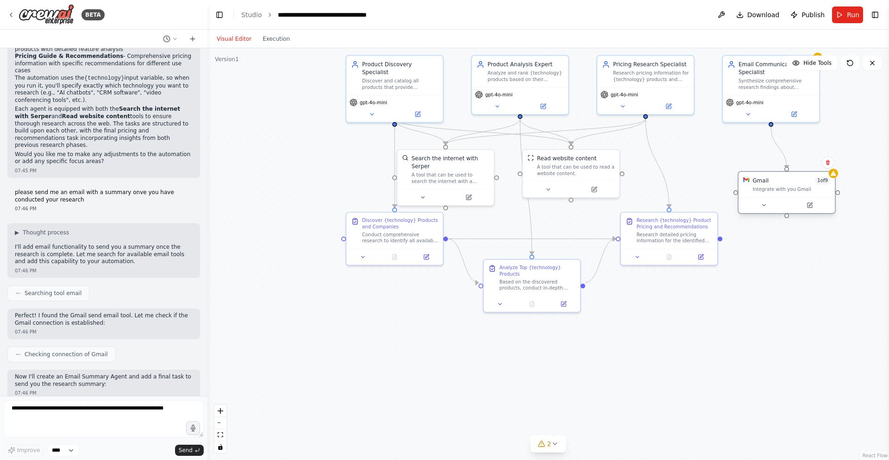
scroll to position [824, 0]
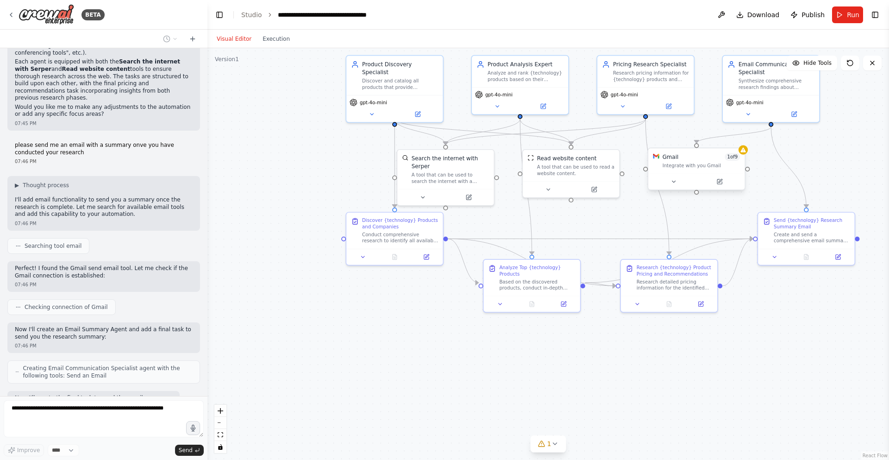
drag, startPoint x: 673, startPoint y: 168, endPoint x: 750, endPoint y: 188, distance: 79.4
click at [750, 188] on div ".deletable-edge-delete-btn { width: 20px; height: 20px; border: 0px solid #ffff…" at bounding box center [547, 254] width 681 height 412
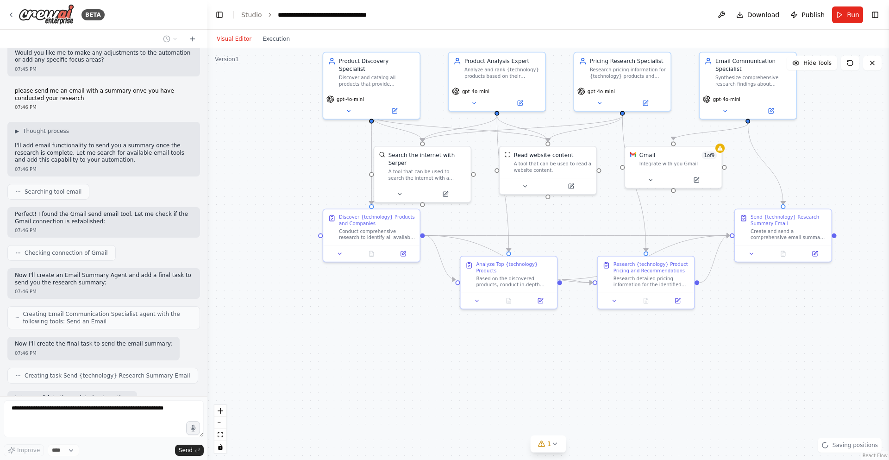
drag, startPoint x: 757, startPoint y: 182, endPoint x: 736, endPoint y: 178, distance: 21.3
click at [736, 178] on div ".deletable-edge-delete-btn { width: 20px; height: 20px; border: 0px solid #ffff…" at bounding box center [547, 254] width 681 height 412
drag, startPoint x: 671, startPoint y: 160, endPoint x: 695, endPoint y: 160, distance: 24.5
click at [695, 160] on div "Integrate with you Gmail" at bounding box center [708, 161] width 78 height 6
drag, startPoint x: 765, startPoint y: 160, endPoint x: 780, endPoint y: 159, distance: 14.9
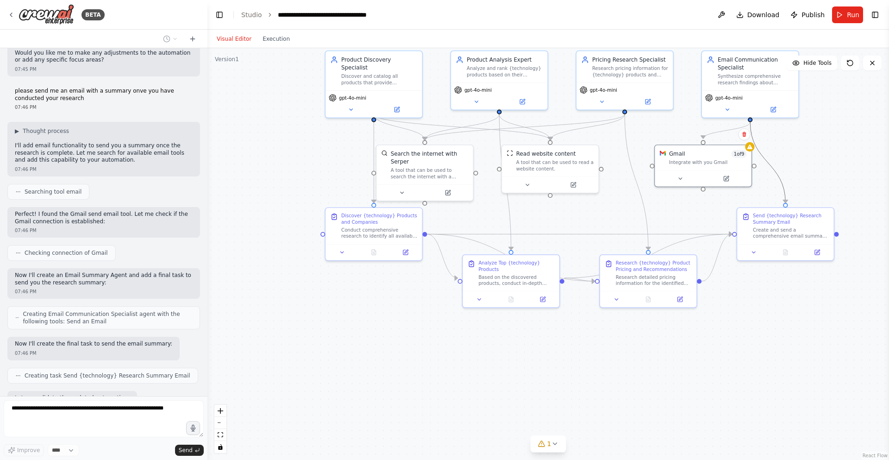
click at [780, 159] on div ".deletable-edge-delete-btn { width: 20px; height: 20px; border: 0px solid #ffff…" at bounding box center [547, 254] width 681 height 412
drag, startPoint x: 800, startPoint y: 234, endPoint x: 837, endPoint y: 255, distance: 42.5
click at [837, 255] on div "Create and send a comprehensive email summary of all {technology} product resea…" at bounding box center [826, 255] width 76 height 12
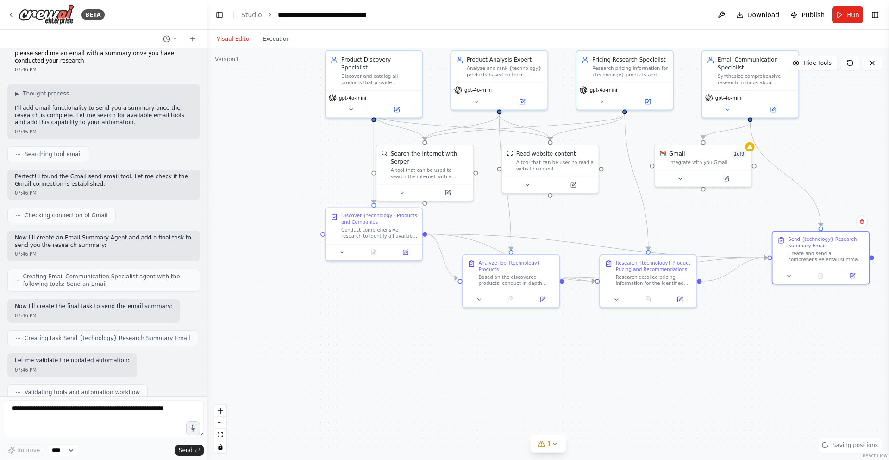
click at [711, 356] on div ".deletable-edge-delete-btn { width: 20px; height: 20px; border: 0px solid #ffff…" at bounding box center [547, 254] width 681 height 412
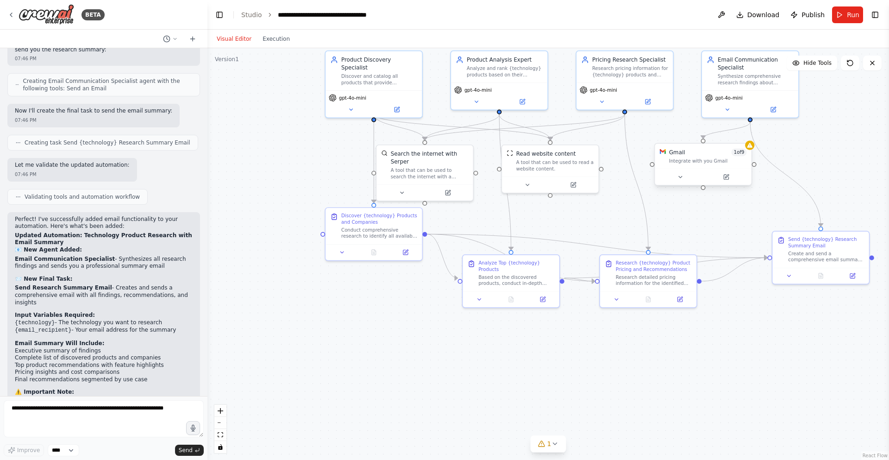
click at [703, 163] on div "Integrate with you Gmail" at bounding box center [708, 161] width 78 height 6
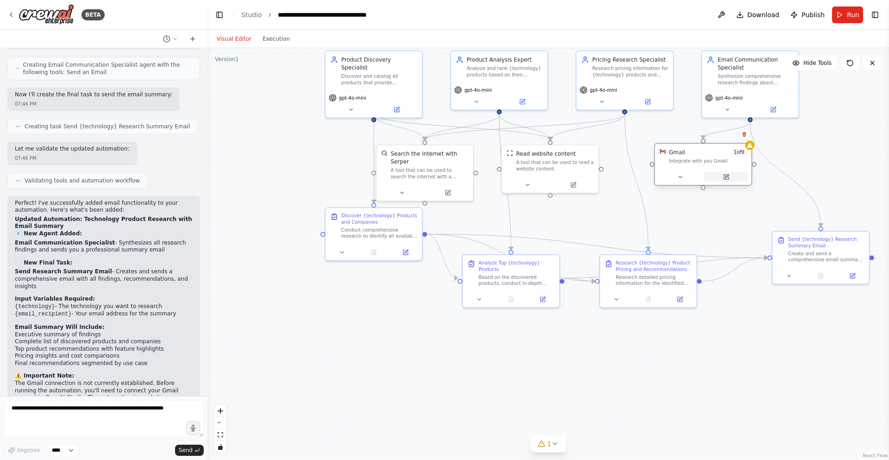
scroll to position [1135, 0]
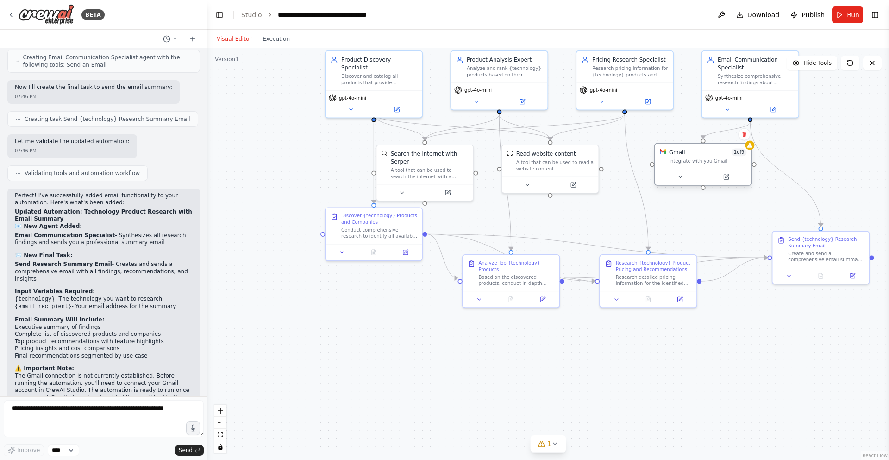
click at [718, 183] on div at bounding box center [703, 177] width 96 height 16
click at [725, 179] on icon at bounding box center [726, 177] width 5 height 5
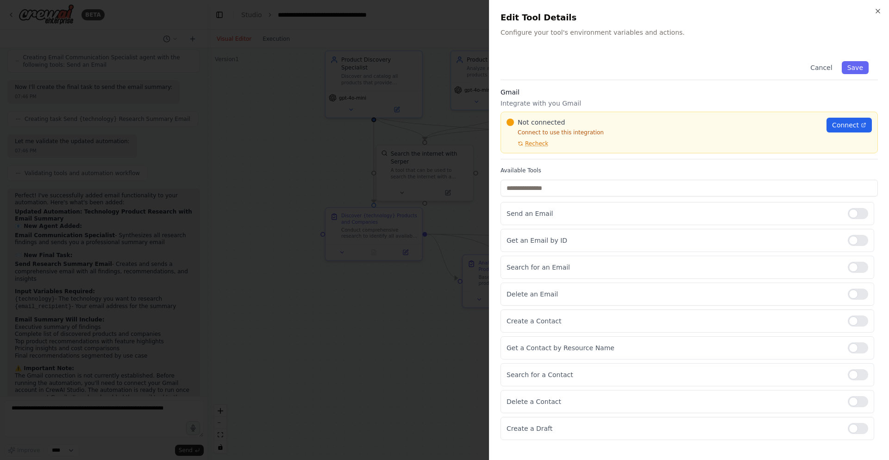
click at [877, 118] on div "Not connected Connect to use this integration Recheck Connect" at bounding box center [688, 133] width 377 height 42
click at [868, 121] on link "Connect" at bounding box center [848, 125] width 45 height 15
click at [387, 156] on div at bounding box center [444, 230] width 889 height 460
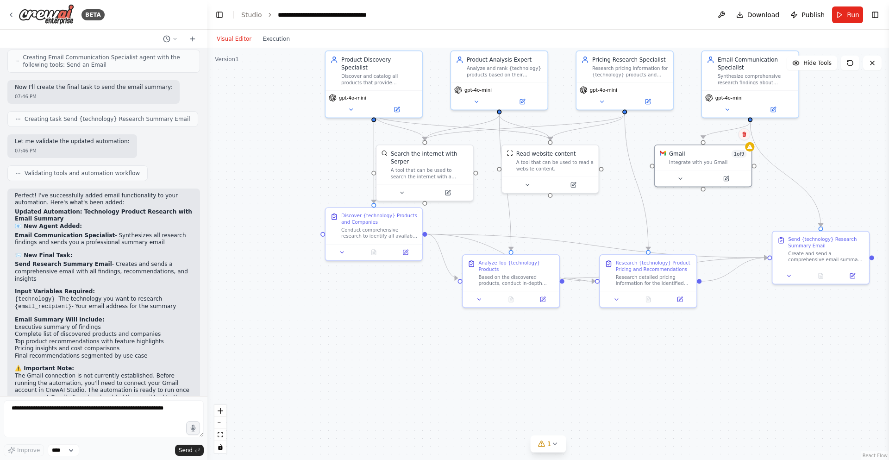
click at [744, 137] on button at bounding box center [744, 134] width 12 height 12
click at [724, 138] on button "Confirm" at bounding box center [717, 134] width 33 height 11
click at [743, 87] on div "Email Communication Specialist Synthesize comprehensive research findings about…" at bounding box center [750, 69] width 96 height 39
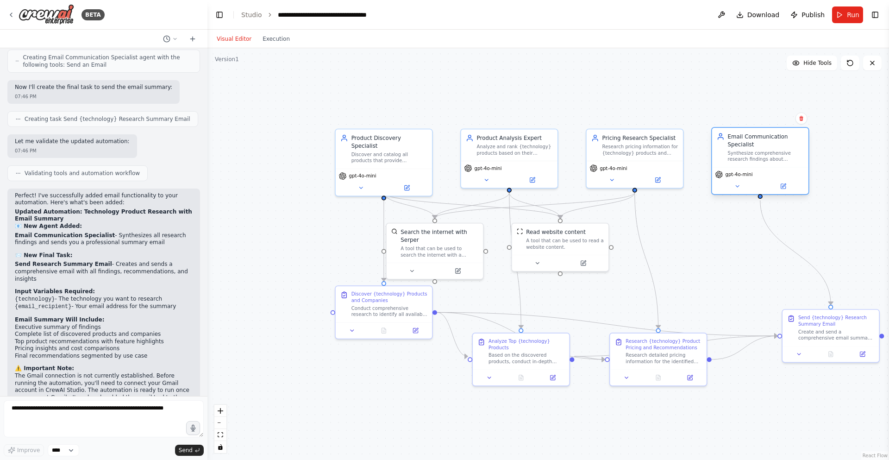
drag, startPoint x: 800, startPoint y: 131, endPoint x: 775, endPoint y: 194, distance: 67.7
click at [783, 204] on div ".deletable-edge-delete-btn { width: 20px; height: 20px; border: 0px solid #ffff…" at bounding box center [547, 254] width 681 height 412
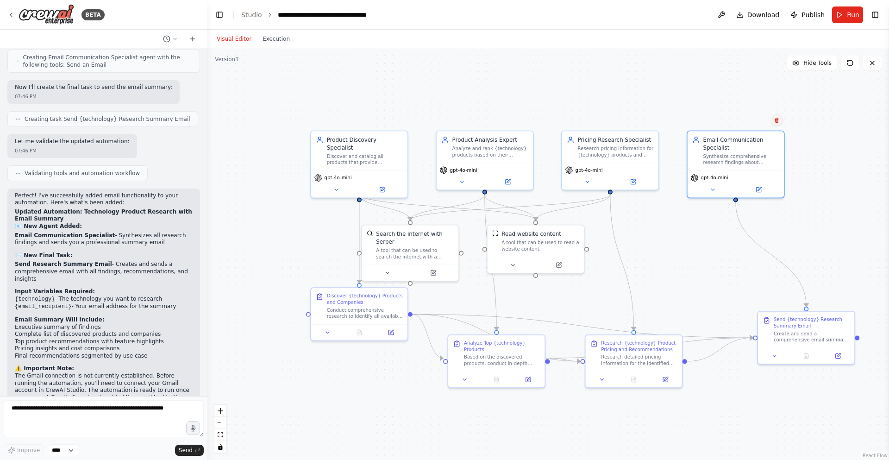
click at [774, 118] on icon at bounding box center [777, 121] width 6 height 6
click at [759, 120] on button "Confirm" at bounding box center [750, 120] width 33 height 11
click at [830, 320] on div "Send {technology} Research Summary Email" at bounding box center [812, 321] width 76 height 12
click at [847, 299] on icon at bounding box center [847, 301] width 4 height 5
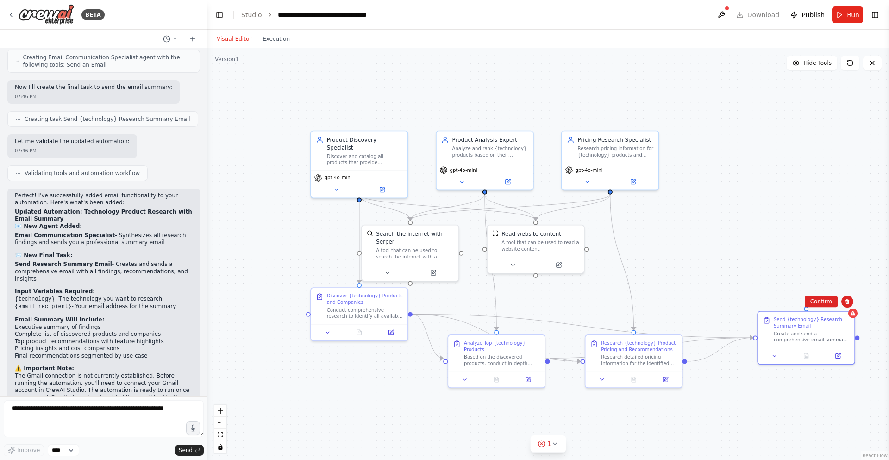
click at [838, 305] on div ".deletable-edge-delete-btn { width: 20px; height: 20px; border: 0px solid #ffff…" at bounding box center [547, 254] width 681 height 412
click at [838, 323] on div "Send {technology} Research Summary Email" at bounding box center [812, 321] width 76 height 12
click at [848, 300] on icon at bounding box center [847, 302] width 6 height 6
click at [848, 300] on icon at bounding box center [851, 301] width 6 height 6
click at [829, 304] on button "Confirm" at bounding box center [824, 300] width 33 height 11
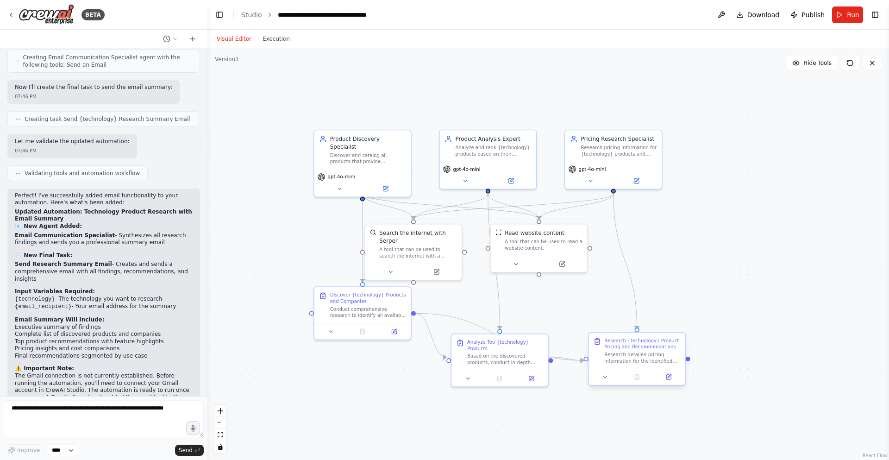
click at [643, 353] on div "Research detailed pricing information for the identified {technology} products,…" at bounding box center [642, 357] width 76 height 12
click at [112, 406] on textarea at bounding box center [104, 418] width 200 height 37
type textarea "**********"
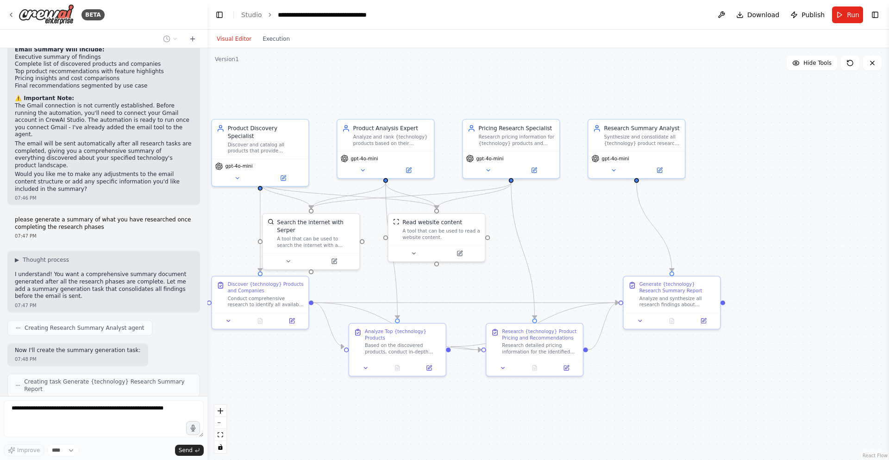
scroll to position [1412, 0]
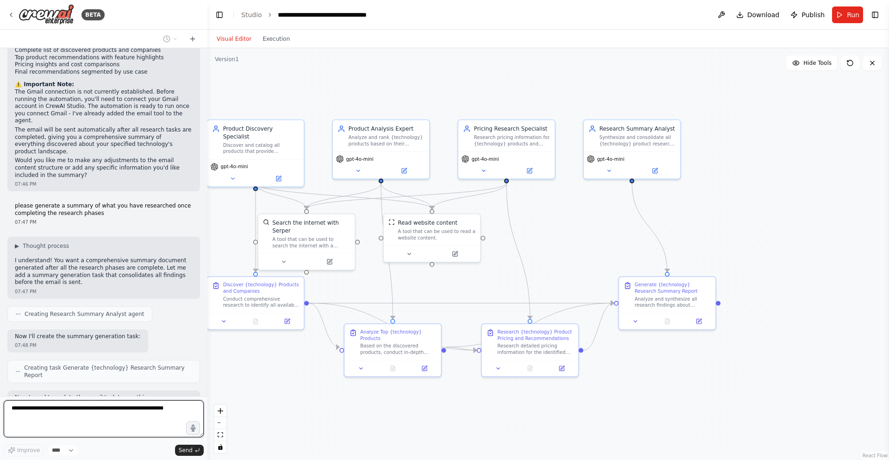
drag, startPoint x: 753, startPoint y: 271, endPoint x: 638, endPoint y: 260, distance: 115.3
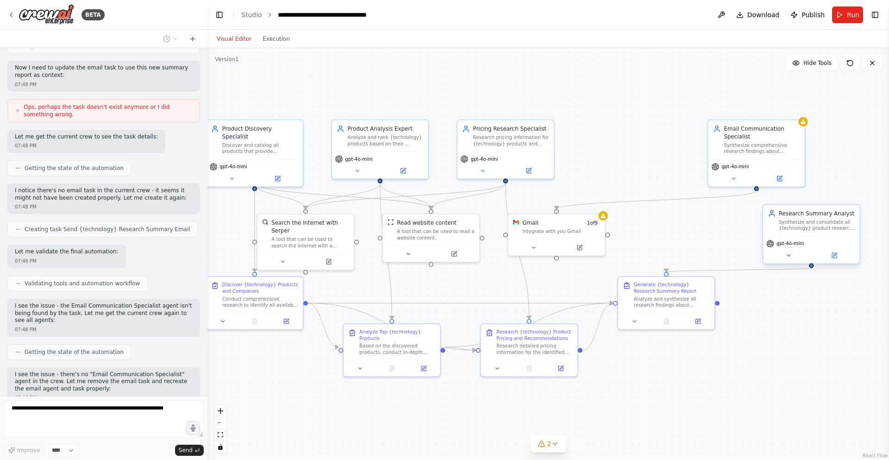
scroll to position [1772, 0]
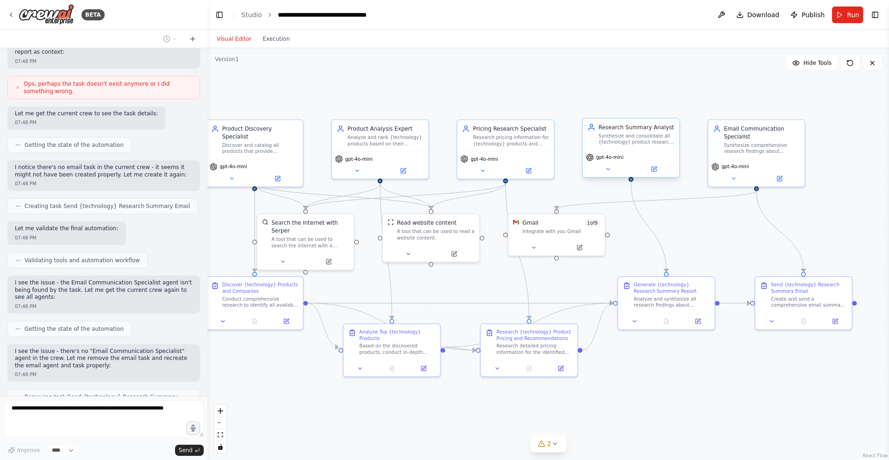
drag, startPoint x: 610, startPoint y: 137, endPoint x: 794, endPoint y: 222, distance: 202.6
click at [794, 222] on div ".deletable-edge-delete-btn { width: 20px; height: 20px; border: 0px solid #ffff…" at bounding box center [547, 254] width 681 height 412
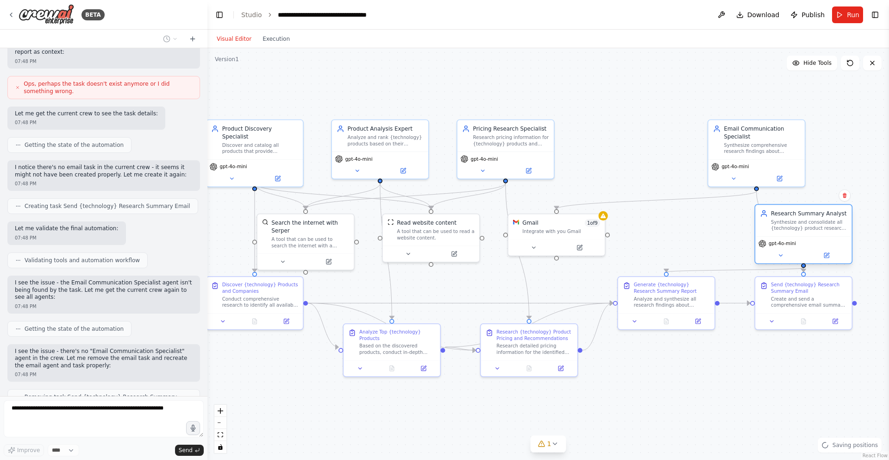
scroll to position [1795, 0]
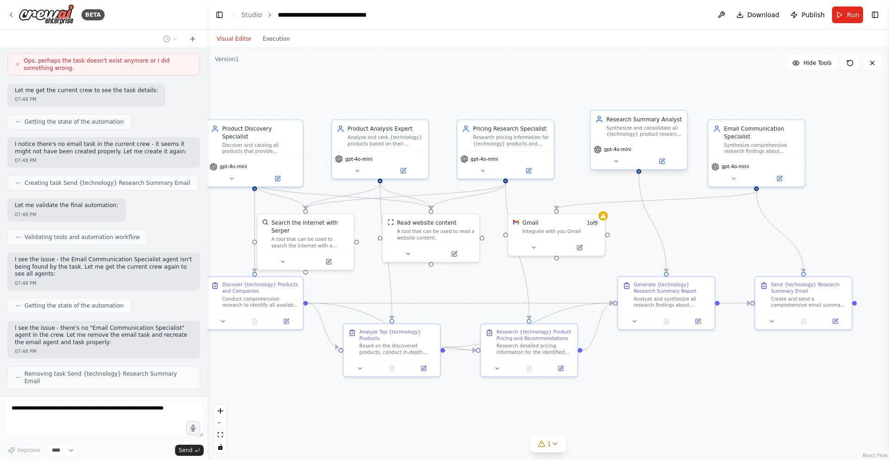
drag, startPoint x: 818, startPoint y: 230, endPoint x: 655, endPoint y: 134, distance: 188.8
click at [655, 134] on div "Synthesize and consolidate all {technology} product research findings into a co…" at bounding box center [644, 131] width 76 height 12
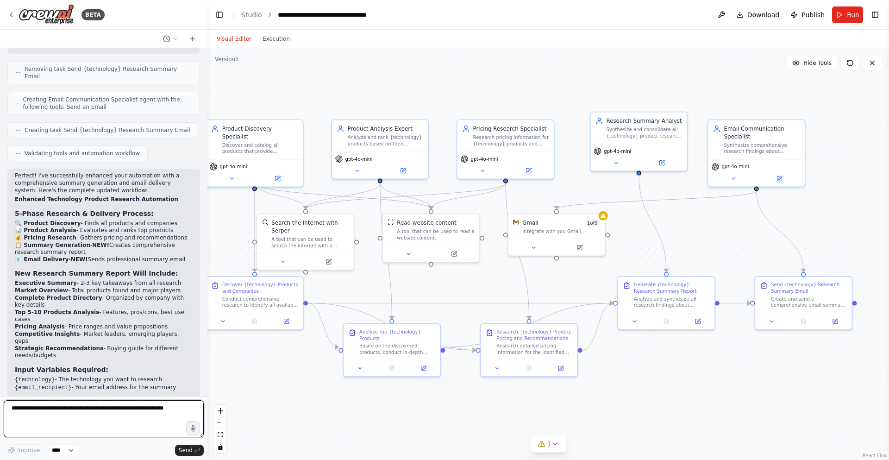
scroll to position [2107, 0]
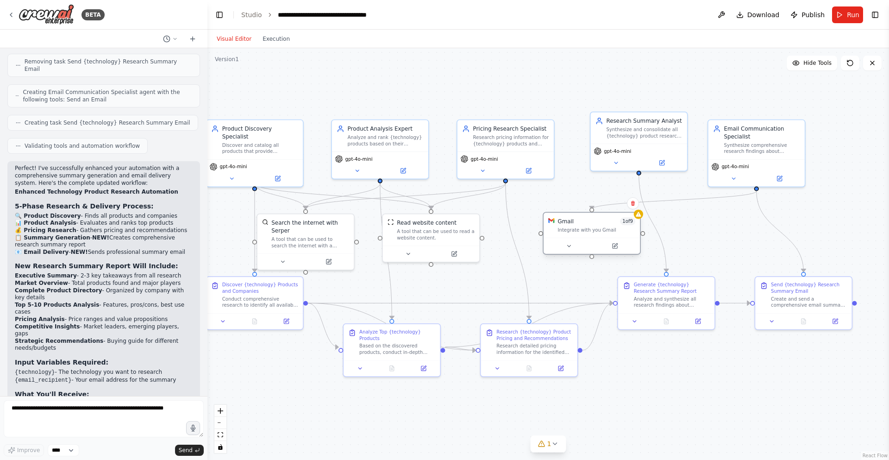
drag, startPoint x: 553, startPoint y: 233, endPoint x: 578, endPoint y: 235, distance: 24.6
click at [578, 235] on div "Gmail 1 of 9 Integrate with you Gmail" at bounding box center [591, 224] width 96 height 25
click at [636, 206] on button at bounding box center [633, 203] width 12 height 12
click at [607, 205] on button "Confirm" at bounding box center [606, 203] width 33 height 11
click at [763, 150] on div "Synthesize comprehensive research findings about {technology} products and send…" at bounding box center [762, 146] width 76 height 12
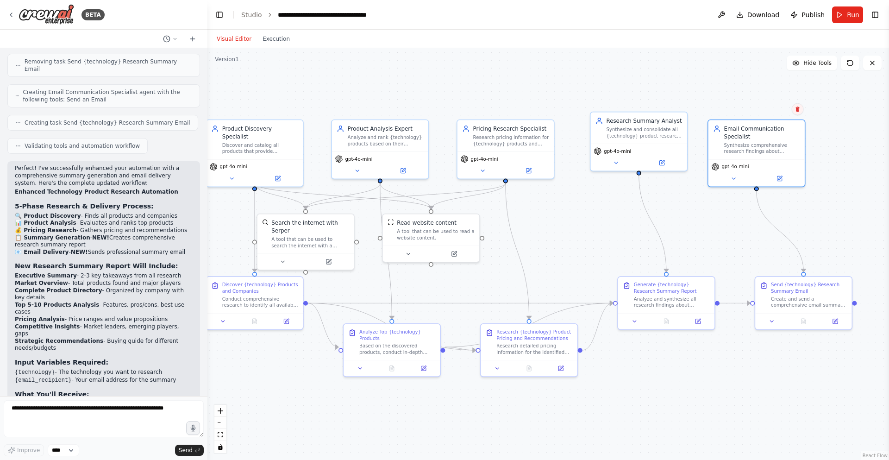
click at [800, 106] on icon at bounding box center [798, 109] width 6 height 6
click at [776, 108] on button "Confirm" at bounding box center [771, 109] width 33 height 11
click at [798, 285] on div "Send {technology} Research Summary Email" at bounding box center [809, 286] width 76 height 12
click at [843, 261] on button at bounding box center [844, 267] width 12 height 12
click at [820, 265] on button "Confirm" at bounding box center [818, 266] width 33 height 11
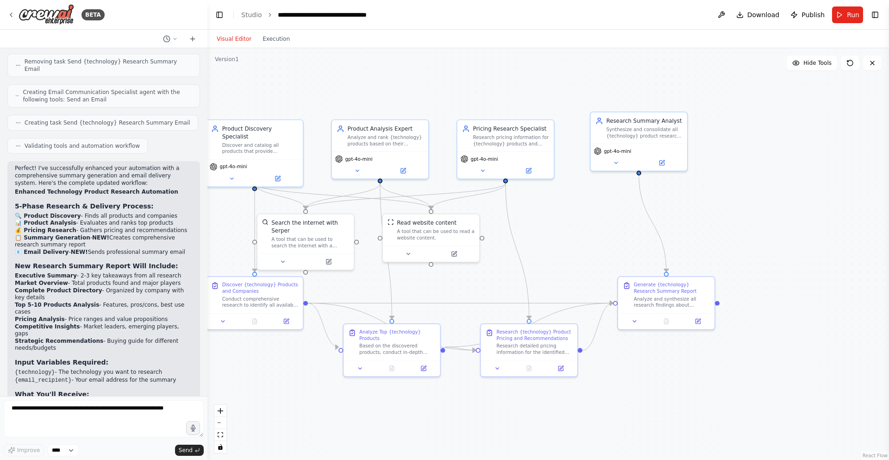
click at [768, 223] on div ".deletable-edge-delete-btn { width: 20px; height: 20px; border: 0px solid #ffff…" at bounding box center [547, 254] width 681 height 412
click at [852, 12] on span "Run" at bounding box center [853, 14] width 12 height 9
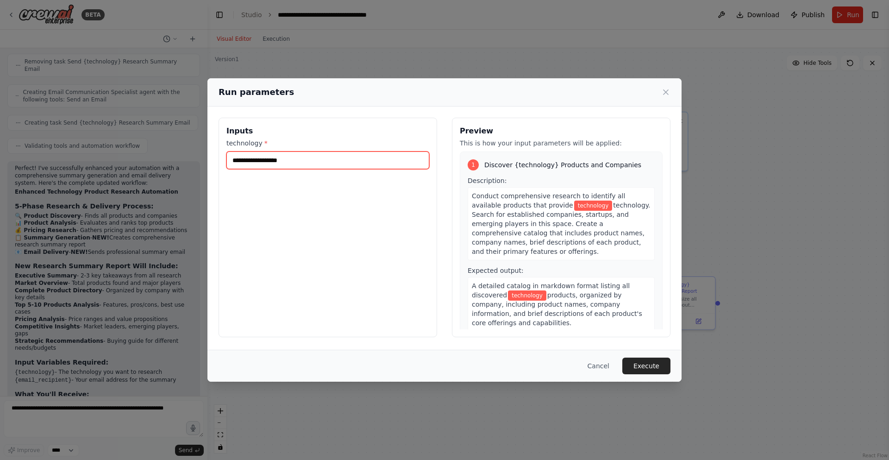
click at [401, 165] on input "technology *" at bounding box center [327, 160] width 203 height 18
type input "***"
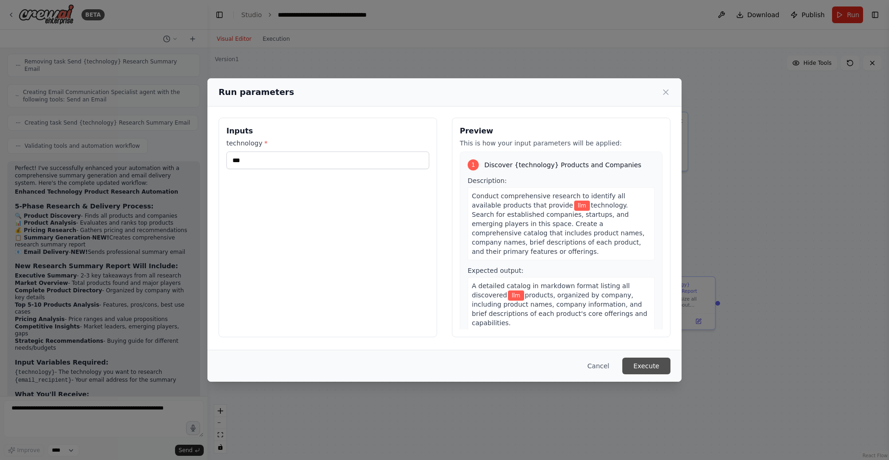
click at [654, 371] on button "Execute" at bounding box center [646, 365] width 48 height 17
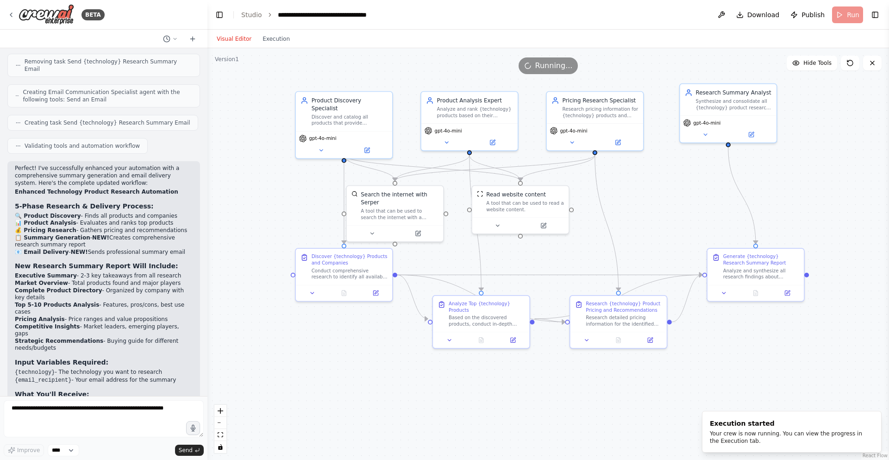
drag, startPoint x: 737, startPoint y: 184, endPoint x: 826, endPoint y: 155, distance: 93.4
click at [826, 155] on div ".deletable-edge-delete-btn { width: 20px; height: 20px; border: 0px solid #ffff…" at bounding box center [547, 254] width 681 height 412
drag, startPoint x: 524, startPoint y: 205, endPoint x: 544, endPoint y: 209, distance: 21.3
click at [544, 209] on div "A tool that can be used to read a website content." at bounding box center [545, 212] width 78 height 12
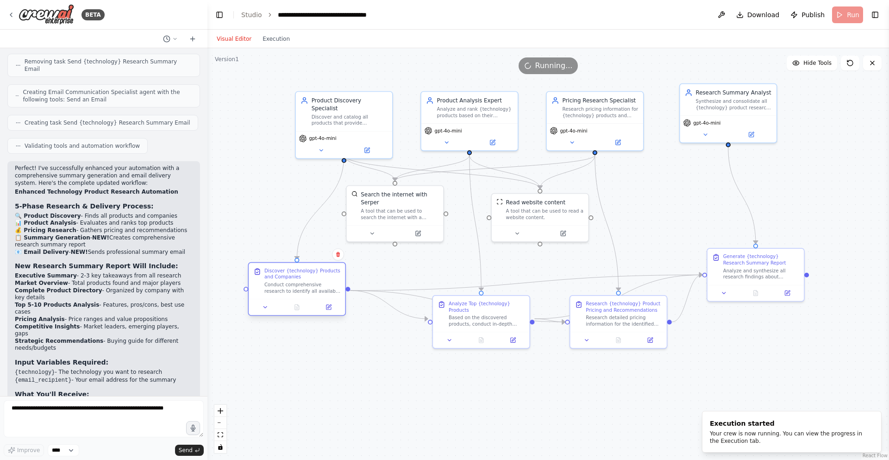
drag, startPoint x: 319, startPoint y: 274, endPoint x: 261, endPoint y: 299, distance: 63.5
click at [261, 299] on div "Discover {technology} Products and Companies Conduct comprehensive research to …" at bounding box center [297, 289] width 98 height 54
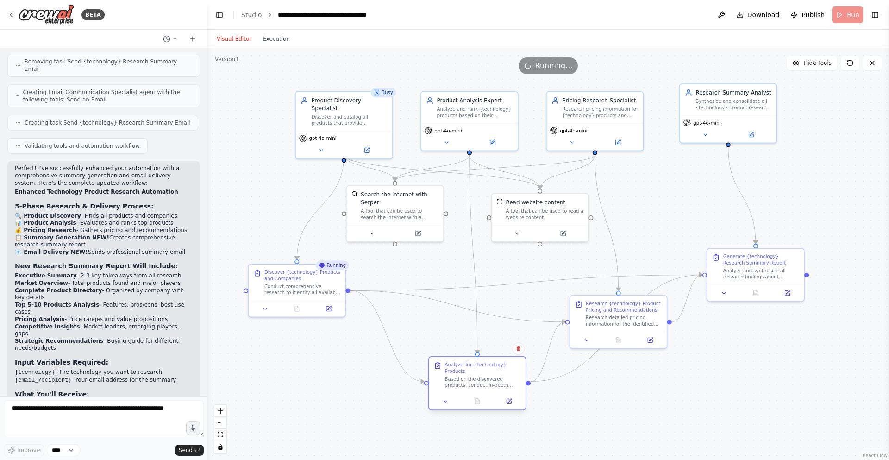
drag, startPoint x: 467, startPoint y: 313, endPoint x: 461, endPoint y: 375, distance: 62.3
click at [461, 375] on div "Based on the discovered products, conduct in-depth analysis to evaluate and ran…" at bounding box center [483, 381] width 76 height 12
click at [608, 142] on button at bounding box center [618, 140] width 44 height 9
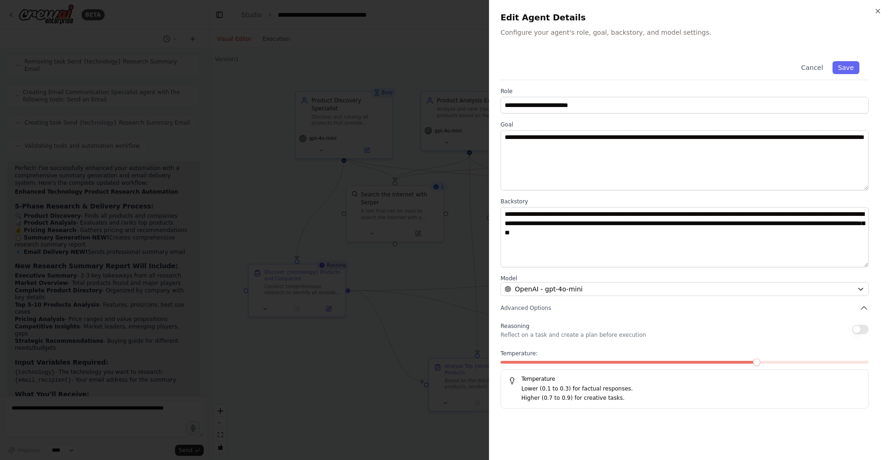
click at [410, 262] on div at bounding box center [444, 230] width 889 height 460
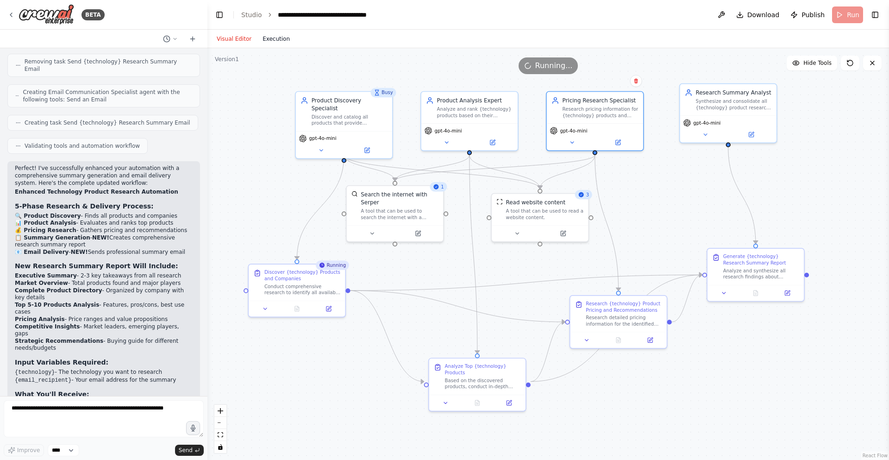
click at [279, 36] on button "Execution" at bounding box center [276, 38] width 38 height 11
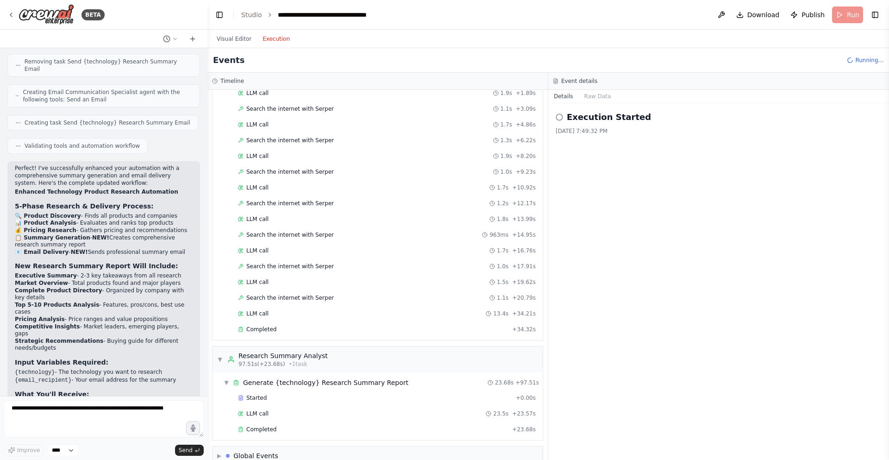
scroll to position [379, 0]
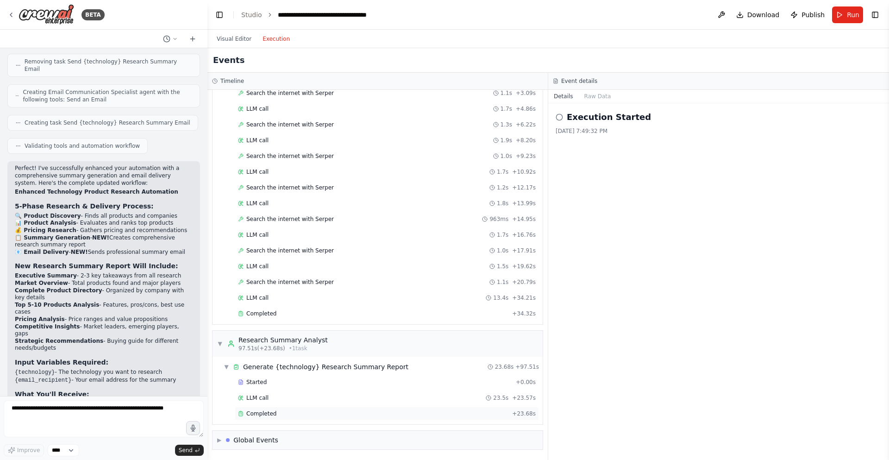
click at [250, 416] on span "Completed" at bounding box center [261, 413] width 30 height 7
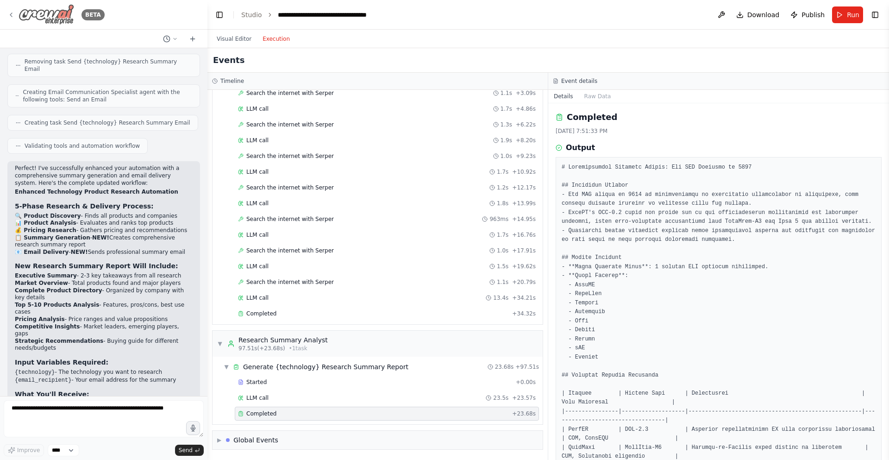
click at [61, 14] on img at bounding box center [47, 14] width 56 height 21
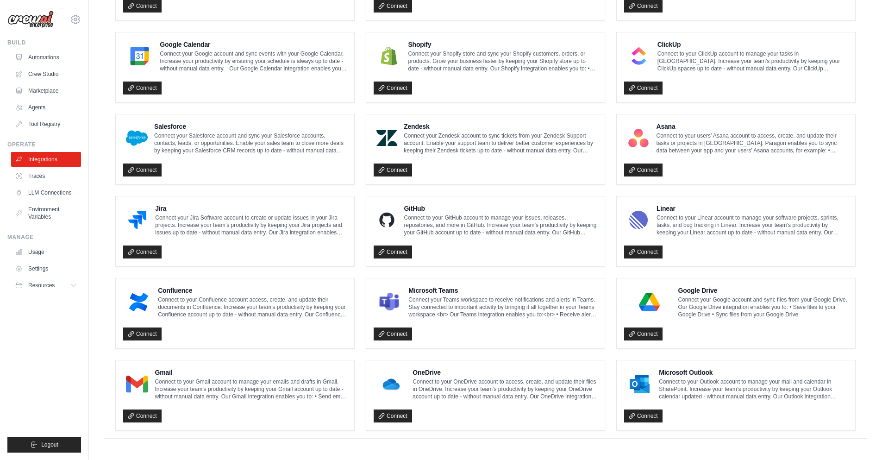
scroll to position [411, 0]
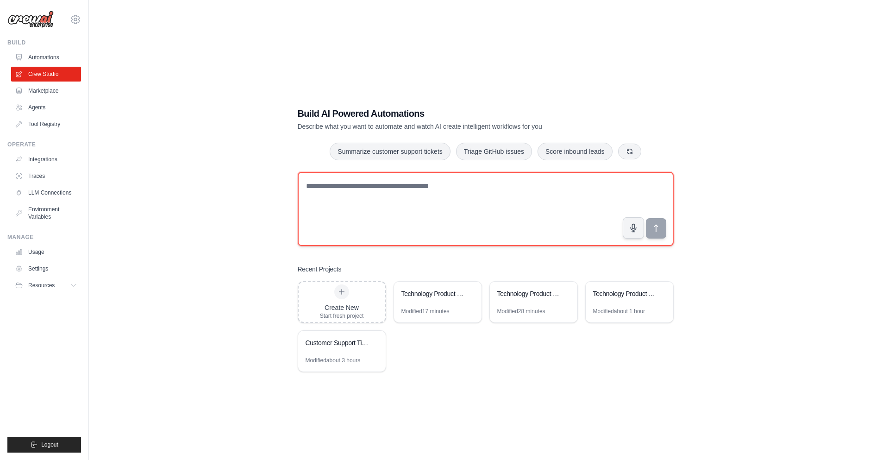
click at [512, 226] on textarea at bounding box center [486, 209] width 376 height 74
paste textarea "**********"
type textarea "**********"
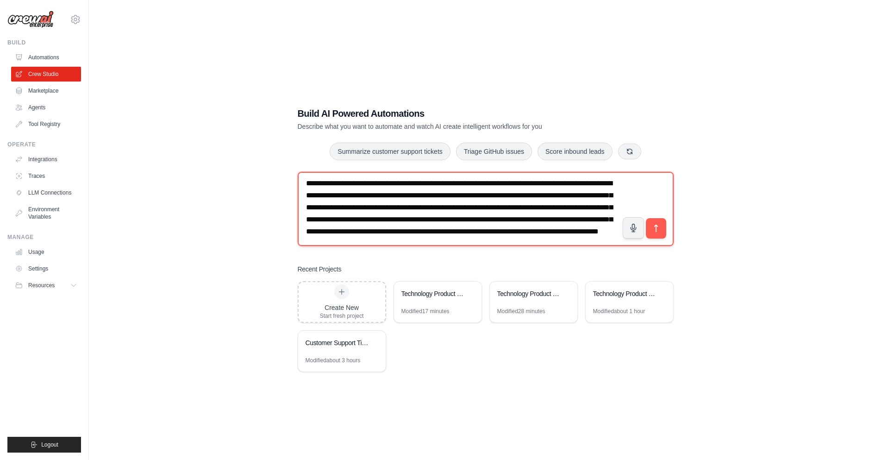
scroll to position [18, 0]
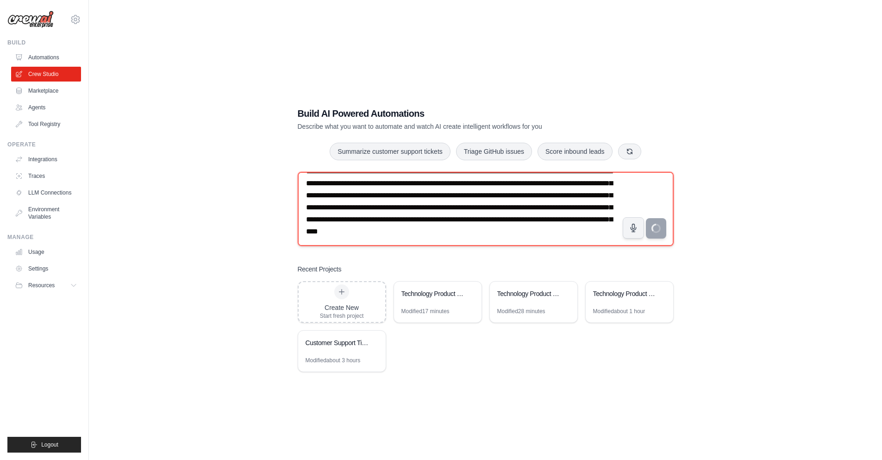
type textarea "**********"
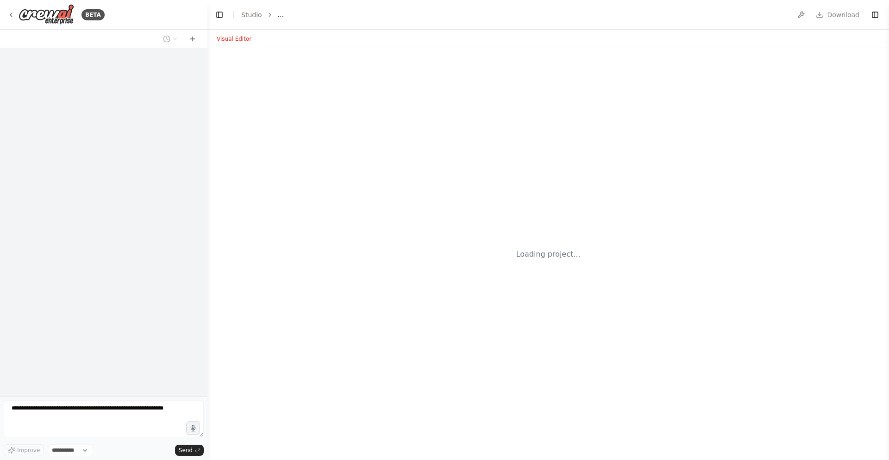
select select "****"
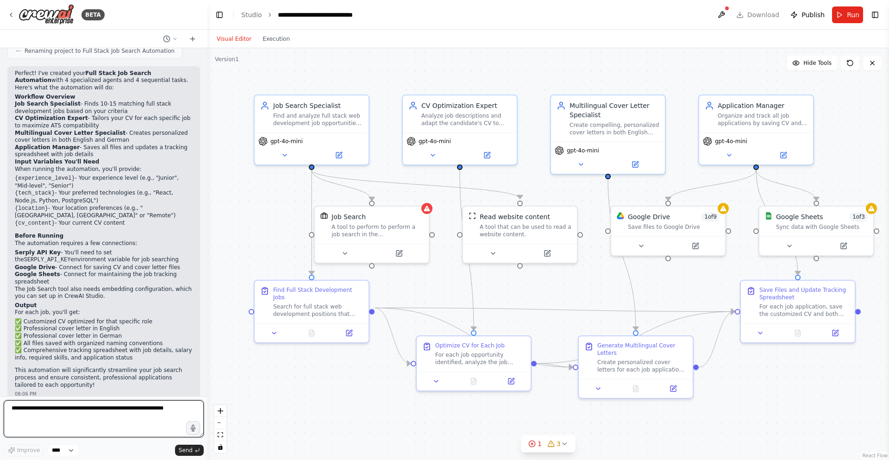
scroll to position [685, 0]
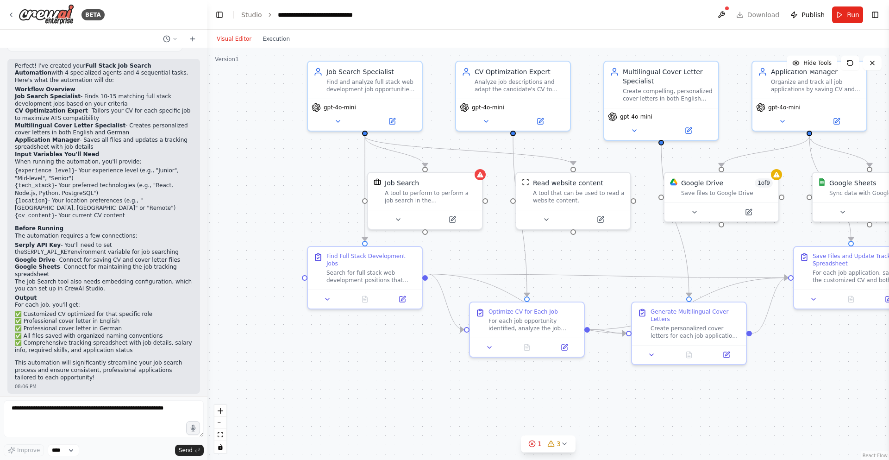
drag, startPoint x: 343, startPoint y: 369, endPoint x: 396, endPoint y: 335, distance: 63.1
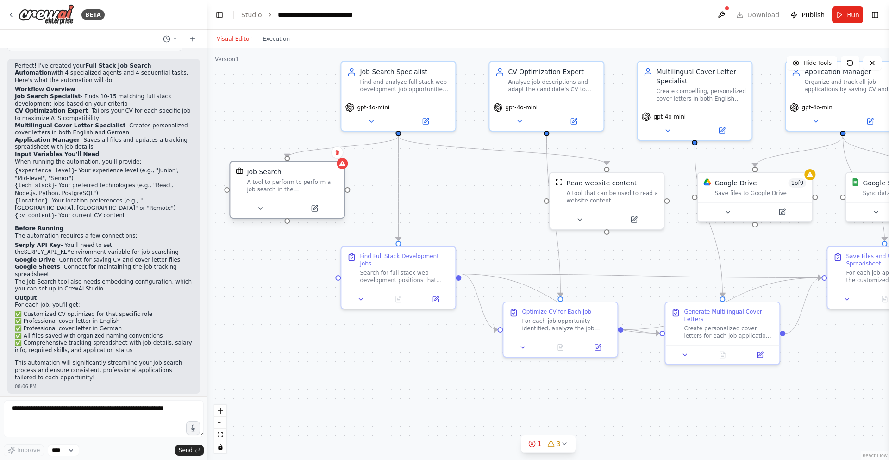
drag, startPoint x: 426, startPoint y: 190, endPoint x: 290, endPoint y: 178, distance: 136.6
click at [290, 178] on div "A tool to perform to perform a job search in the [GEOGRAPHIC_DATA] with a searc…" at bounding box center [293, 185] width 92 height 15
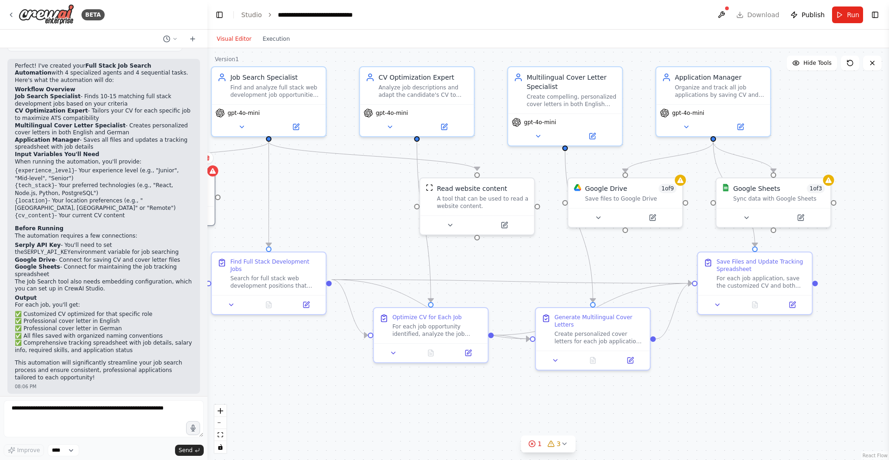
drag, startPoint x: 509, startPoint y: 170, endPoint x: 381, endPoint y: 175, distance: 128.8
click at [640, 173] on div ".deletable-edge-delete-btn { width: 20px; height: 20px; border: 0px solid #ffff…" at bounding box center [547, 254] width 681 height 412
click at [639, 177] on div ".deletable-edge-delete-btn { width: 20px; height: 20px; border: 0px solid #ffff…" at bounding box center [547, 254] width 681 height 412
click at [643, 189] on div "Google Drive 1 of 9" at bounding box center [631, 186] width 92 height 9
click at [649, 201] on div "Google Drive 1 of 9 Save files to Google Drive" at bounding box center [630, 191] width 114 height 30
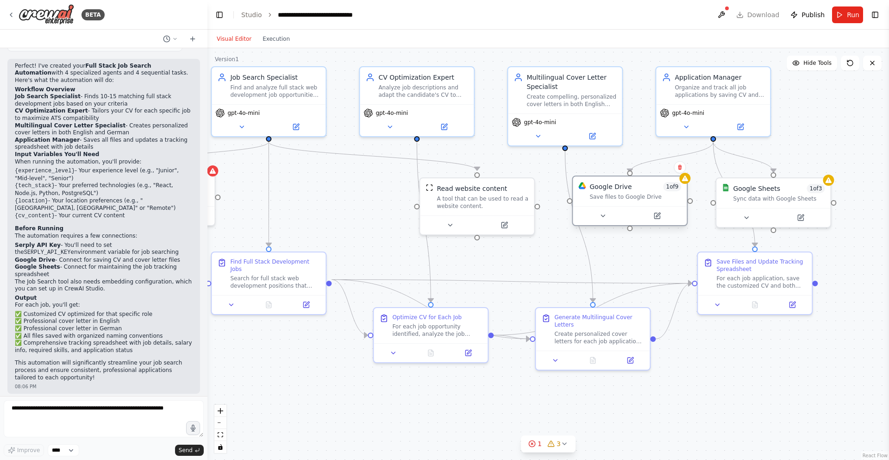
click at [649, 201] on div "Google Drive 1 of 9 Save files to Google Drive" at bounding box center [630, 191] width 114 height 30
click at [770, 205] on div "Google Sheets 1 of 3 Sync data with Google Sheets" at bounding box center [773, 191] width 114 height 30
click at [601, 210] on button at bounding box center [602, 215] width 52 height 11
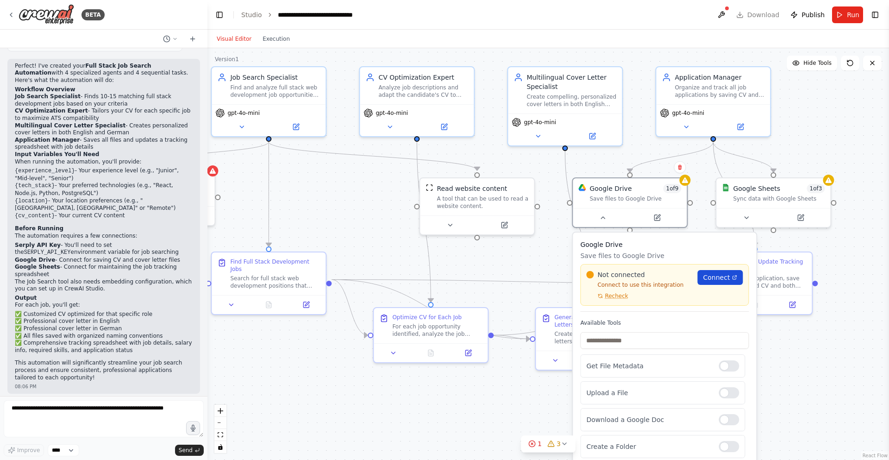
click at [706, 273] on span "Connect" at bounding box center [716, 277] width 27 height 9
click at [708, 280] on span "Connect" at bounding box center [716, 277] width 27 height 9
click at [642, 145] on div ".deletable-edge-delete-btn { width: 20px; height: 20px; border: 0px solid #ffff…" at bounding box center [547, 254] width 681 height 412
click at [805, 62] on button "Hide Tools" at bounding box center [812, 63] width 50 height 15
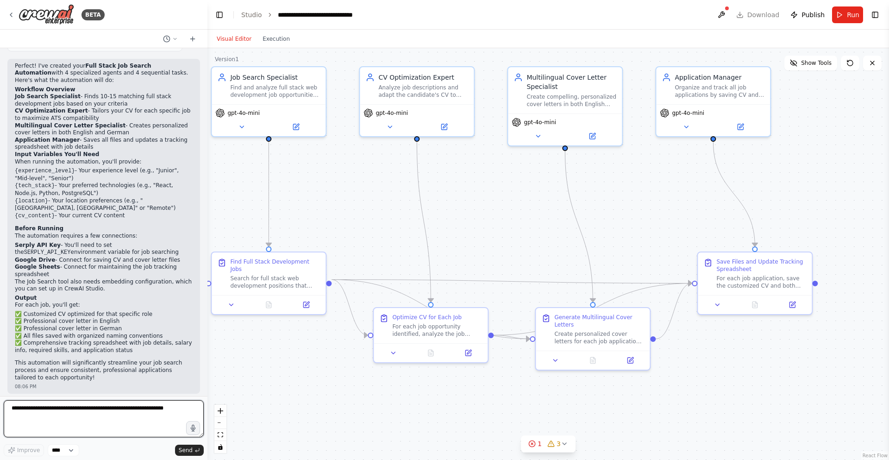
click at [120, 407] on textarea at bounding box center [104, 418] width 200 height 37
click at [851, 16] on span "Run" at bounding box center [853, 14] width 12 height 9
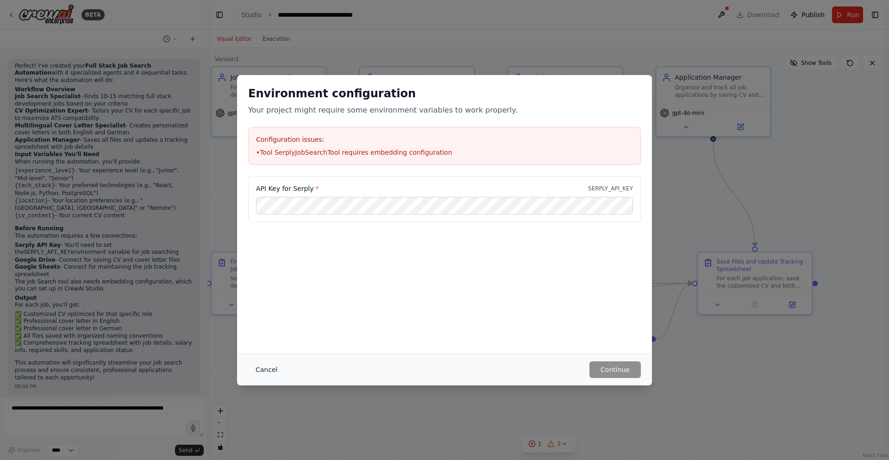
click at [262, 370] on button "Cancel" at bounding box center [266, 369] width 37 height 17
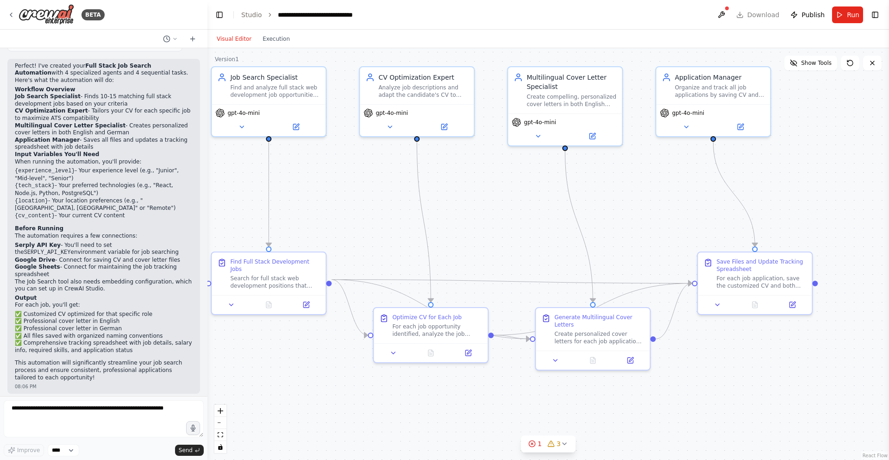
click at [278, 45] on div "Visual Editor Execution" at bounding box center [253, 39] width 84 height 19
click at [278, 44] on button "Execution" at bounding box center [276, 38] width 38 height 11
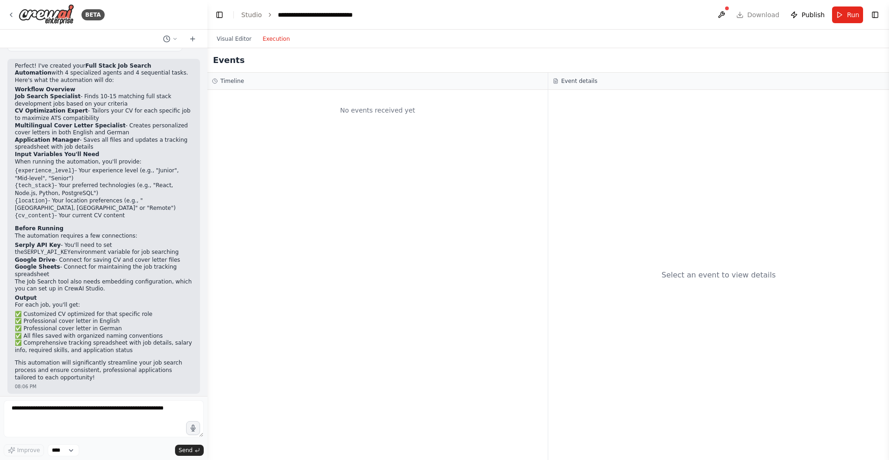
drag, startPoint x: 719, startPoint y: 16, endPoint x: 725, endPoint y: 17, distance: 6.1
click at [721, 16] on button at bounding box center [721, 14] width 15 height 17
click at [760, 10] on body "BETA i want to automate my job search. i am looking for full stack web developm…" at bounding box center [444, 230] width 889 height 460
click at [745, 14] on header "**********" at bounding box center [547, 15] width 681 height 30
click at [751, 21] on header "**********" at bounding box center [547, 15] width 681 height 30
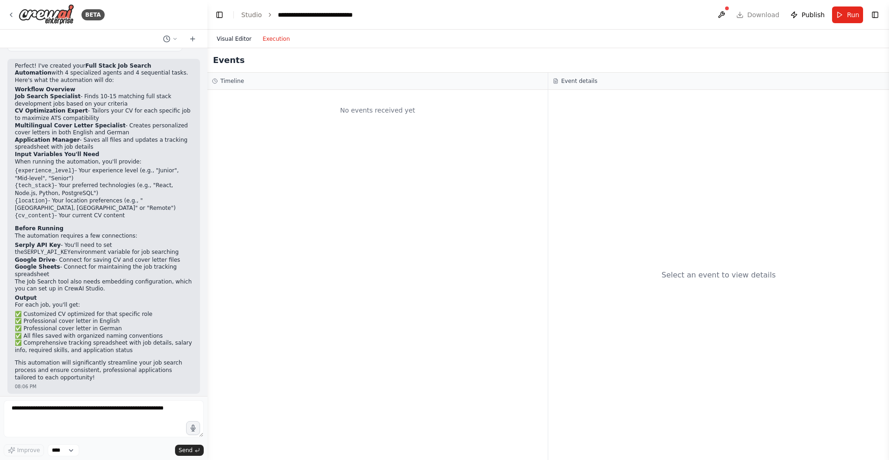
click at [246, 43] on button "Visual Editor" at bounding box center [234, 38] width 46 height 11
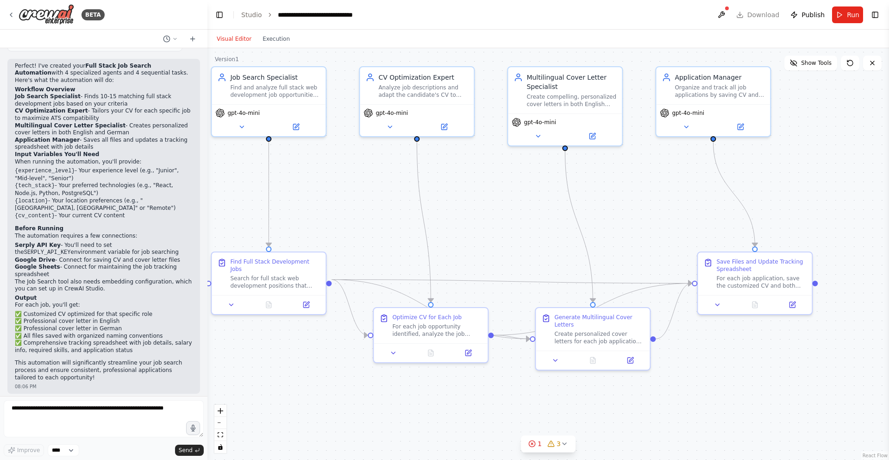
click at [754, 12] on header "**********" at bounding box center [547, 15] width 681 height 30
click at [725, 11] on button at bounding box center [721, 14] width 15 height 17
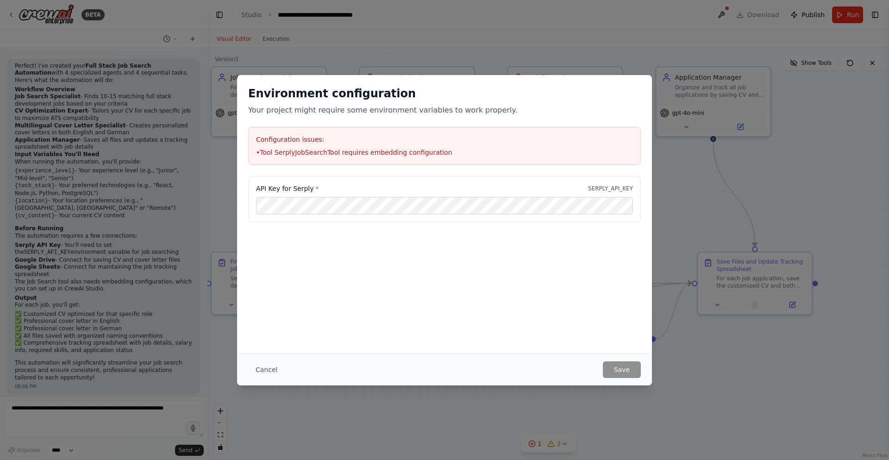
click at [427, 195] on div "API Key for Serply * SERPLY_API_KEY" at bounding box center [444, 199] width 393 height 46
click at [614, 375] on button "Save" at bounding box center [622, 369] width 38 height 17
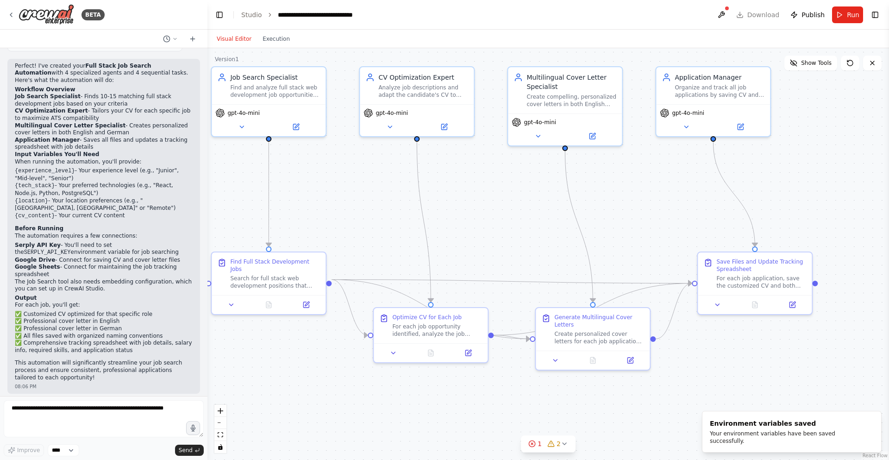
click at [758, 17] on header "**********" at bounding box center [547, 15] width 681 height 30
click at [759, 12] on header "**********" at bounding box center [547, 15] width 681 height 30
click at [761, 13] on header "**********" at bounding box center [547, 15] width 681 height 30
click at [720, 6] on div at bounding box center [721, 14] width 15 height 17
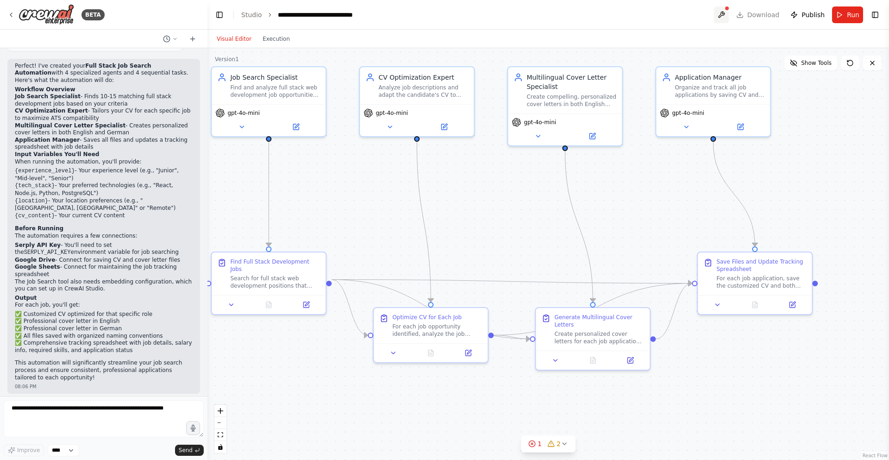
click at [725, 13] on button at bounding box center [721, 14] width 15 height 17
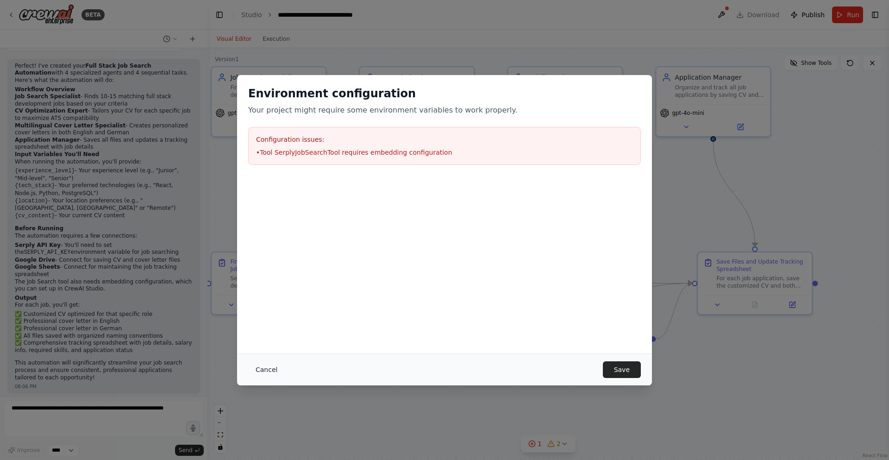
click at [277, 370] on button "Cancel" at bounding box center [266, 369] width 37 height 17
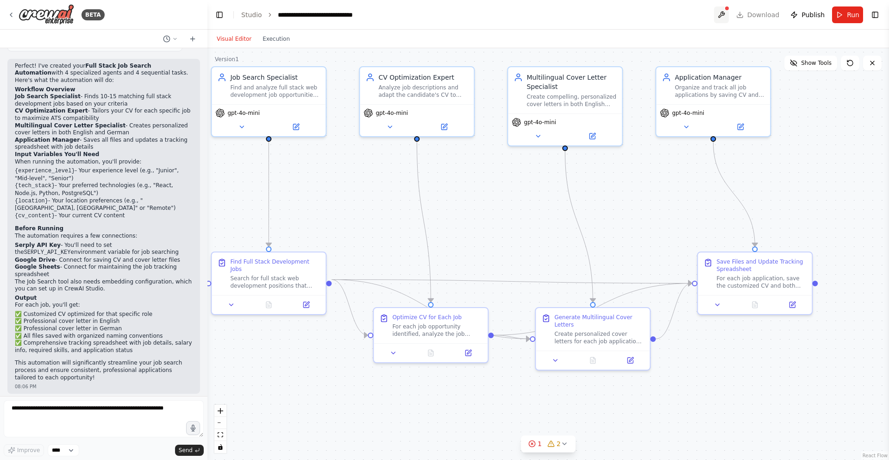
click at [722, 16] on button at bounding box center [721, 14] width 15 height 17
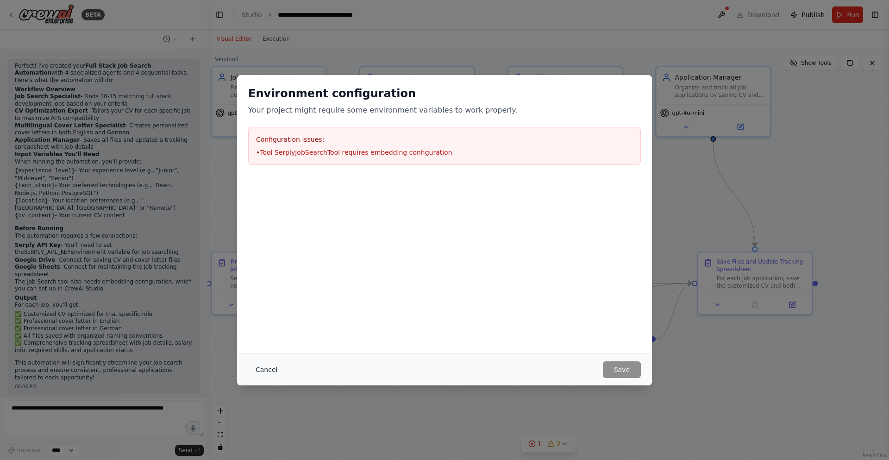
click at [250, 367] on button "Cancel" at bounding box center [266, 369] width 37 height 17
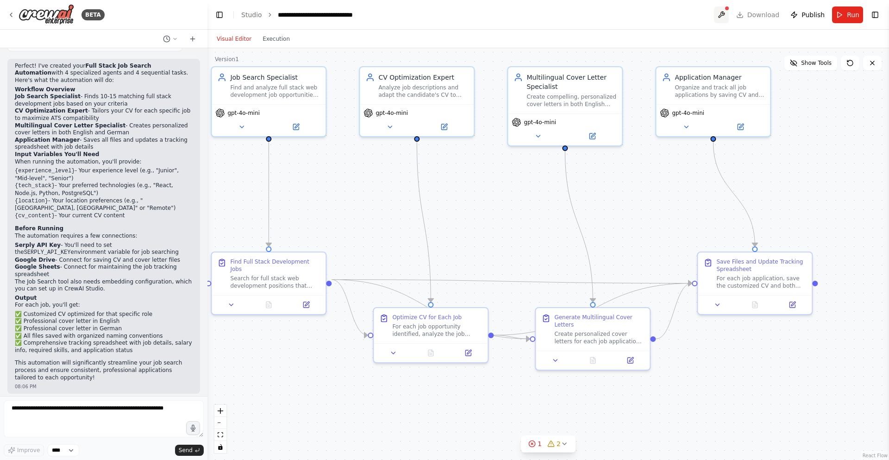
click at [728, 12] on button at bounding box center [721, 14] width 15 height 17
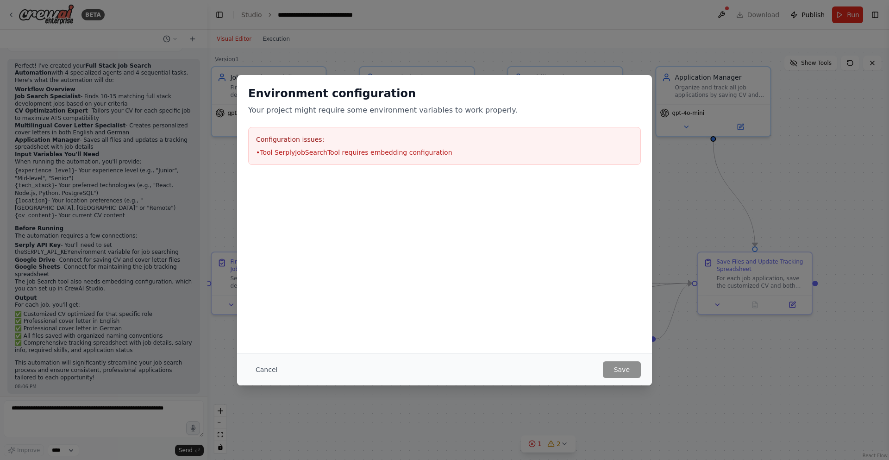
drag, startPoint x: 273, startPoint y: 390, endPoint x: 268, endPoint y: 380, distance: 11.6
click at [271, 387] on div "Environment configuration Your project might require some environment variables…" at bounding box center [444, 230] width 889 height 460
click at [257, 358] on div "Cancel Save" at bounding box center [444, 369] width 415 height 32
click at [268, 368] on button "Cancel" at bounding box center [266, 369] width 37 height 17
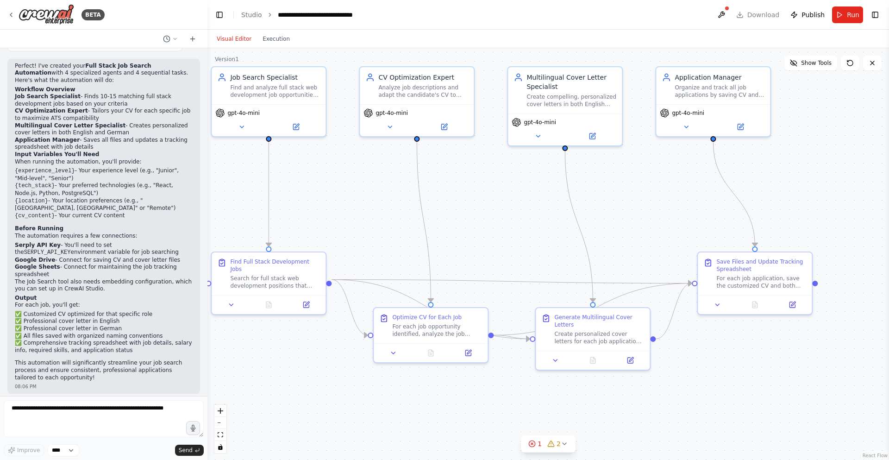
click at [770, 13] on header "**********" at bounding box center [547, 15] width 681 height 30
click at [873, 14] on button "Toggle Right Sidebar" at bounding box center [874, 14] width 13 height 13
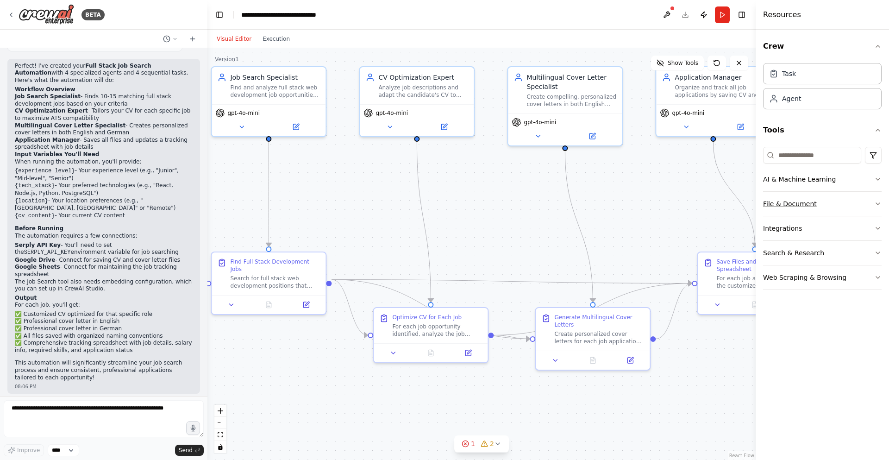
click at [831, 194] on button "File & Document" at bounding box center [822, 204] width 119 height 24
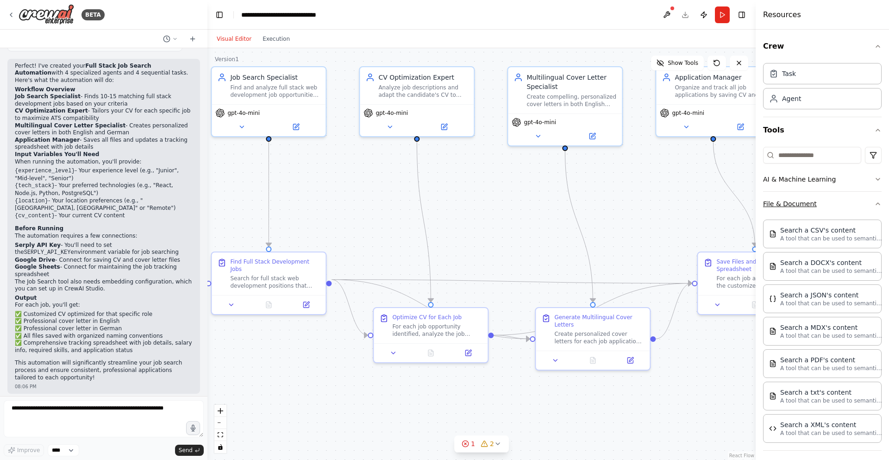
click at [833, 197] on button "File & Document" at bounding box center [822, 204] width 119 height 24
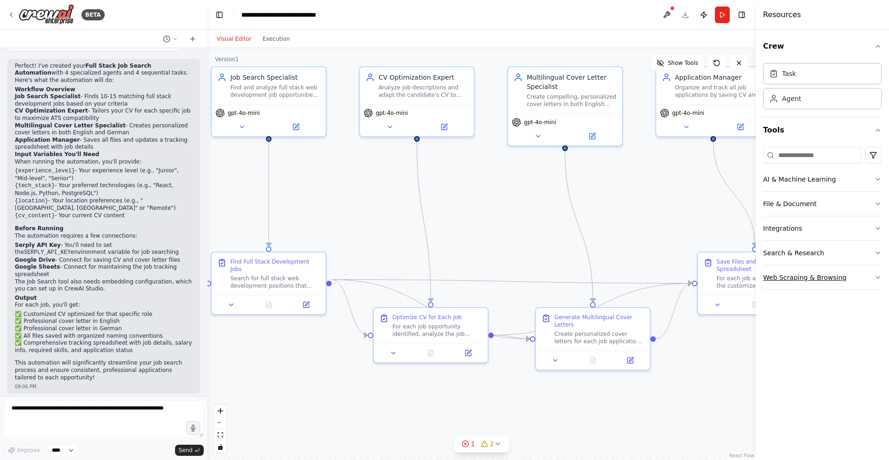
click at [843, 276] on button "Web Scraping & Browsing" at bounding box center [822, 277] width 119 height 24
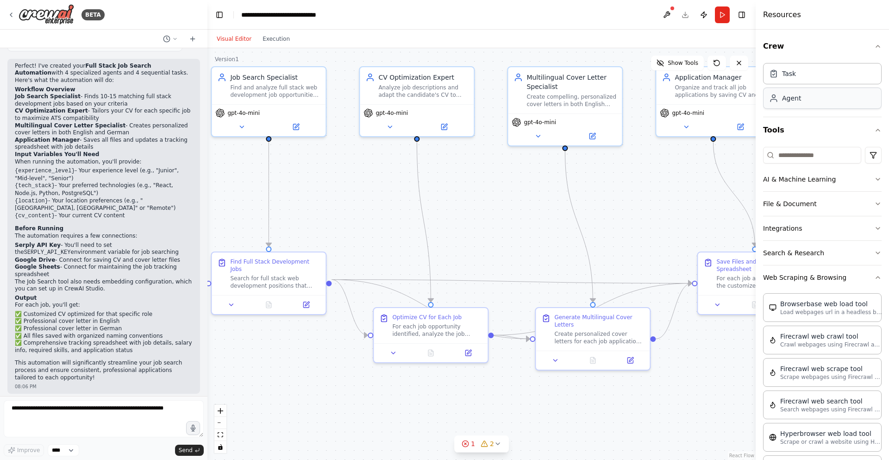
click at [813, 99] on div "Agent" at bounding box center [822, 97] width 119 height 21
click at [807, 72] on div "Task" at bounding box center [822, 72] width 119 height 21
click at [827, 172] on button "AI & Machine Learning" at bounding box center [822, 179] width 119 height 24
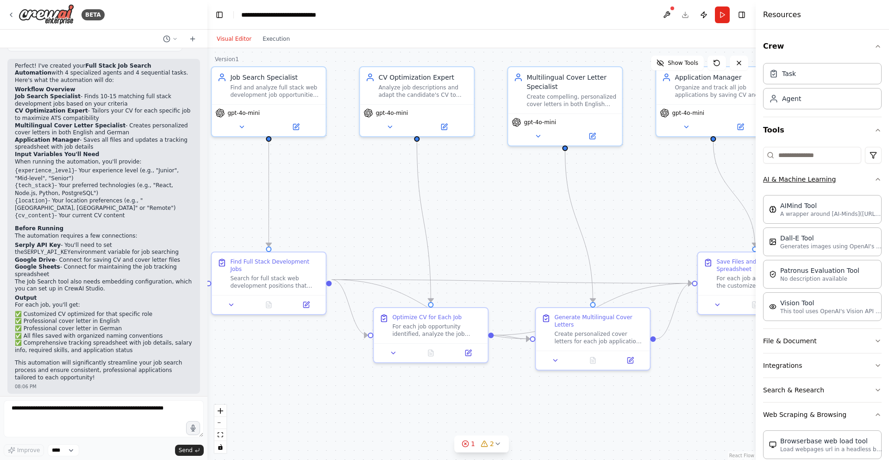
click at [806, 176] on button "AI & Machine Learning" at bounding box center [822, 179] width 119 height 24
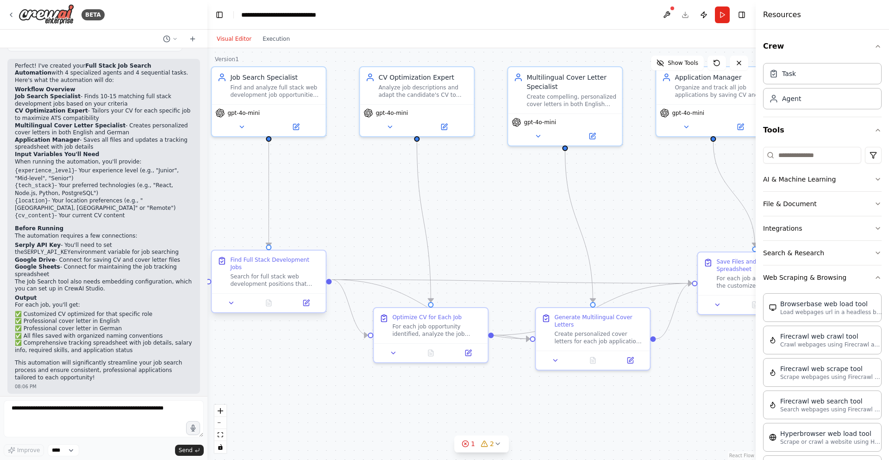
click at [234, 280] on div "Search for full stack web development positions that match the candidate's crit…" at bounding box center [275, 280] width 90 height 15
click at [408, 211] on div ".deletable-edge-delete-btn { width: 20px; height: 20px; border: 0px solid #ffff…" at bounding box center [481, 254] width 548 height 412
click at [671, 58] on button "Show Tools" at bounding box center [677, 63] width 53 height 15
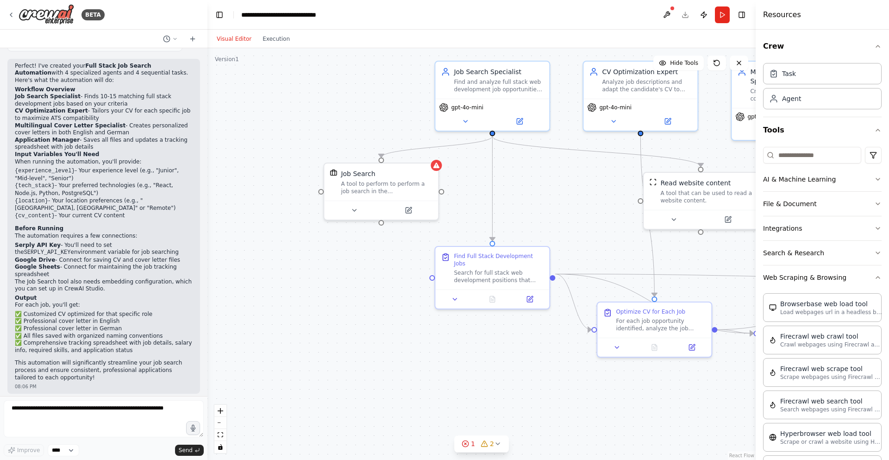
drag, startPoint x: 397, startPoint y: 199, endPoint x: 469, endPoint y: 195, distance: 71.9
click at [592, 191] on div ".deletable-edge-delete-btn { width: 20px; height: 20px; border: 0px solid #ffff…" at bounding box center [481, 254] width 548 height 412
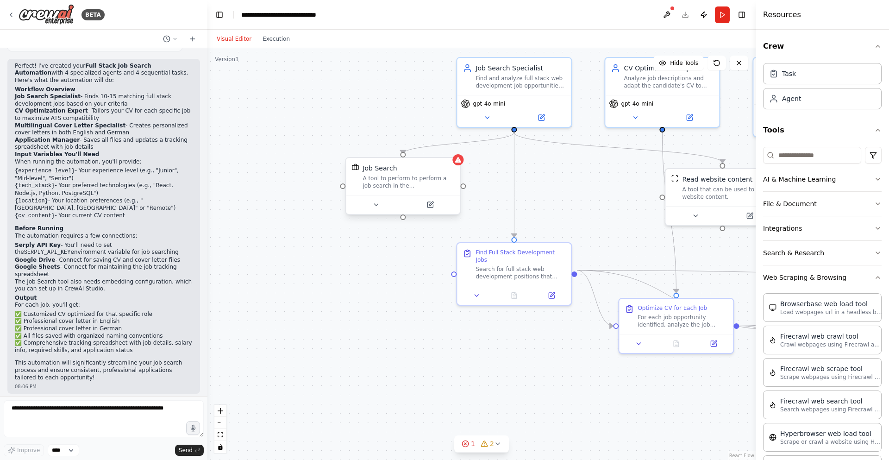
click at [412, 173] on div "Job Search A tool to perform to perform a job search in the [GEOGRAPHIC_DATA] w…" at bounding box center [408, 176] width 92 height 26
click at [422, 208] on button at bounding box center [430, 204] width 52 height 11
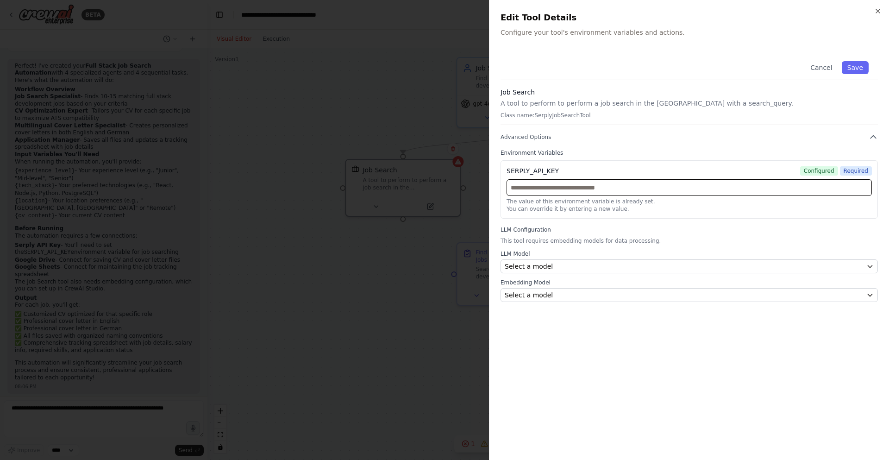
drag, startPoint x: 557, startPoint y: 185, endPoint x: 552, endPoint y: 186, distance: 5.1
click at [552, 186] on input "text" at bounding box center [688, 187] width 365 height 17
type input "****"
click at [857, 68] on button "Save" at bounding box center [855, 67] width 27 height 13
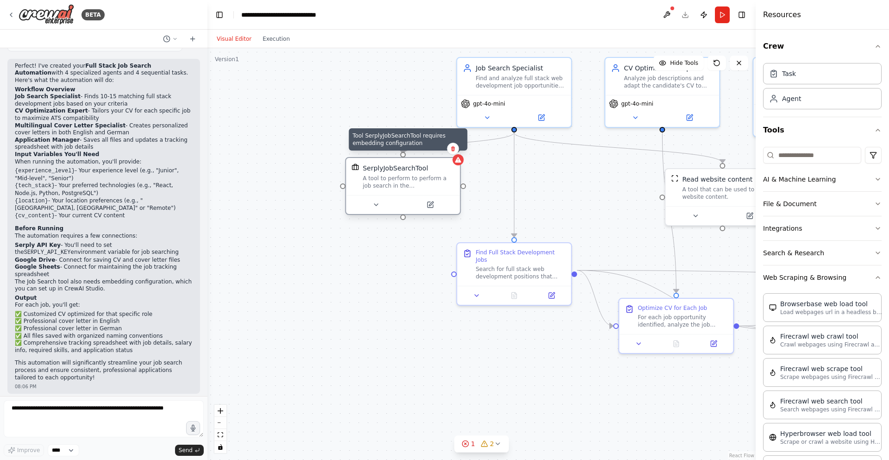
click at [457, 159] on icon at bounding box center [458, 160] width 6 height 6
click at [422, 208] on button at bounding box center [430, 204] width 52 height 11
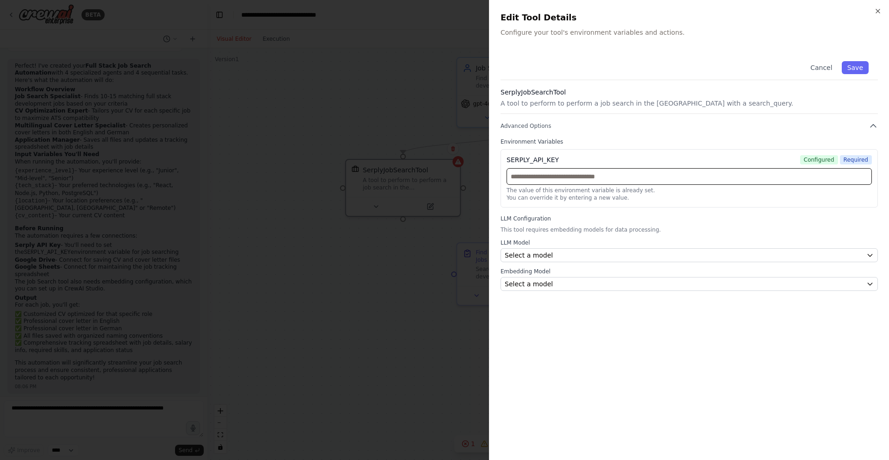
click at [781, 172] on input "text" at bounding box center [688, 176] width 365 height 17
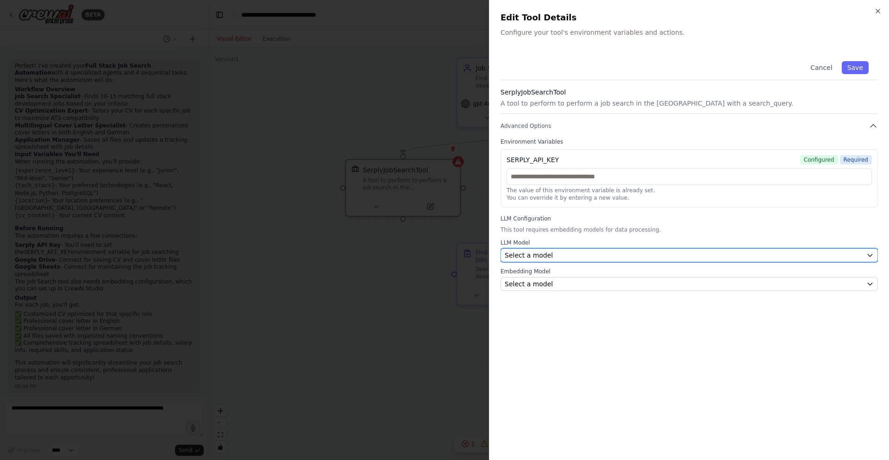
click at [543, 261] on button "Select a model" at bounding box center [688, 255] width 377 height 14
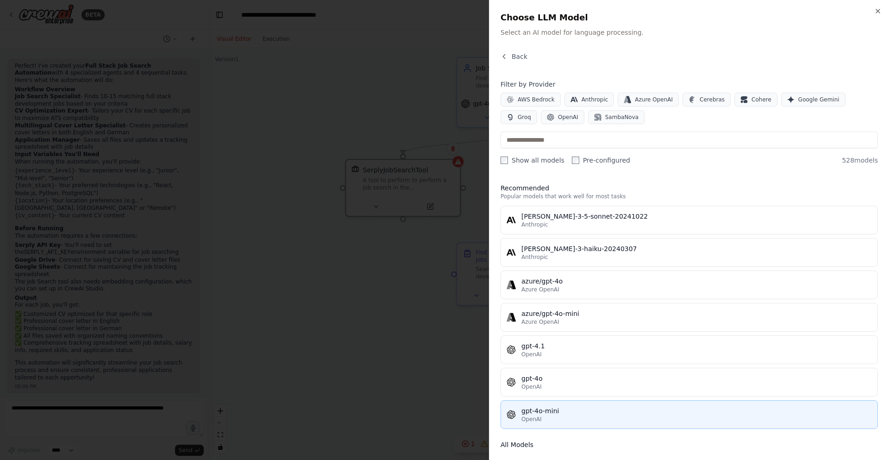
click at [568, 411] on div "gpt-4o-mini" at bounding box center [696, 410] width 350 height 9
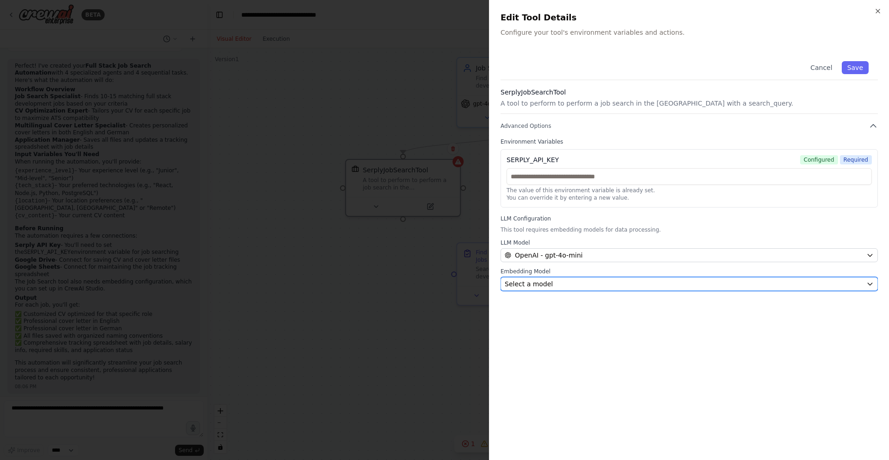
click at [608, 279] on button "Select a model" at bounding box center [688, 284] width 377 height 14
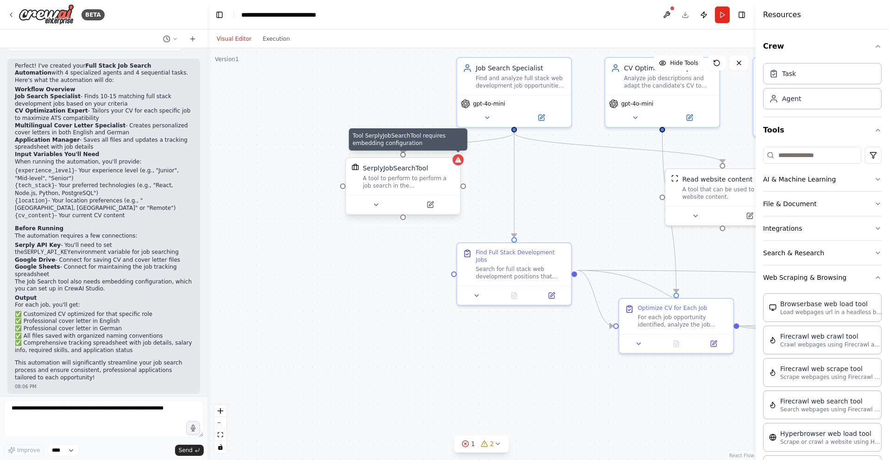
click at [457, 158] on icon at bounding box center [457, 159] width 7 height 7
click at [431, 201] on icon at bounding box center [429, 204] width 7 height 7
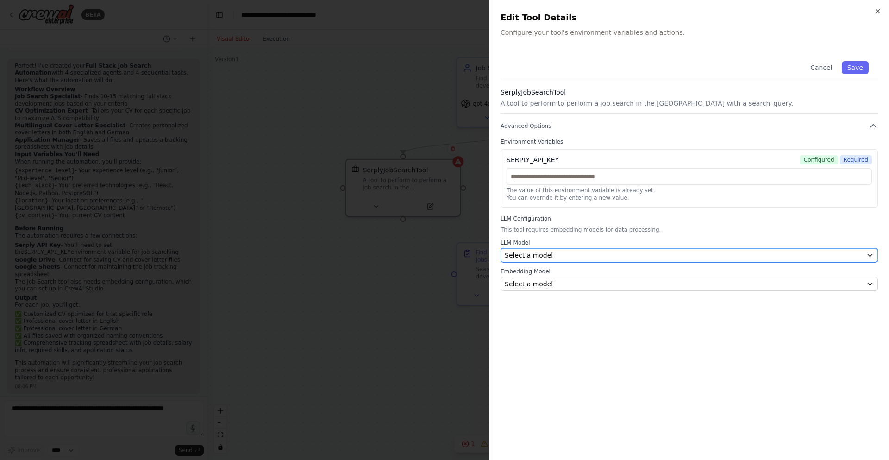
click at [577, 261] on button "Select a model" at bounding box center [688, 255] width 377 height 14
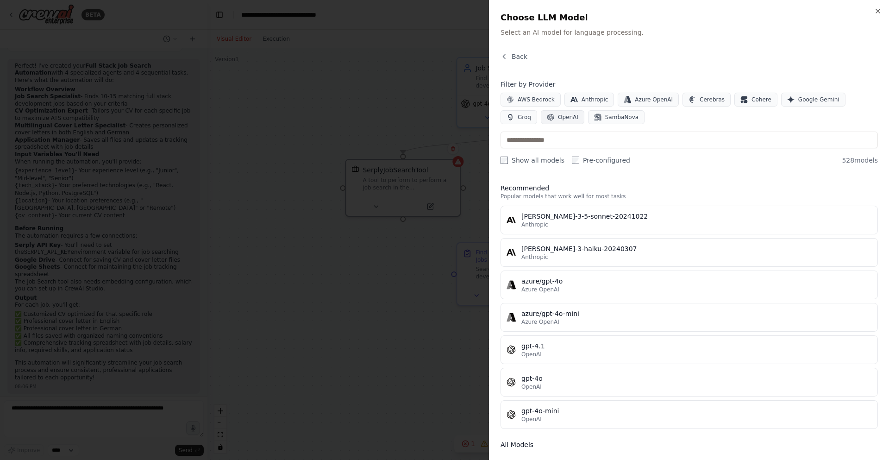
click at [527, 127] on div "Filter by Provider AWS Bedrock Anthropic Azure OpenAI Cerebras Cohere Google Ge…" at bounding box center [688, 122] width 377 height 85
click at [541, 121] on button "OpenAI" at bounding box center [563, 117] width 44 height 14
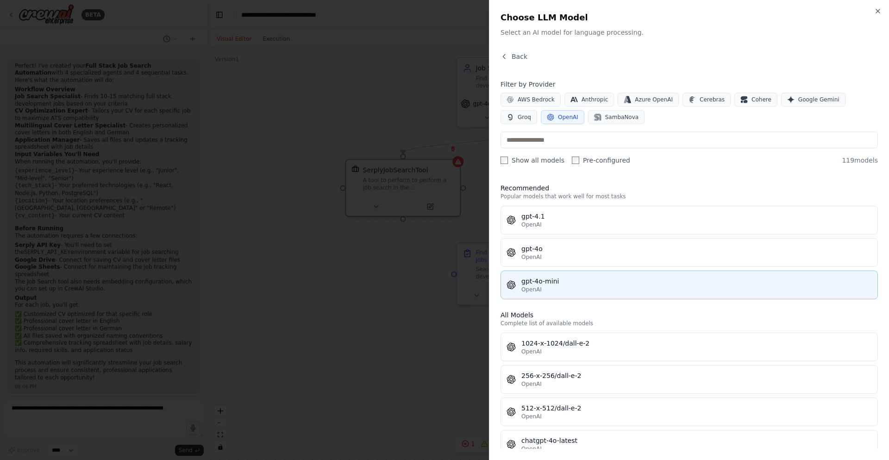
click at [558, 294] on button "gpt-4o-mini OpenAI" at bounding box center [688, 284] width 377 height 29
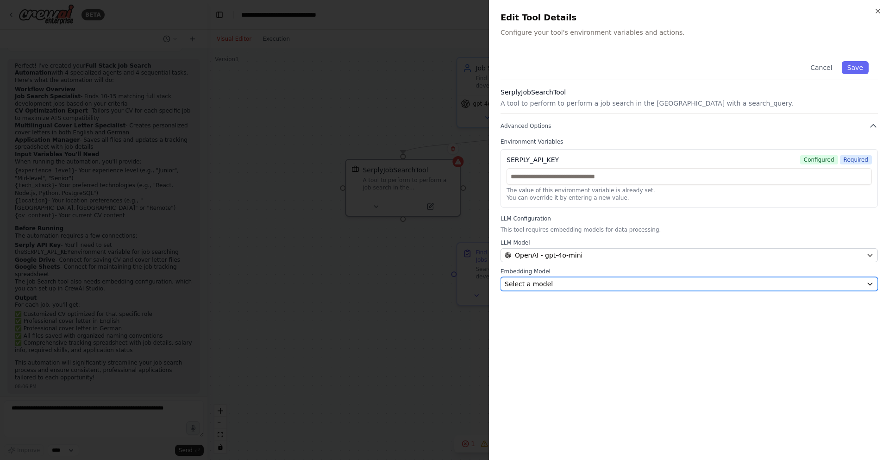
click at [548, 282] on div "Select a model" at bounding box center [684, 283] width 358 height 9
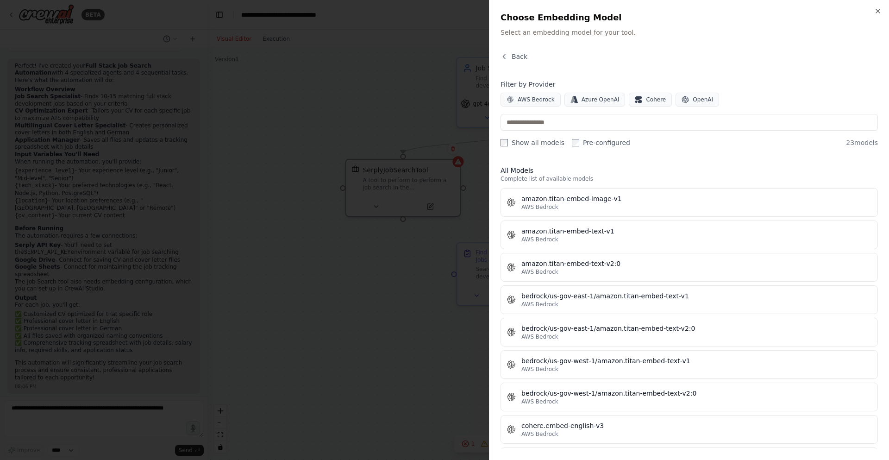
click at [695, 107] on div "Filter by Provider AWS Bedrock Azure OpenAI Cohere OpenAI Show all models Pre-c…" at bounding box center [688, 114] width 377 height 68
click at [693, 103] on button "OpenAI" at bounding box center [697, 100] width 44 height 14
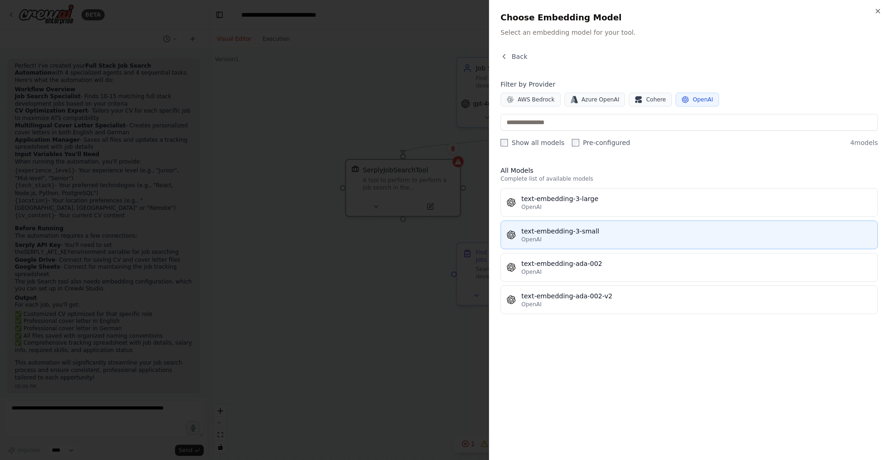
click at [540, 231] on div "text-embedding-3-small" at bounding box center [696, 230] width 350 height 9
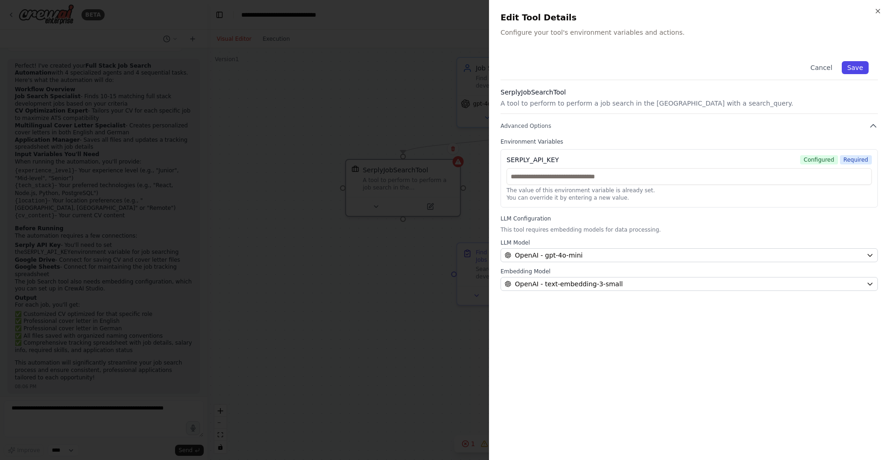
click at [848, 70] on button "Save" at bounding box center [855, 67] width 27 height 13
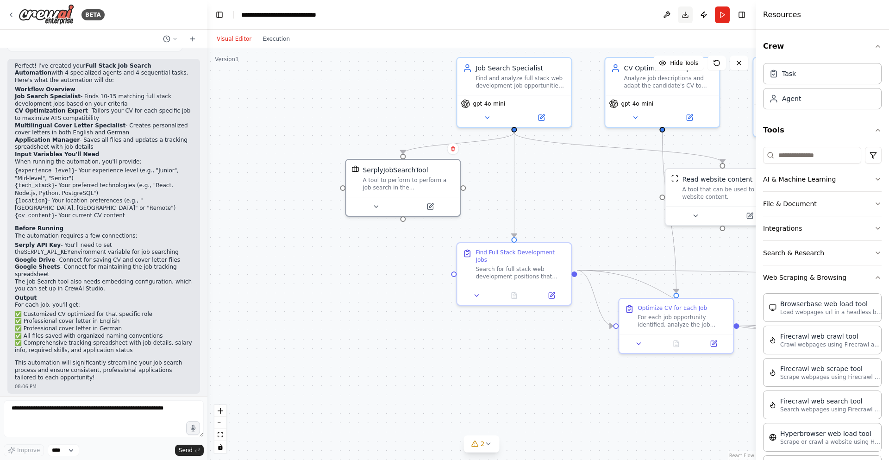
click at [680, 13] on button "Download" at bounding box center [685, 14] width 15 height 17
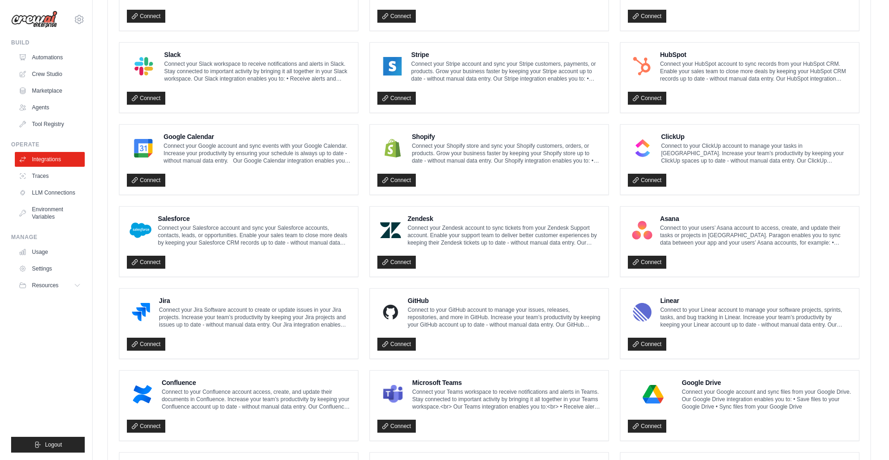
scroll to position [411, 0]
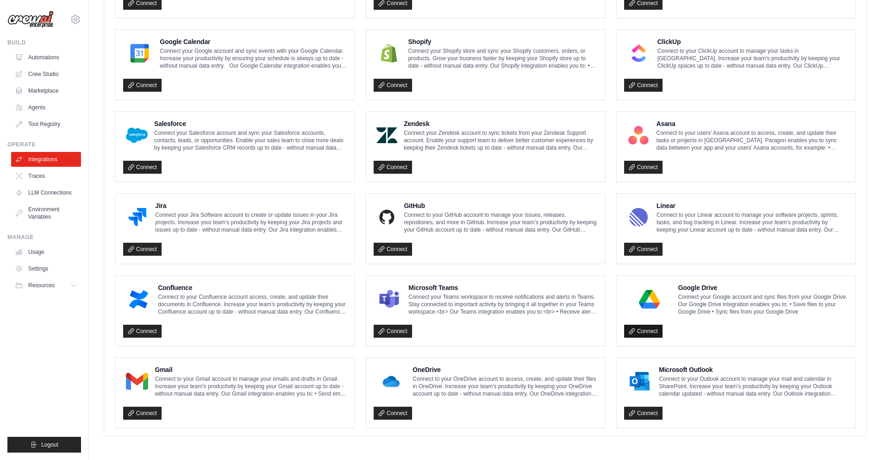
click at [630, 331] on icon at bounding box center [631, 330] width 5 height 5
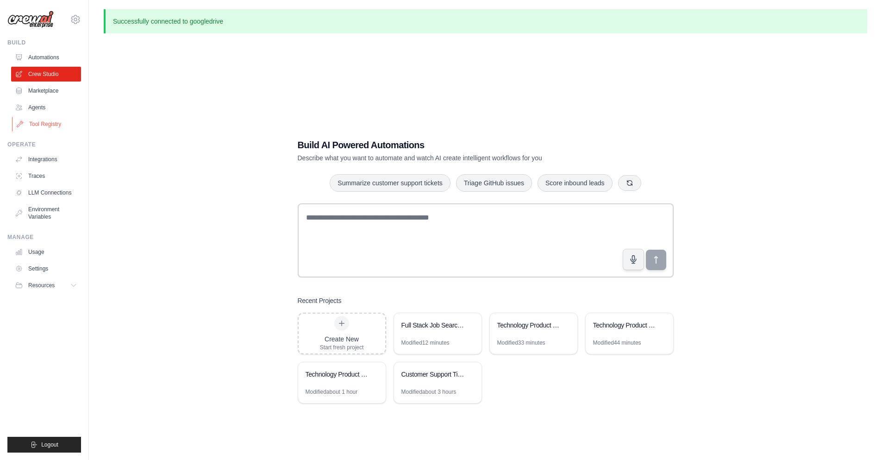
click at [36, 121] on link "Tool Registry" at bounding box center [47, 124] width 70 height 15
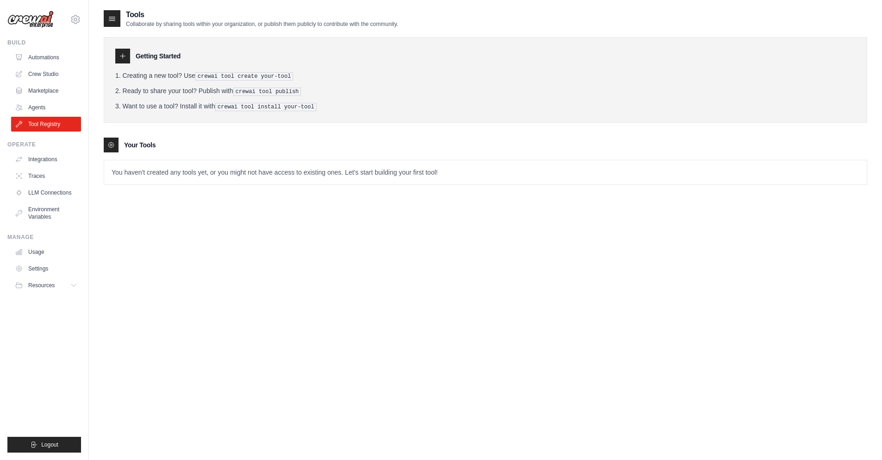
click at [168, 167] on p "You haven't created any tools yet, or you might not have access to existing one…" at bounding box center [485, 172] width 762 height 24
click at [180, 176] on p "You haven't created any tools yet, or you might not have access to existing one…" at bounding box center [485, 172] width 762 height 24
click at [262, 76] on pre "crewai tool create your-tool" at bounding box center [244, 76] width 98 height 8
click at [239, 78] on pre "crewai tool create your-tool" at bounding box center [244, 76] width 98 height 8
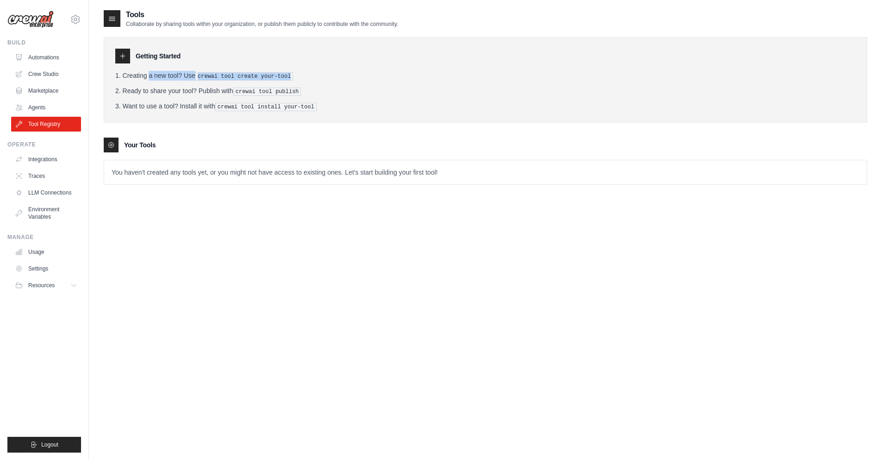
click at [239, 78] on pre "crewai tool create your-tool" at bounding box center [244, 76] width 98 height 8
click at [138, 54] on h3 "Getting Started" at bounding box center [158, 55] width 45 height 9
click at [130, 53] on div at bounding box center [122, 56] width 15 height 15
click at [124, 53] on icon at bounding box center [122, 55] width 7 height 7
click at [113, 19] on icon at bounding box center [111, 18] width 9 height 9
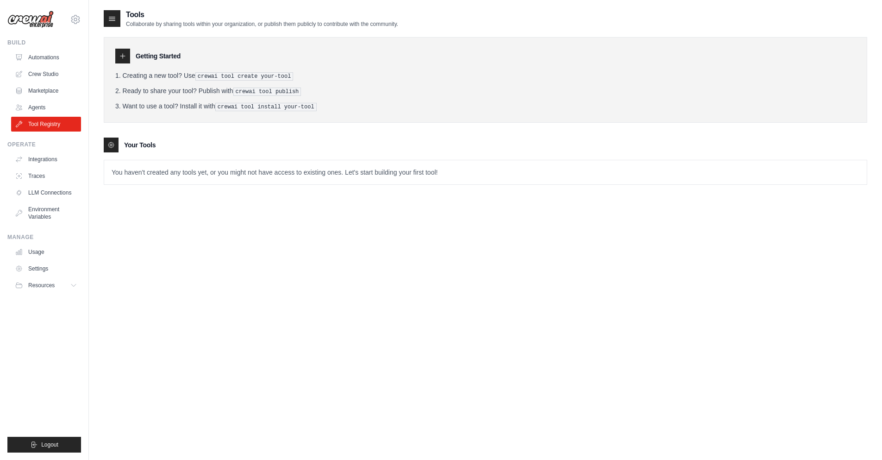
click at [259, 221] on div "Tools Collaborate by sharing tools within your organization, or publish them pu…" at bounding box center [485, 239] width 763 height 460
click at [24, 167] on ul "Integrations Traces LLM Connections Environment Variables" at bounding box center [46, 188] width 70 height 72
click at [38, 160] on link "Integrations" at bounding box center [47, 159] width 70 height 15
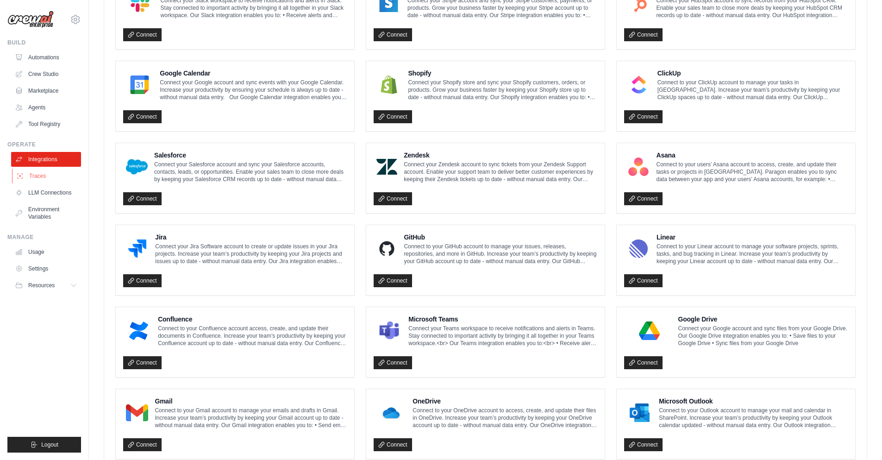
scroll to position [356, 0]
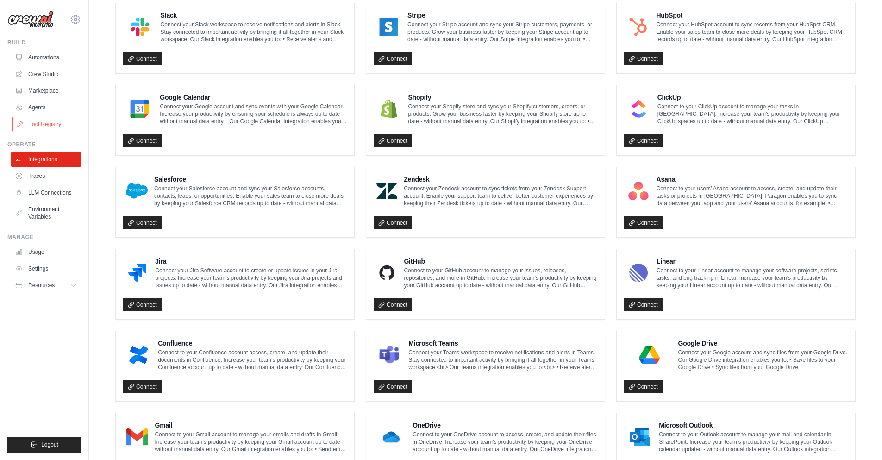
click at [46, 120] on link "Tool Registry" at bounding box center [47, 124] width 70 height 15
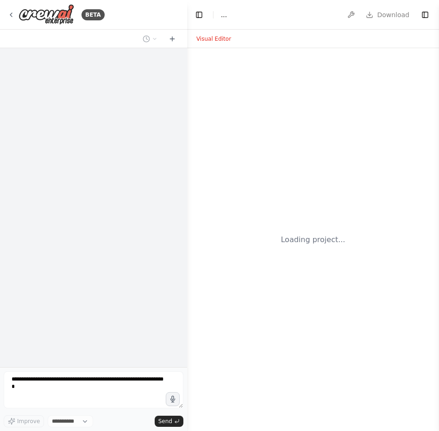
select select "****"
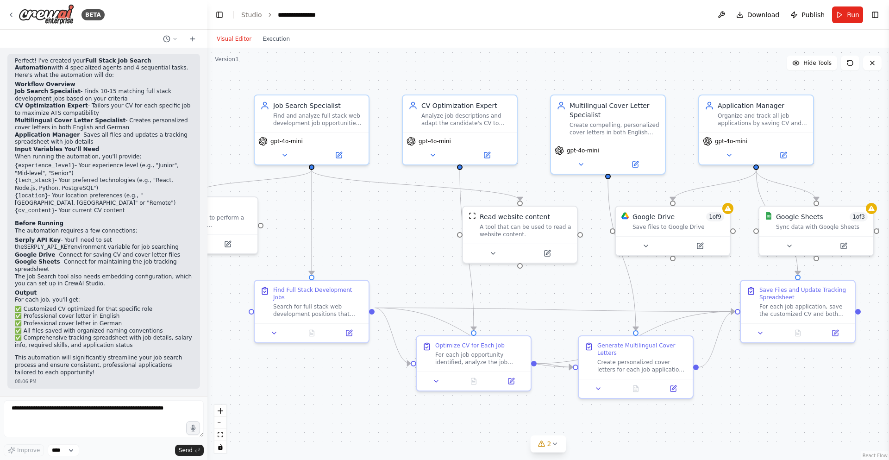
scroll to position [685, 0]
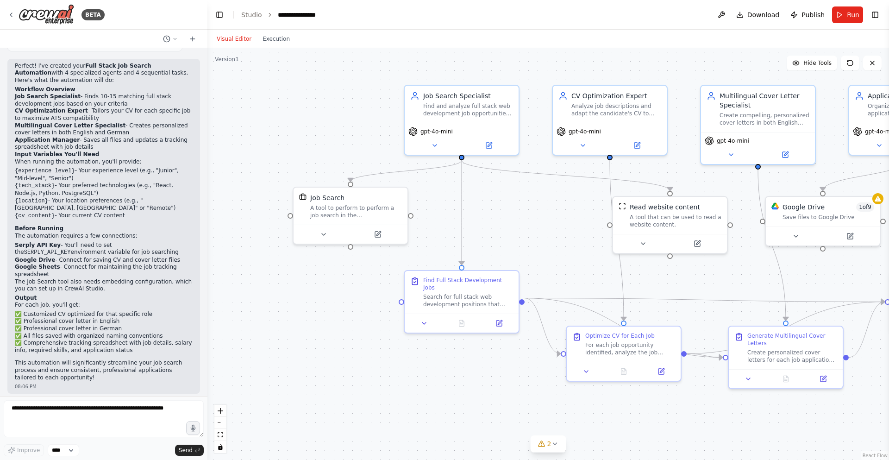
drag, startPoint x: 364, startPoint y: 212, endPoint x: 506, endPoint y: 202, distance: 142.4
click at [438, 202] on div ".deletable-edge-delete-btn { width: 20px; height: 20px; border: 0px solid #ffff…" at bounding box center [547, 254] width 681 height 412
click at [352, 206] on div "A tool to perform to perform a job search in the [GEOGRAPHIC_DATA] with a searc…" at bounding box center [356, 209] width 92 height 15
click at [374, 229] on icon at bounding box center [377, 232] width 7 height 7
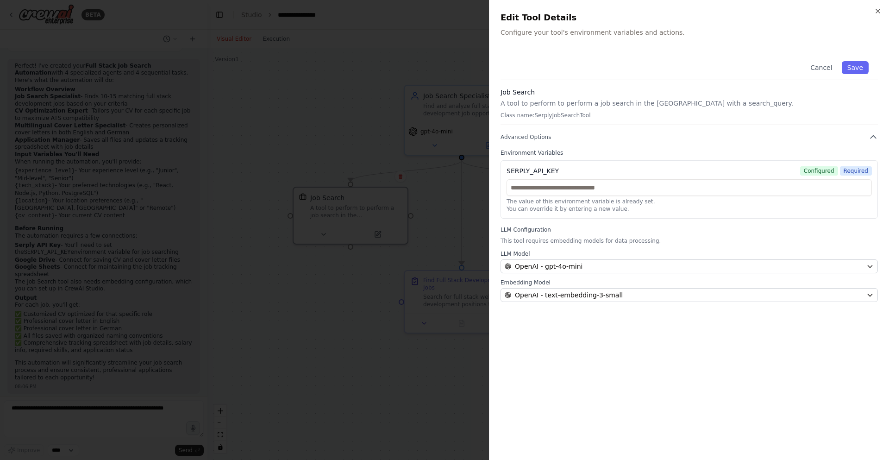
click at [406, 171] on div at bounding box center [444, 230] width 889 height 460
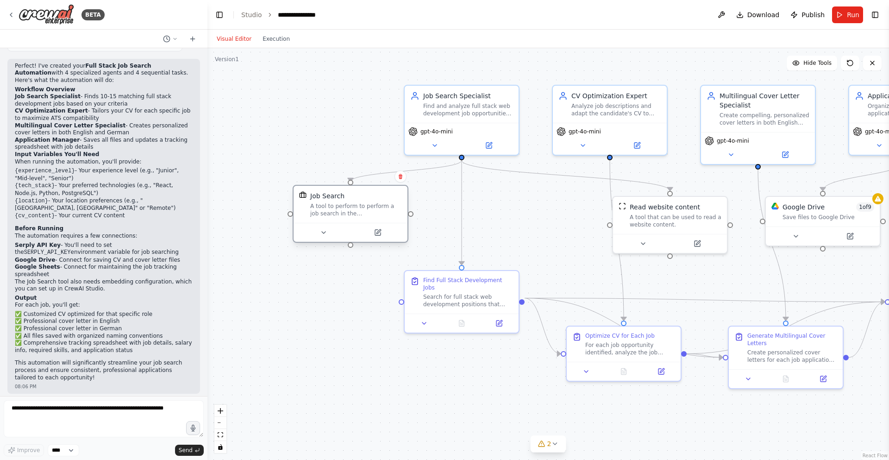
click at [375, 203] on div "A tool to perform to perform a job search in the [GEOGRAPHIC_DATA] with a searc…" at bounding box center [356, 209] width 92 height 15
click at [438, 12] on button "Run" at bounding box center [847, 14] width 31 height 17
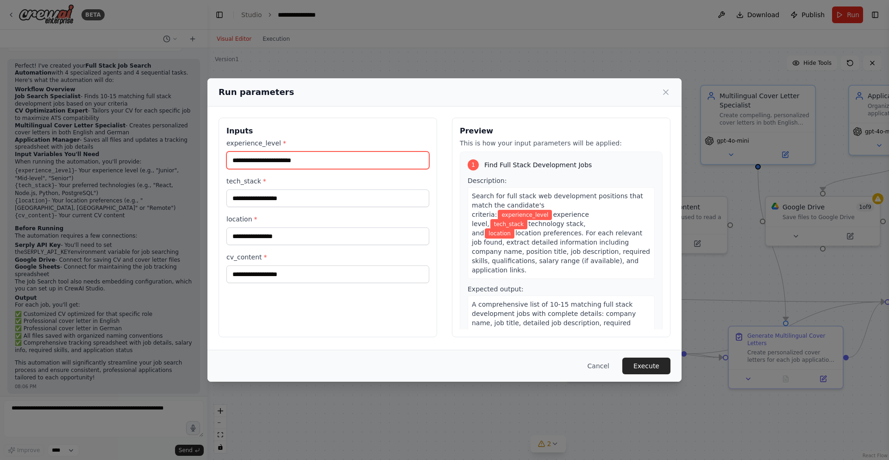
click at [266, 159] on input "experience_level *" at bounding box center [327, 160] width 203 height 18
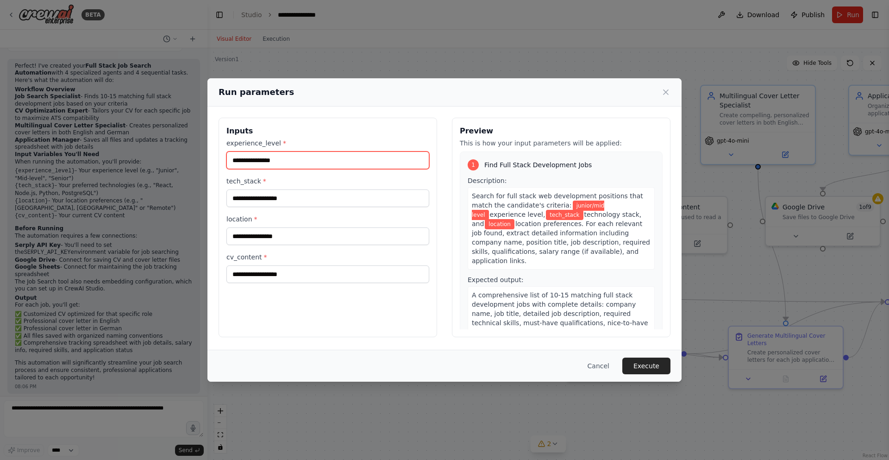
type input "**********"
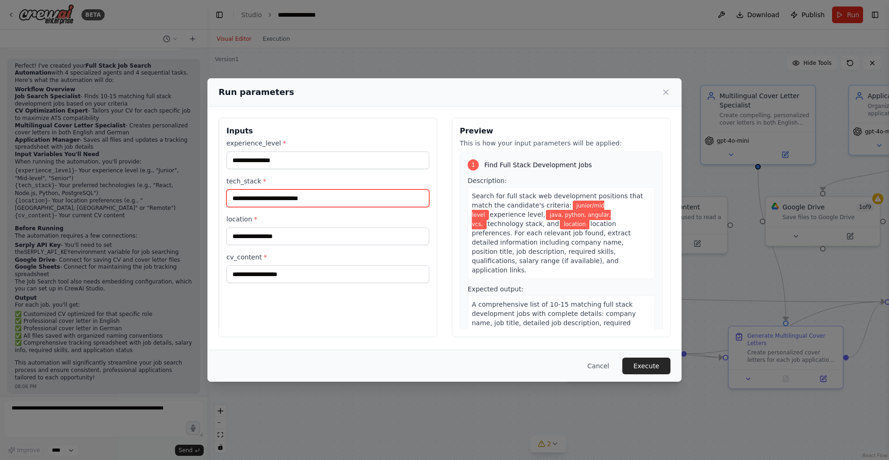
type input "**********"
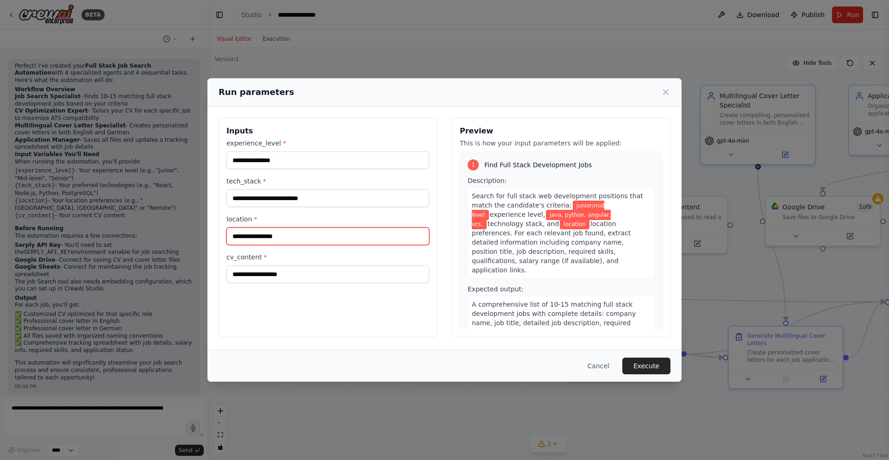
click at [295, 233] on input "location *" at bounding box center [327, 236] width 203 height 18
